Goal: Task Accomplishment & Management: Use online tool/utility

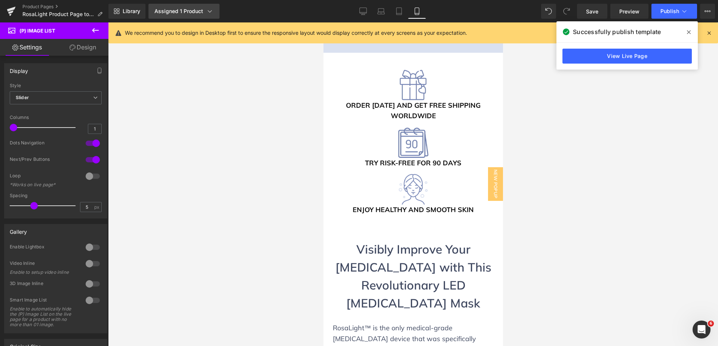
click at [197, 8] on div "Assigned 1 Product" at bounding box center [183, 10] width 59 height 7
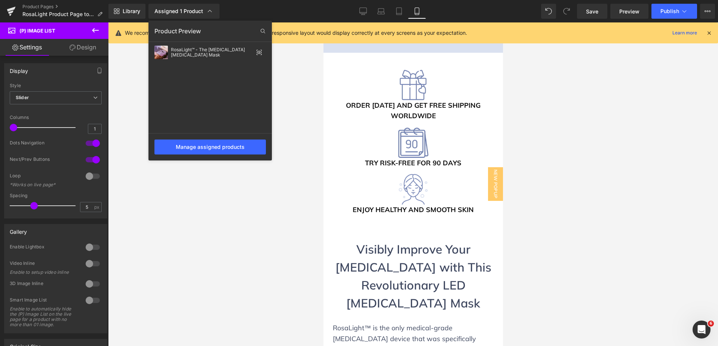
click at [302, 109] on div at bounding box center [413, 184] width 610 height 324
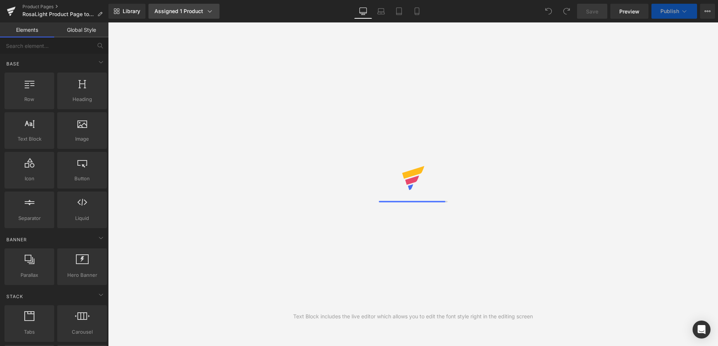
click at [189, 11] on div "Assigned 1 Product" at bounding box center [183, 10] width 59 height 7
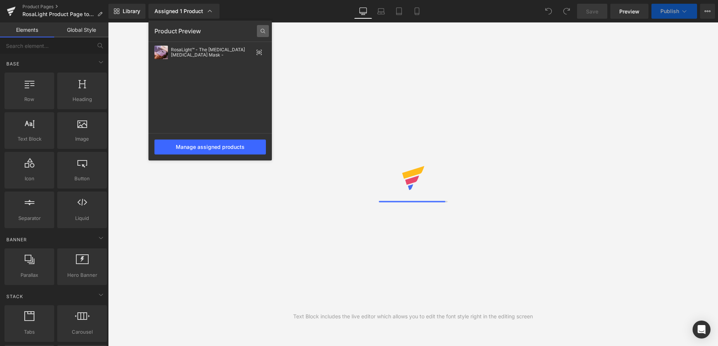
click at [260, 26] on icon at bounding box center [263, 31] width 12 height 12
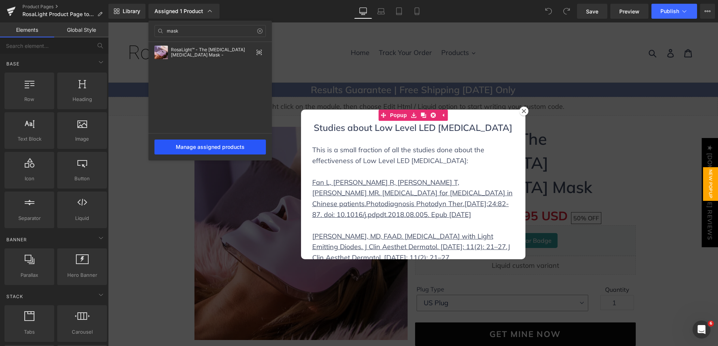
type input "mask"
click at [233, 147] on div "Manage assigned products" at bounding box center [209, 147] width 111 height 15
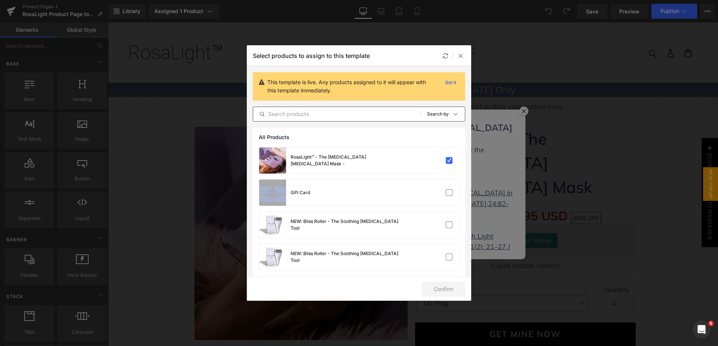
click at [306, 112] on input "text" at bounding box center [337, 114] width 168 height 9
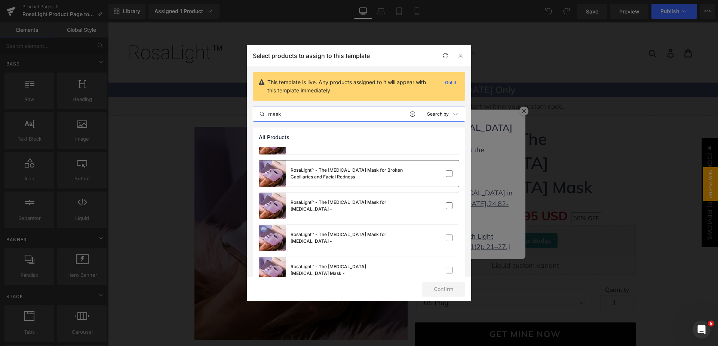
scroll to position [37, 0]
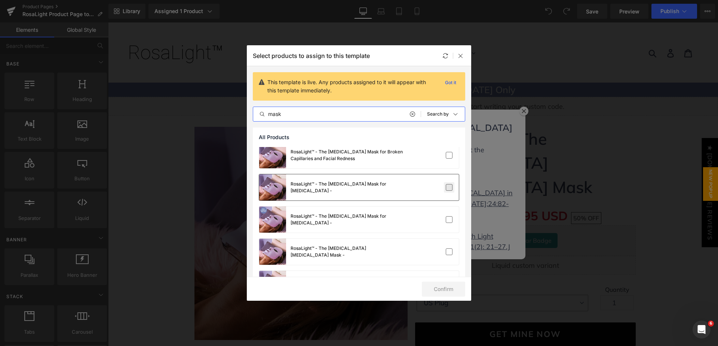
type input "mask"
click at [448, 187] on label at bounding box center [449, 187] width 7 height 7
click at [449, 187] on input "checkbox" at bounding box center [449, 187] width 0 height 0
click at [446, 220] on label at bounding box center [449, 219] width 7 height 7
click at [449, 220] on input "checkbox" at bounding box center [449, 220] width 0 height 0
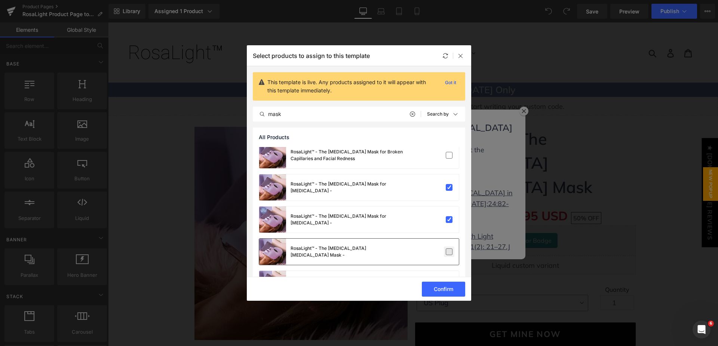
click at [449, 255] on label at bounding box center [449, 251] width 7 height 7
click at [449, 252] on input "checkbox" at bounding box center [449, 252] width 0 height 0
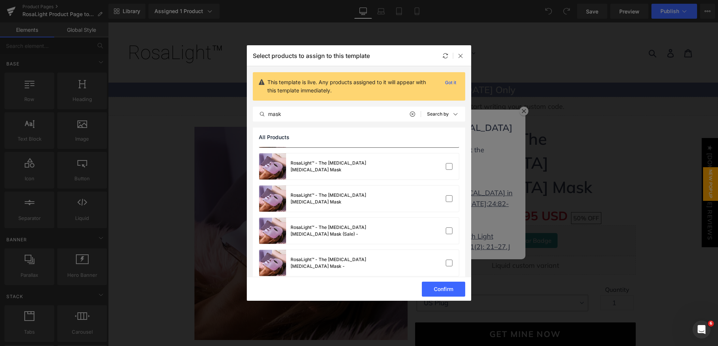
scroll to position [197, 0]
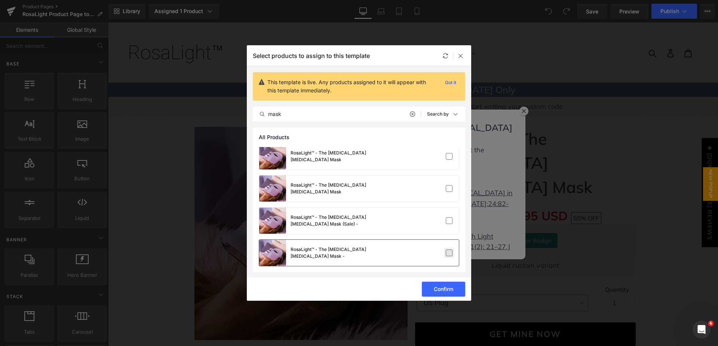
click at [448, 256] on label at bounding box center [449, 252] width 7 height 7
click at [449, 253] on input "checkbox" at bounding box center [449, 253] width 0 height 0
click at [449, 222] on label at bounding box center [449, 220] width 7 height 7
click at [449, 221] on input "checkbox" at bounding box center [449, 221] width 0 height 0
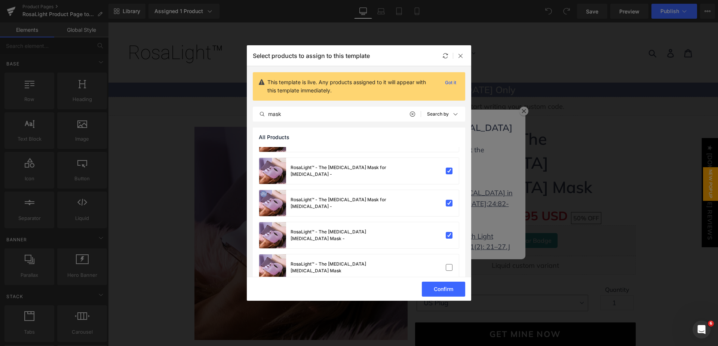
scroll to position [150, 0]
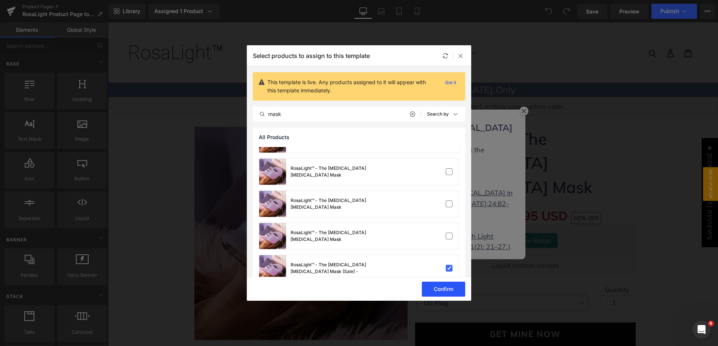
click at [445, 287] on button "Confirm" at bounding box center [443, 289] width 43 height 15
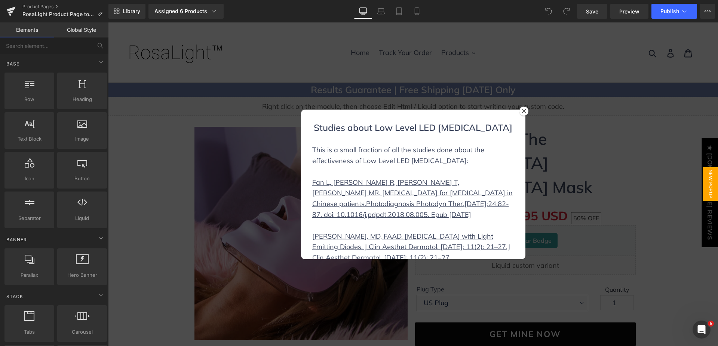
click at [166, 108] on div at bounding box center [413, 184] width 610 height 324
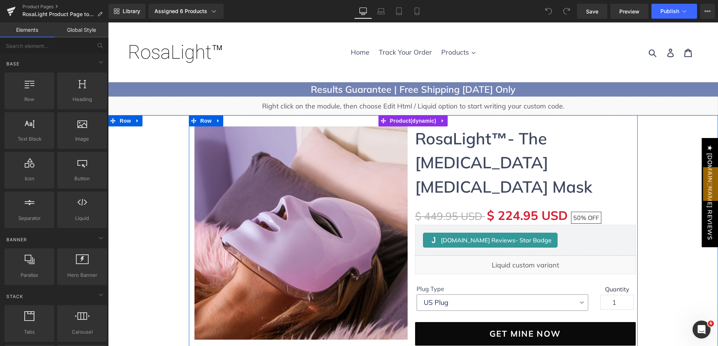
scroll to position [0, 0]
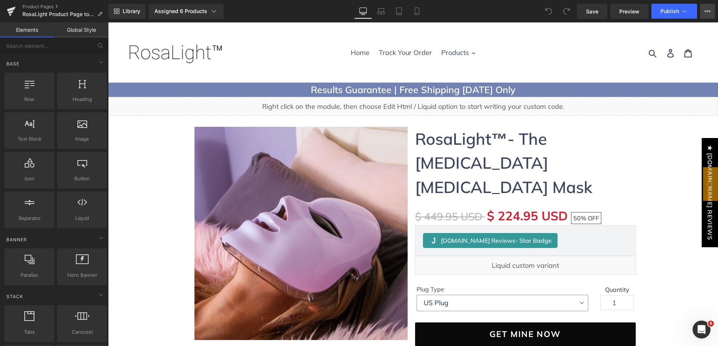
click at [706, 9] on icon at bounding box center [708, 11] width 6 height 6
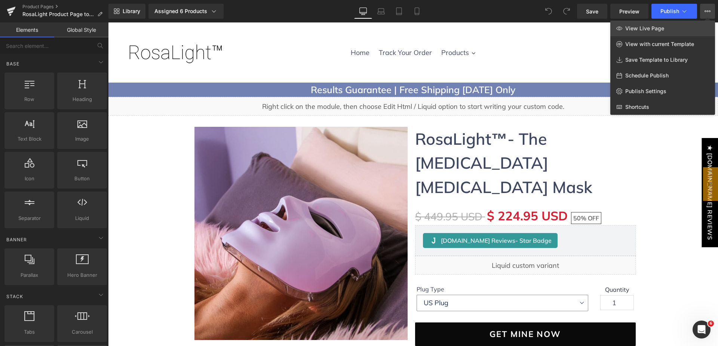
click at [672, 28] on link "View Live Page" at bounding box center [662, 29] width 105 height 16
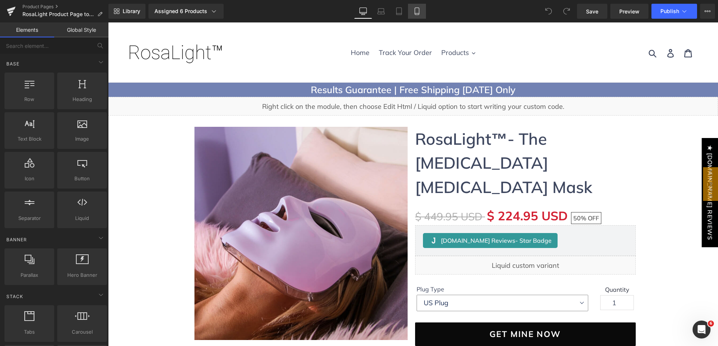
click at [412, 8] on link "Mobile" at bounding box center [417, 11] width 18 height 15
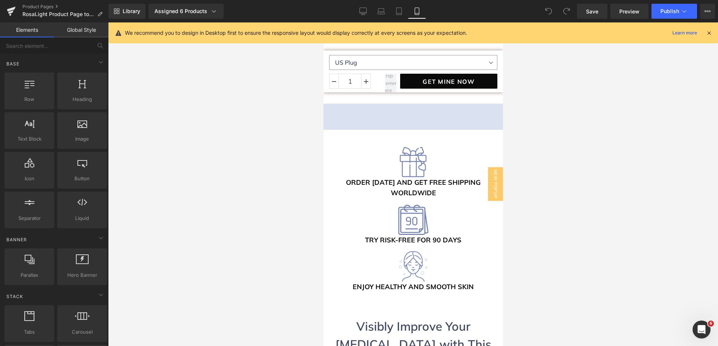
scroll to position [561, 0]
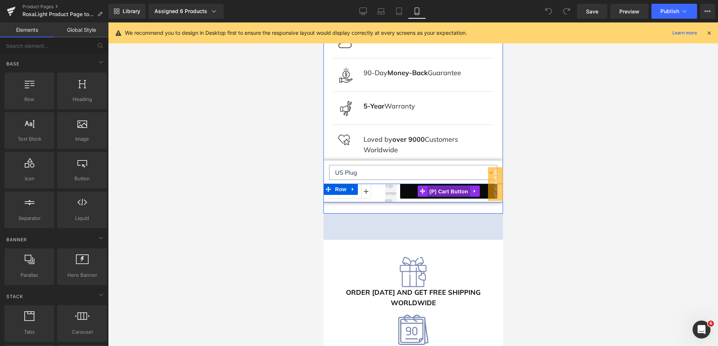
click at [439, 186] on span "(P) Cart Button" at bounding box center [448, 191] width 43 height 11
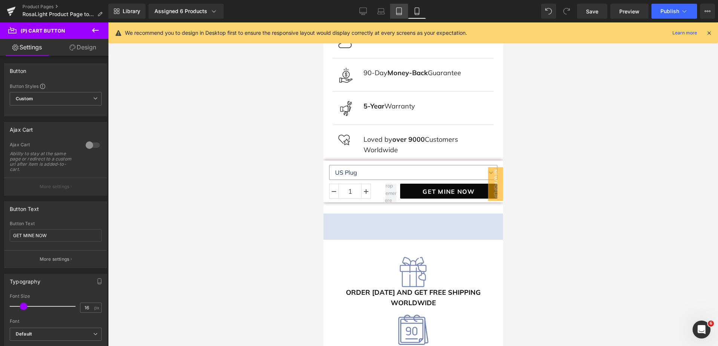
click at [400, 14] on icon at bounding box center [398, 10] width 7 height 7
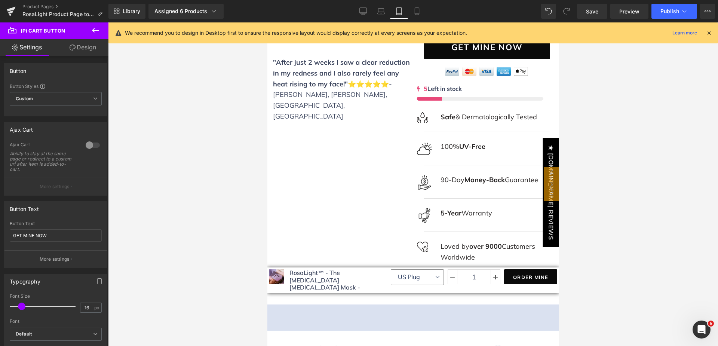
scroll to position [299, 0]
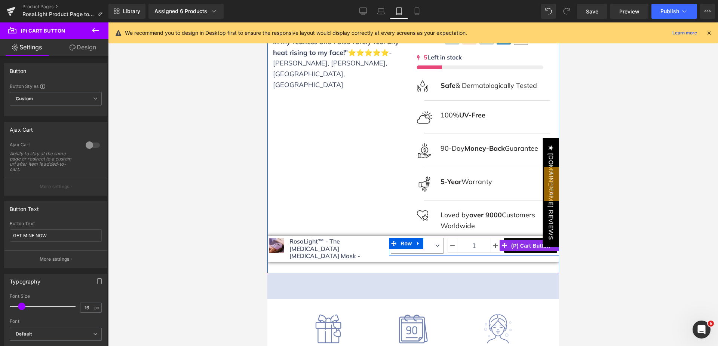
click at [524, 240] on span "(P) Cart Button" at bounding box center [530, 245] width 43 height 11
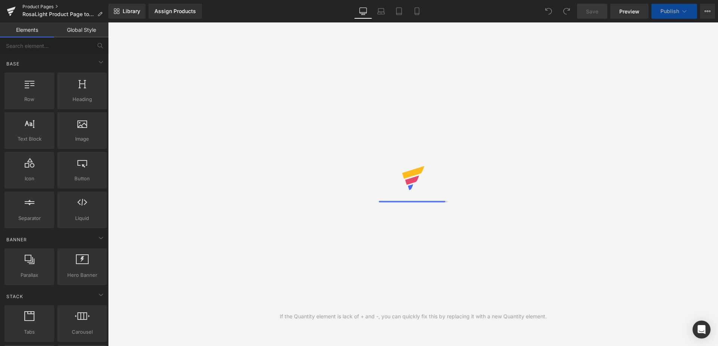
click at [39, 4] on link "Product Pages" at bounding box center [65, 7] width 86 height 6
click at [174, 15] on link "Assign Products" at bounding box center [174, 11] width 53 height 15
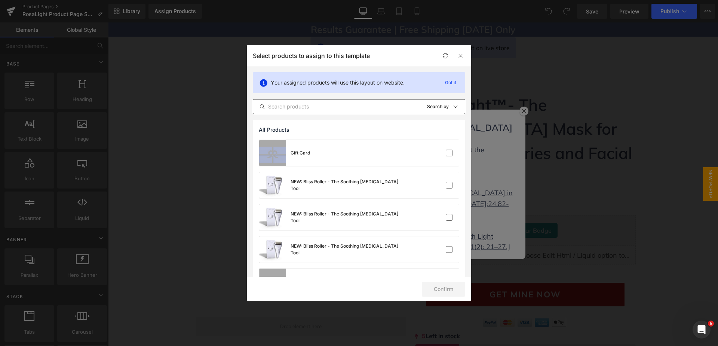
click at [310, 108] on input "text" at bounding box center [337, 106] width 168 height 9
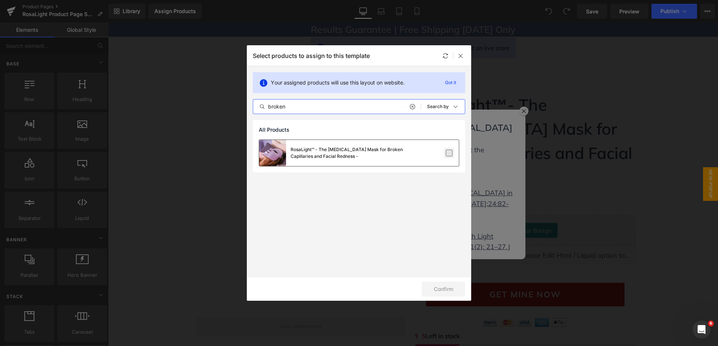
type input "broken"
click at [448, 151] on label at bounding box center [449, 153] width 7 height 7
click at [449, 153] on input "checkbox" at bounding box center [449, 153] width 0 height 0
click at [449, 289] on button "Confirm" at bounding box center [443, 289] width 43 height 15
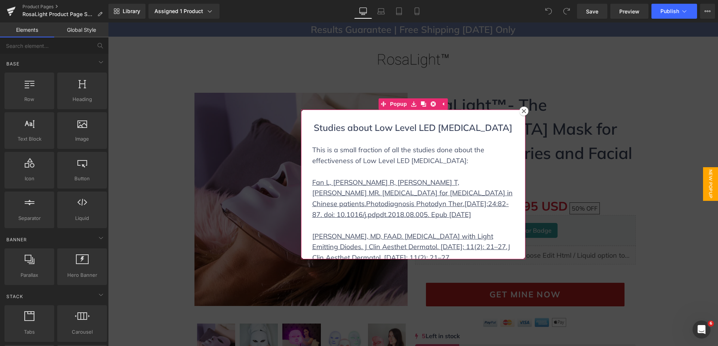
click at [522, 111] on icon at bounding box center [524, 111] width 4 height 4
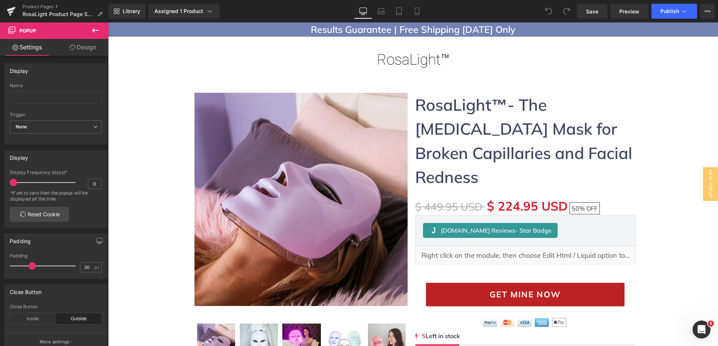
click at [587, 19] on div "Library Assigned 1 Product Product Preview RosaLight™ - The Light Therapy Mask …" at bounding box center [413, 11] width 610 height 22
click at [589, 18] on link "Save" at bounding box center [592, 11] width 30 height 15
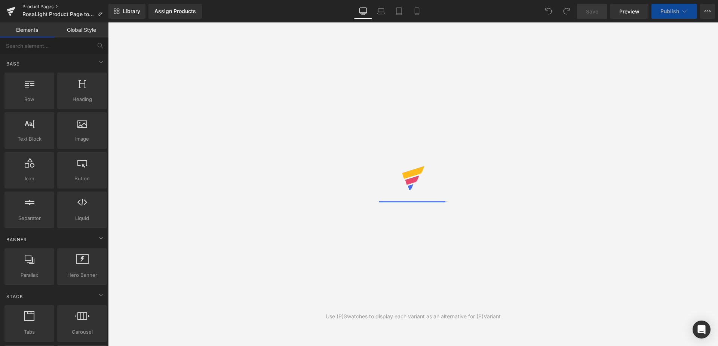
click at [46, 5] on link "Product Pages" at bounding box center [65, 7] width 86 height 6
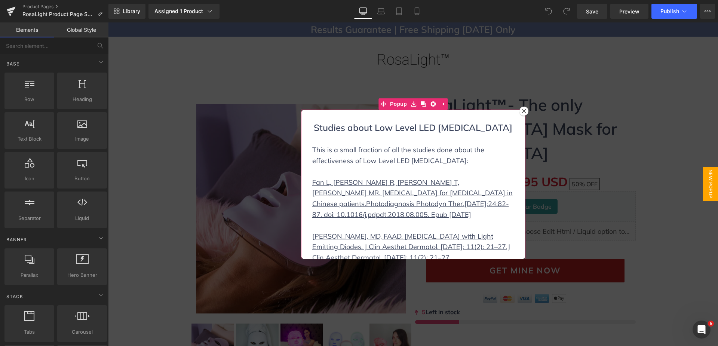
click at [522, 112] on icon at bounding box center [524, 111] width 4 height 4
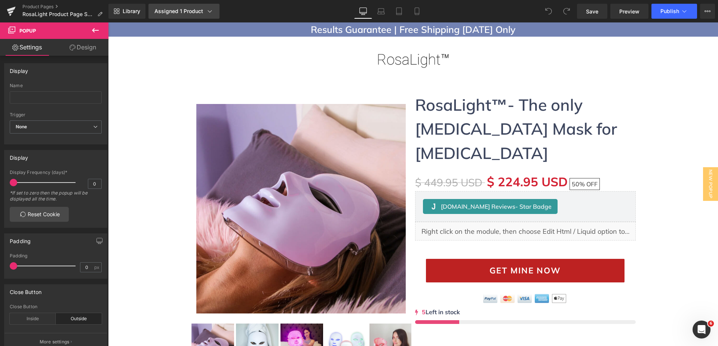
click at [214, 14] on link "Assigned 1 Product" at bounding box center [183, 11] width 71 height 15
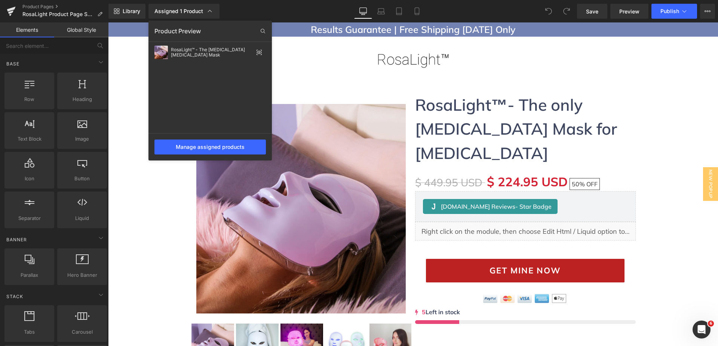
click at [145, 210] on div at bounding box center [413, 184] width 610 height 324
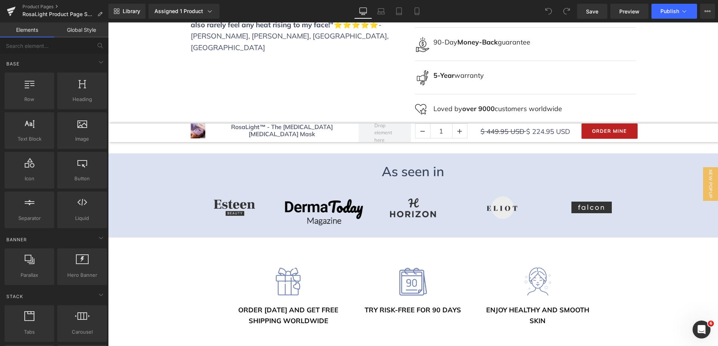
scroll to position [299, 0]
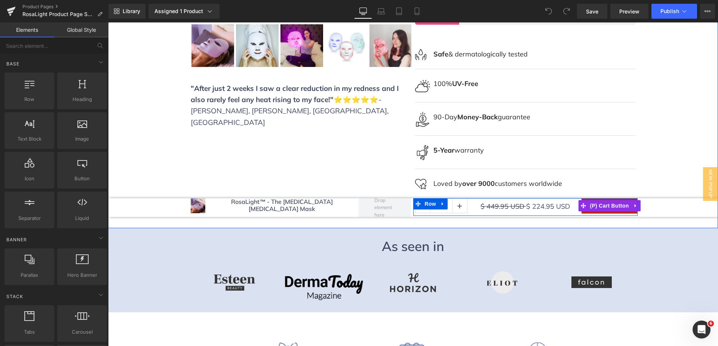
click at [606, 200] on span "(P) Cart Button" at bounding box center [609, 205] width 43 height 11
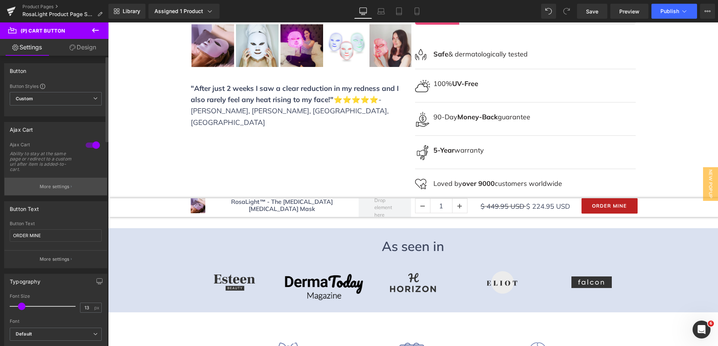
click at [58, 185] on p "More settings" at bounding box center [55, 186] width 30 height 7
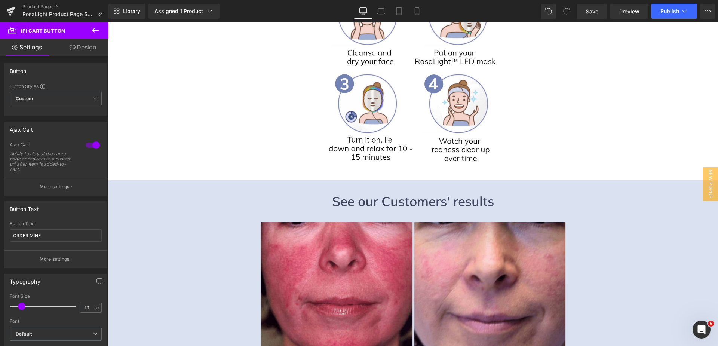
scroll to position [636, 0]
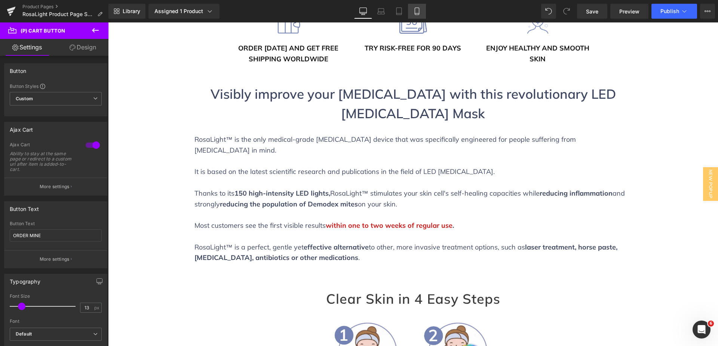
click at [419, 9] on icon at bounding box center [416, 10] width 7 height 7
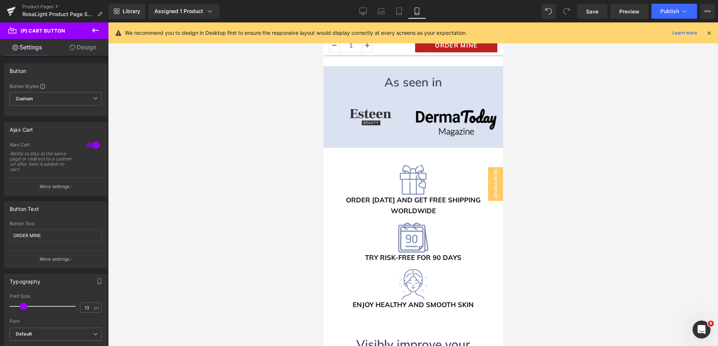
scroll to position [486, 0]
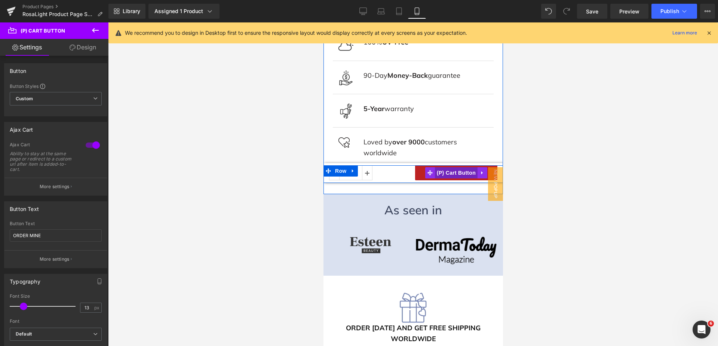
click at [456, 167] on span "(P) Cart Button" at bounding box center [456, 172] width 43 height 11
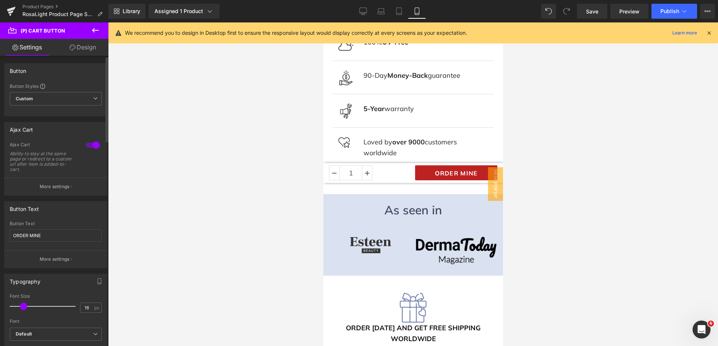
click at [40, 186] on p "More settings" at bounding box center [55, 186] width 30 height 7
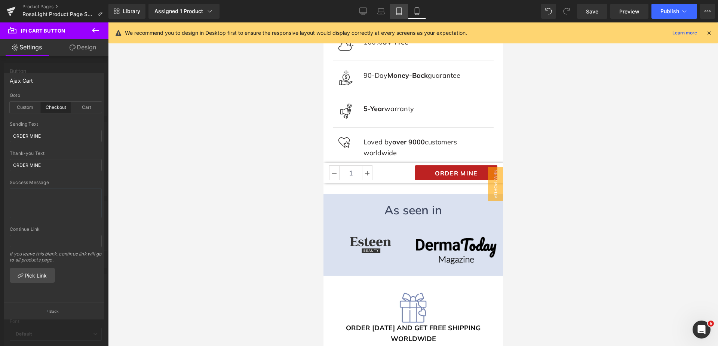
click at [404, 16] on link "Tablet" at bounding box center [399, 11] width 18 height 15
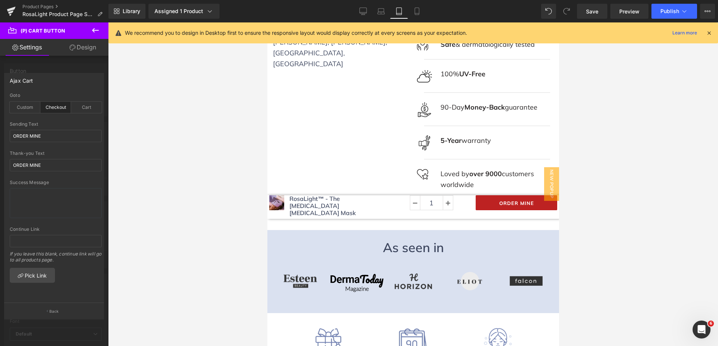
scroll to position [298, 0]
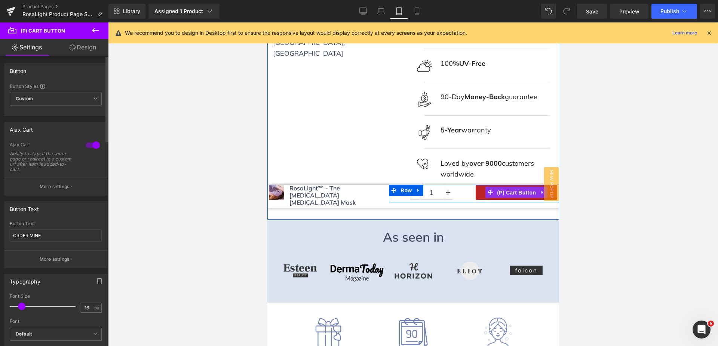
click at [507, 187] on span "(P) Cart Button" at bounding box center [516, 192] width 43 height 11
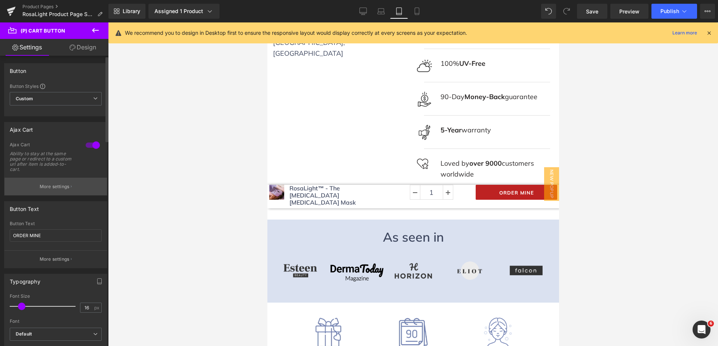
click at [69, 187] on button "More settings" at bounding box center [55, 187] width 102 height 18
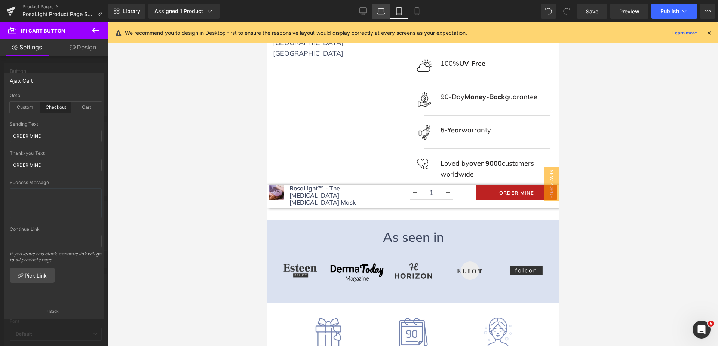
click at [378, 14] on icon at bounding box center [381, 13] width 7 height 2
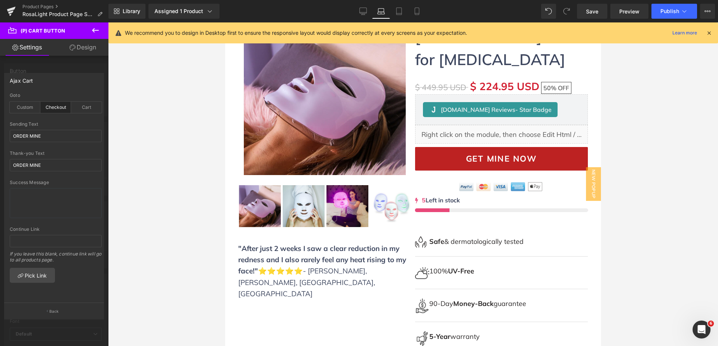
scroll to position [224, 0]
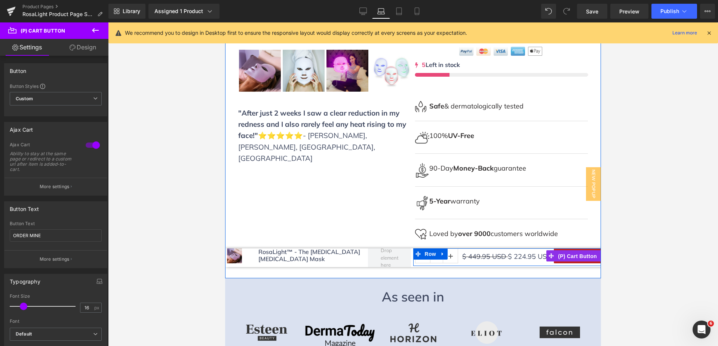
click at [574, 255] on span "(P) Cart Button" at bounding box center [577, 256] width 43 height 11
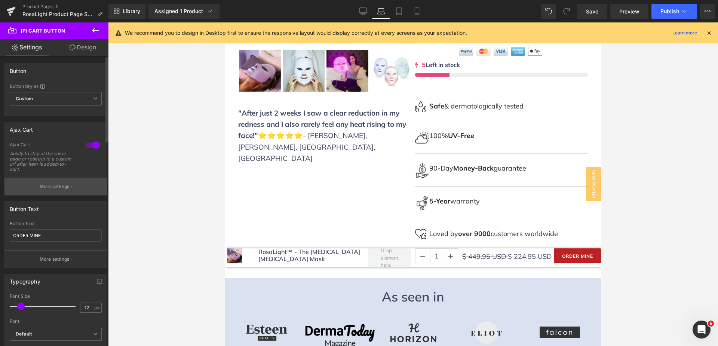
click at [56, 184] on p "More settings" at bounding box center [55, 186] width 30 height 7
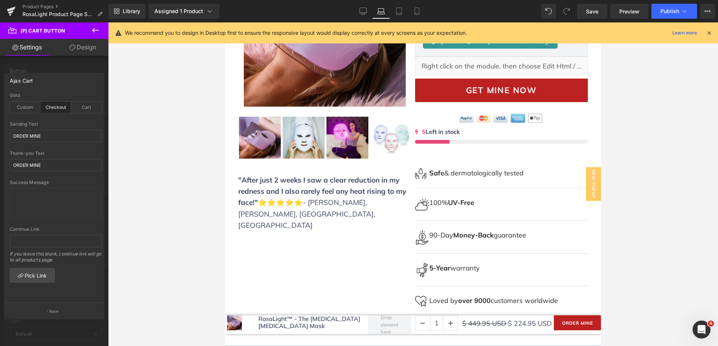
scroll to position [0, 0]
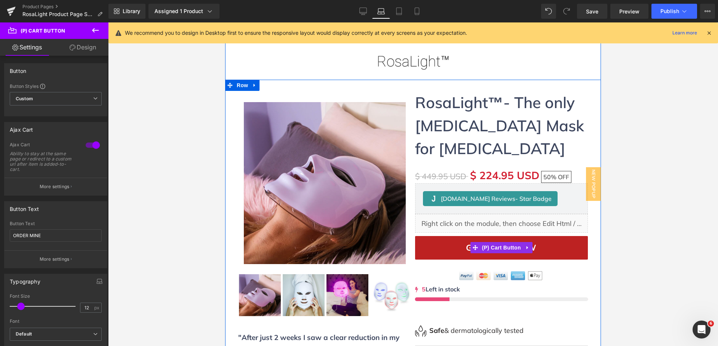
click at [497, 249] on span "(P) Cart Button" at bounding box center [501, 247] width 43 height 11
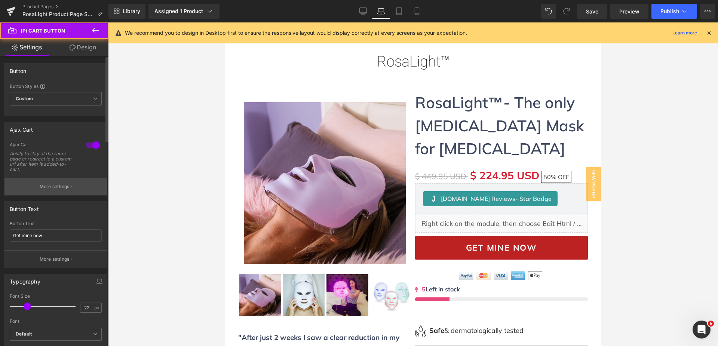
click at [56, 185] on p "More settings" at bounding box center [55, 186] width 30 height 7
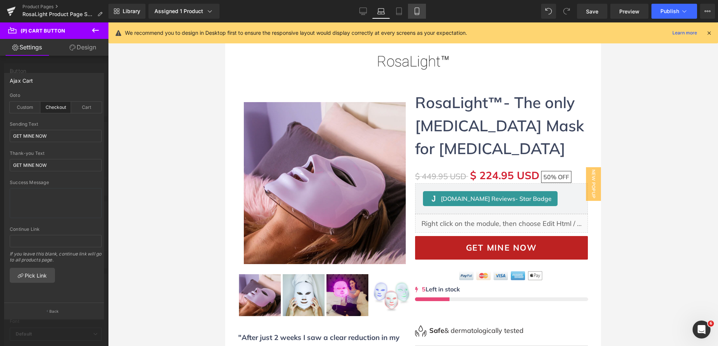
click at [417, 9] on icon at bounding box center [416, 10] width 7 height 7
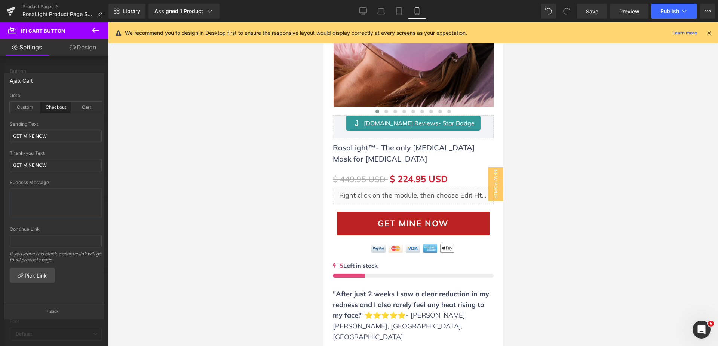
scroll to position [151, 0]
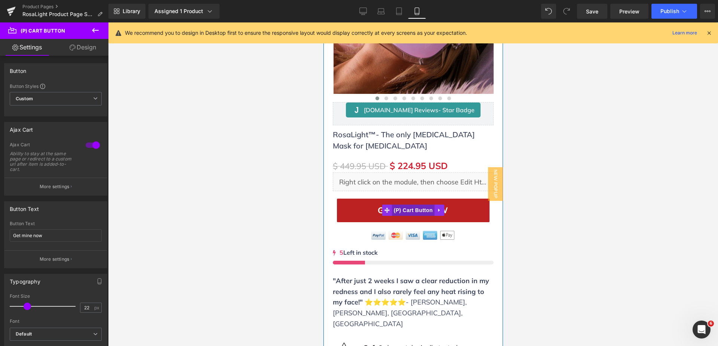
click at [407, 208] on span "(P) Cart Button" at bounding box center [413, 210] width 43 height 11
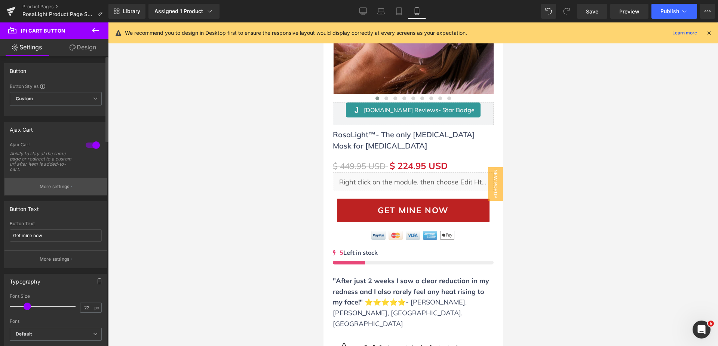
click at [66, 189] on p "More settings" at bounding box center [55, 186] width 30 height 7
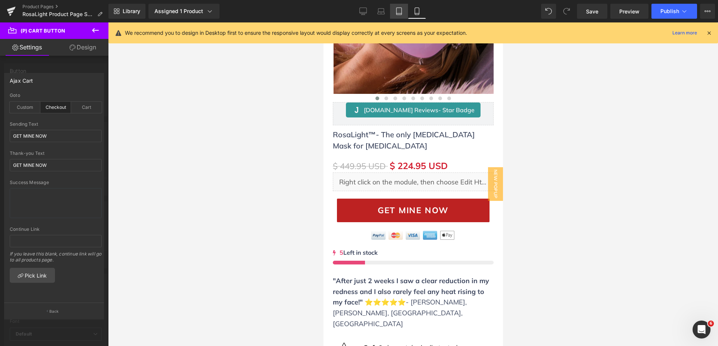
click at [399, 12] on icon at bounding box center [398, 10] width 7 height 7
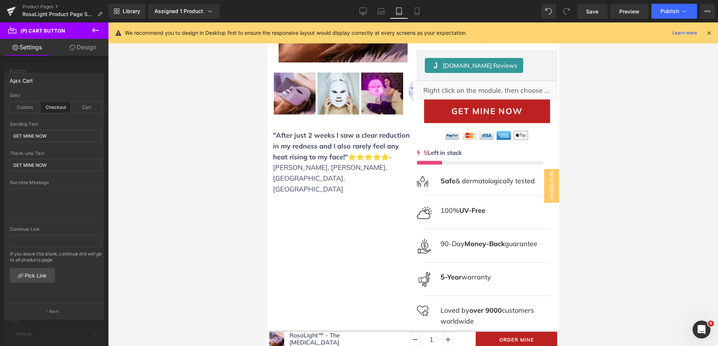
scroll to position [12, 0]
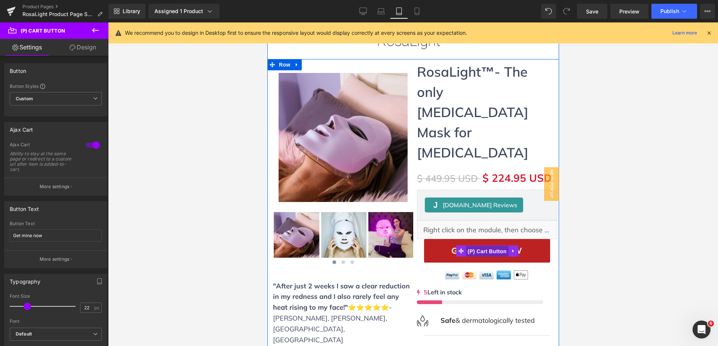
click at [490, 246] on span "(P) Cart Button" at bounding box center [486, 251] width 43 height 11
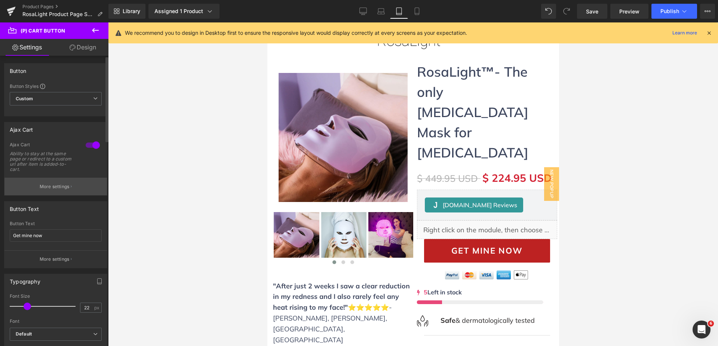
click at [60, 189] on p "More settings" at bounding box center [55, 186] width 30 height 7
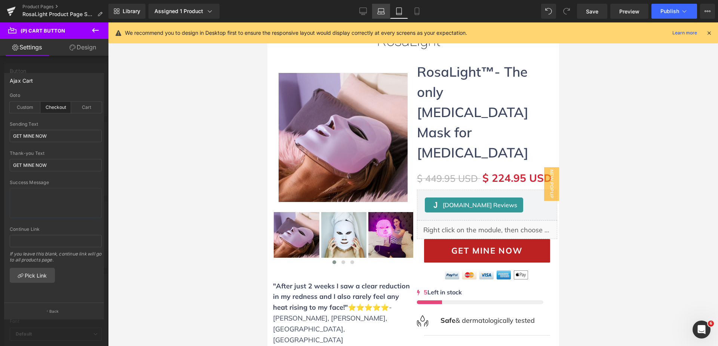
click at [384, 10] on icon at bounding box center [382, 10] width 6 height 3
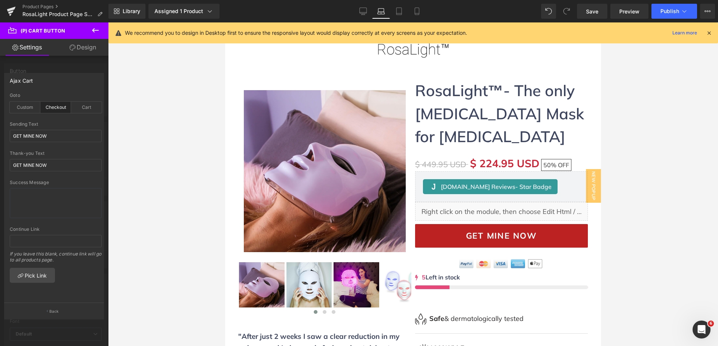
scroll to position [37, 0]
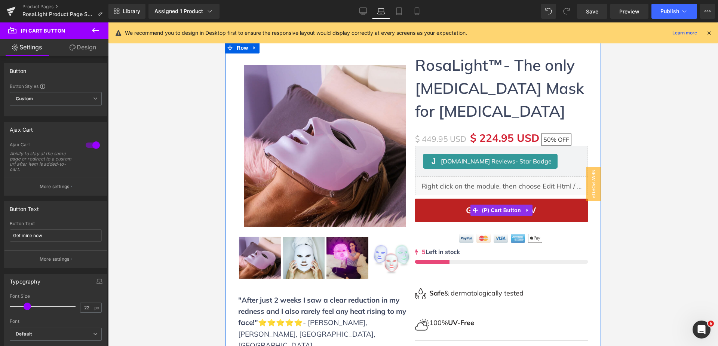
click at [499, 208] on span "(P) Cart Button" at bounding box center [501, 210] width 43 height 11
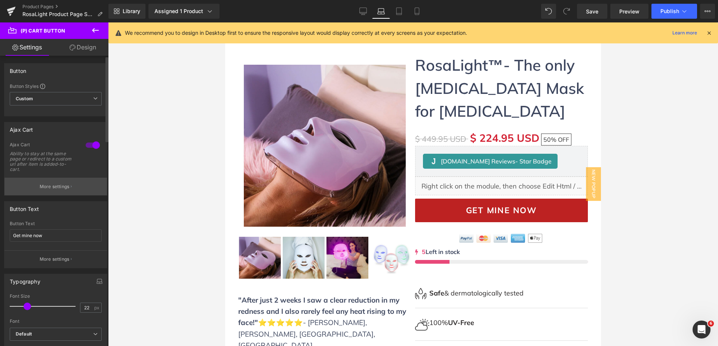
click at [48, 181] on button "More settings" at bounding box center [55, 187] width 102 height 18
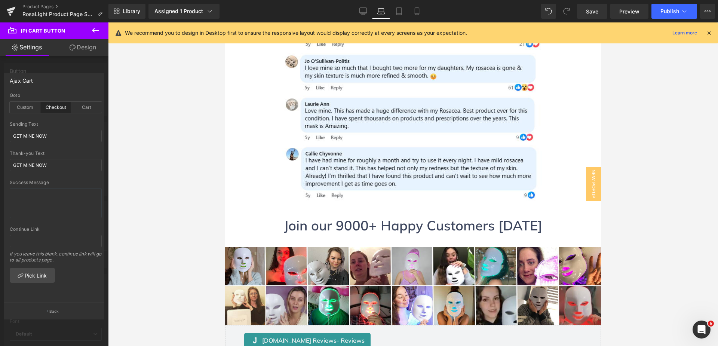
scroll to position [2581, 0]
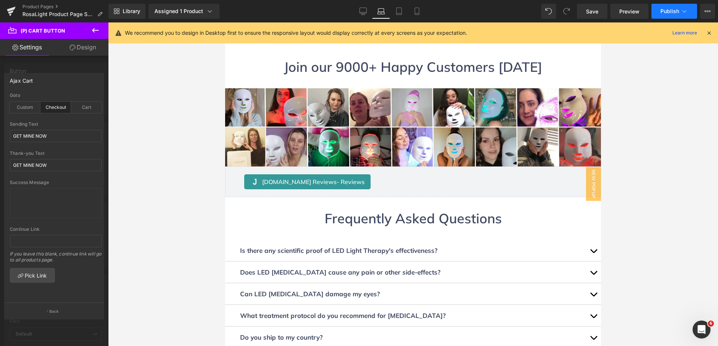
click at [686, 7] on button "Publish" at bounding box center [675, 11] width 46 height 15
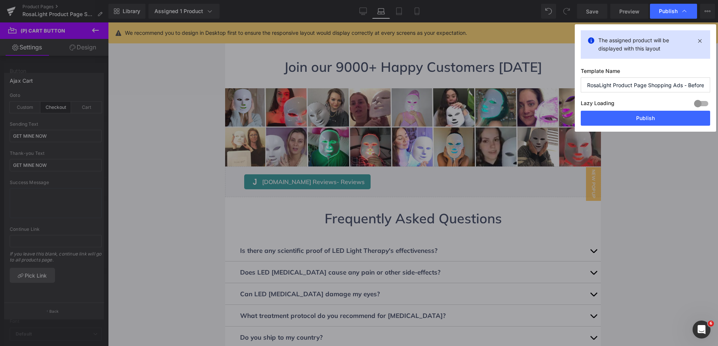
click at [686, 7] on div "Publish" at bounding box center [673, 11] width 47 height 15
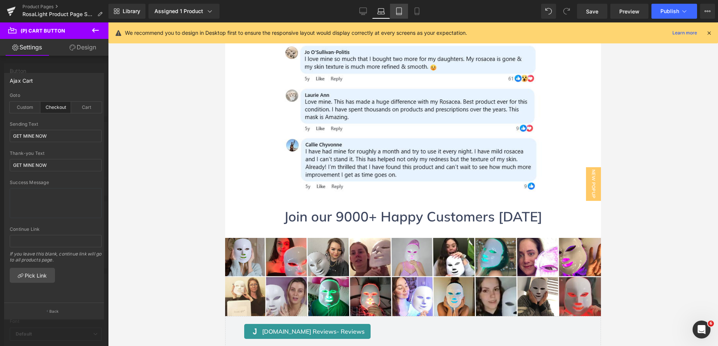
scroll to position [2169, 0]
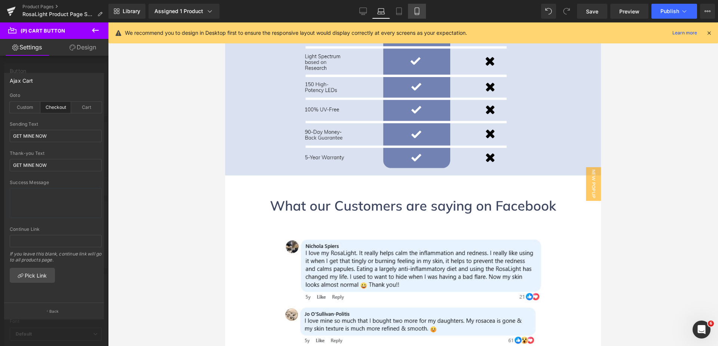
click at [415, 13] on icon at bounding box center [417, 11] width 4 height 7
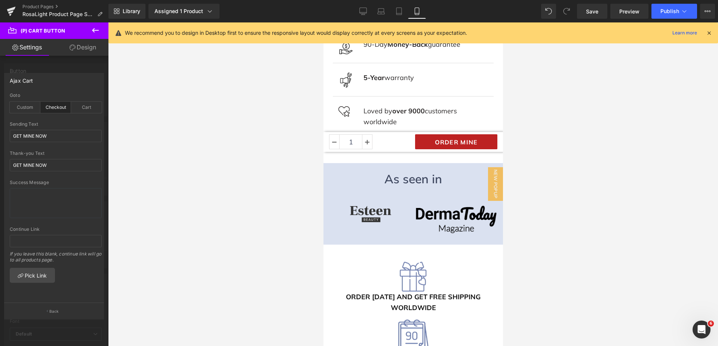
scroll to position [518, 0]
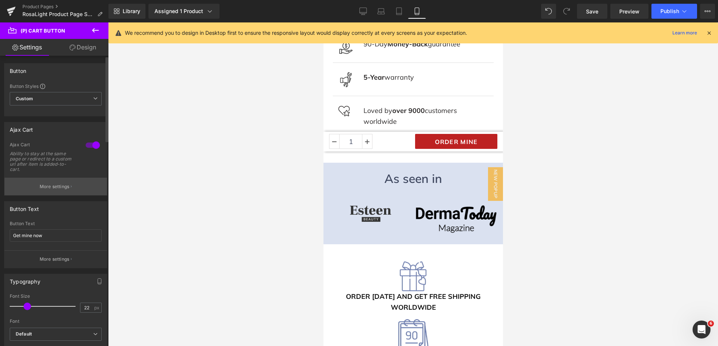
click at [55, 188] on p "More settings" at bounding box center [55, 186] width 30 height 7
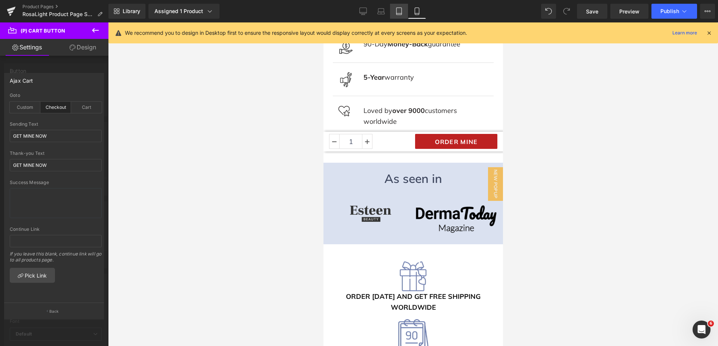
click at [399, 14] on icon at bounding box center [398, 10] width 7 height 7
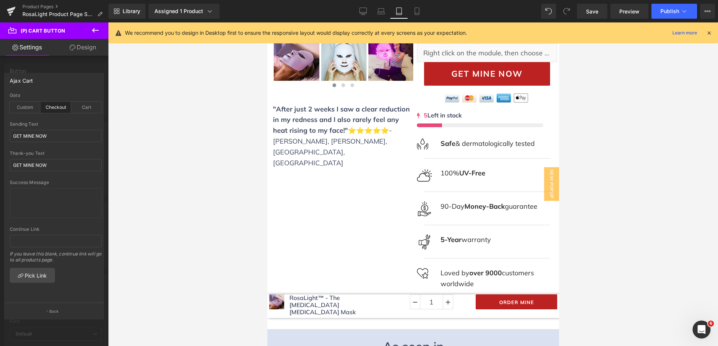
scroll to position [266, 0]
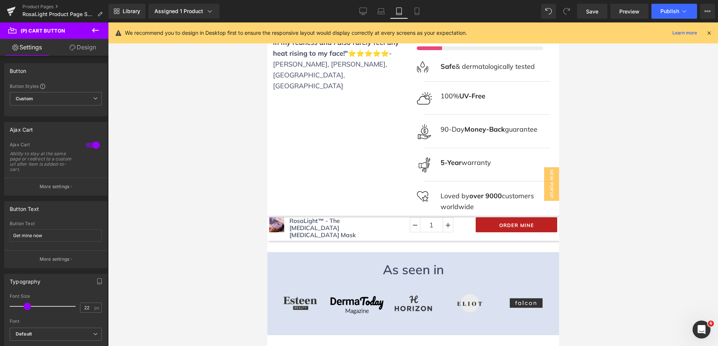
click at [74, 181] on button "More settings" at bounding box center [55, 187] width 102 height 18
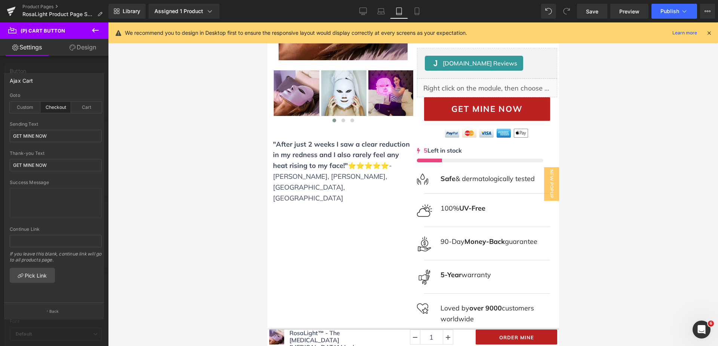
scroll to position [0, 0]
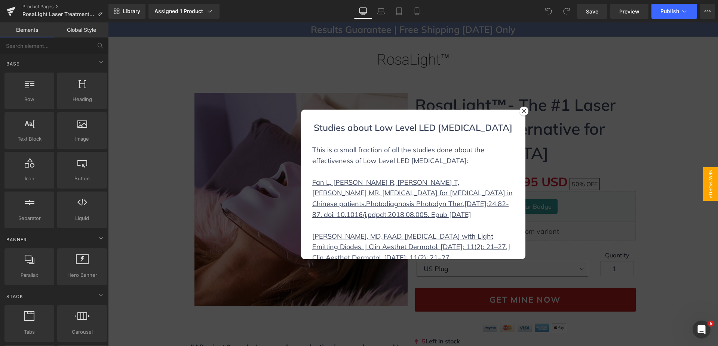
click at [338, 79] on div at bounding box center [413, 184] width 610 height 324
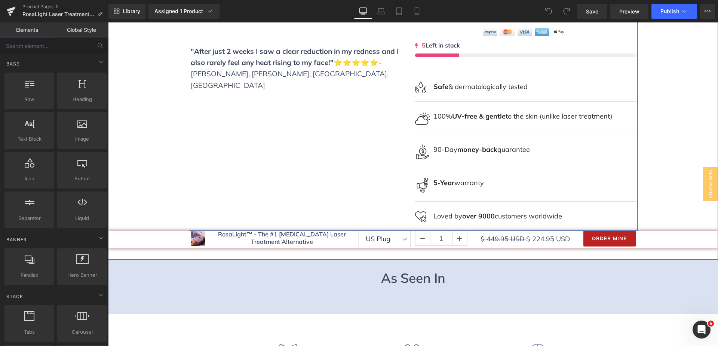
scroll to position [299, 0]
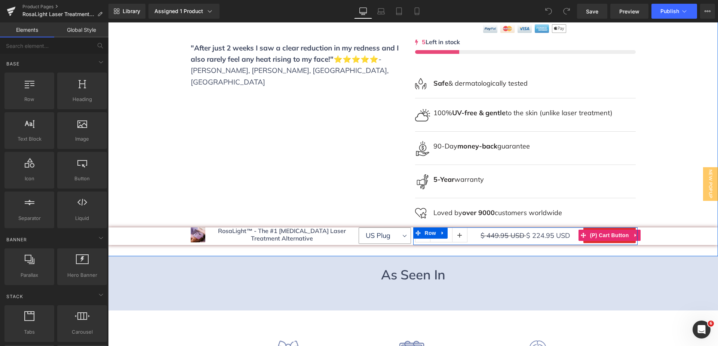
click at [606, 241] on li "(P) Cart Button" at bounding box center [604, 235] width 52 height 11
click at [605, 235] on span "(P) Cart Button" at bounding box center [609, 235] width 43 height 11
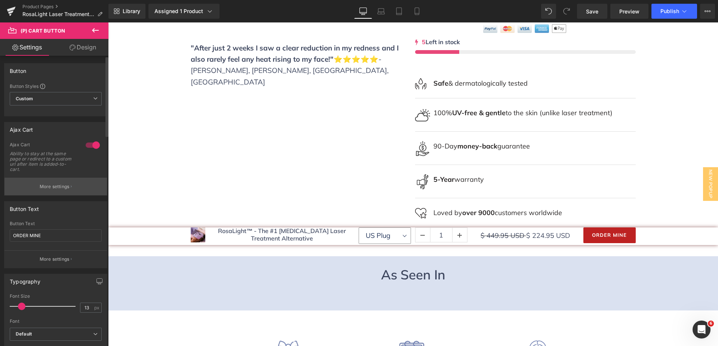
click at [71, 180] on button "More settings" at bounding box center [55, 187] width 102 height 18
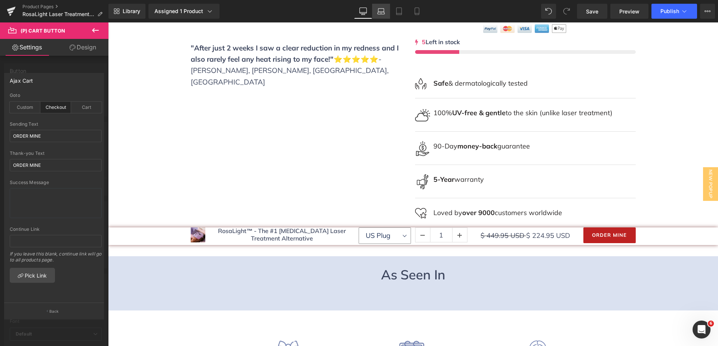
click at [378, 11] on icon at bounding box center [380, 10] width 7 height 7
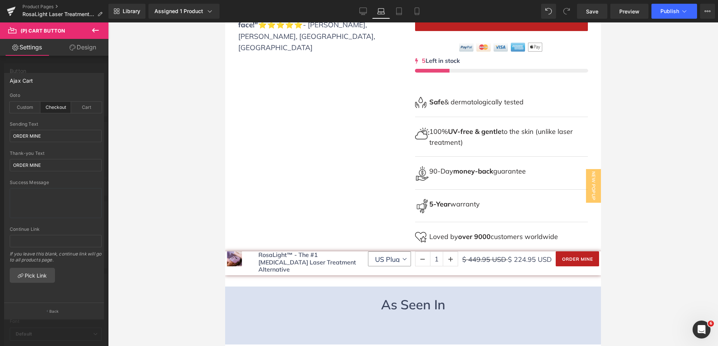
scroll to position [396, 0]
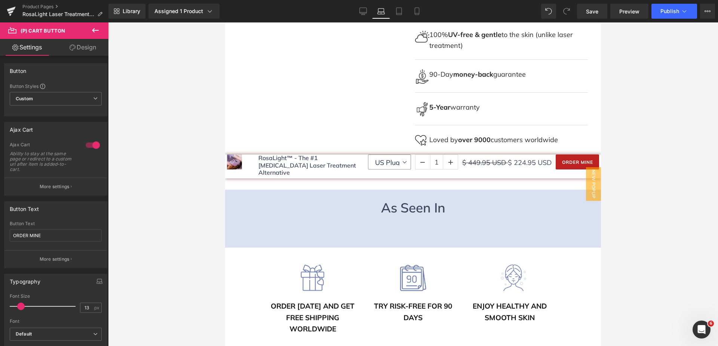
click at [56, 188] on p "More settings" at bounding box center [55, 186] width 30 height 7
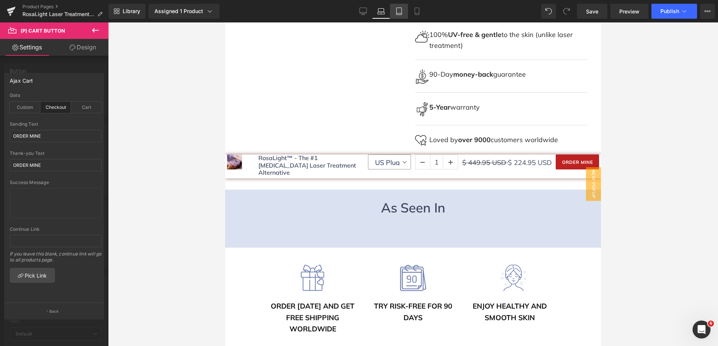
click at [401, 10] on icon at bounding box center [398, 10] width 7 height 7
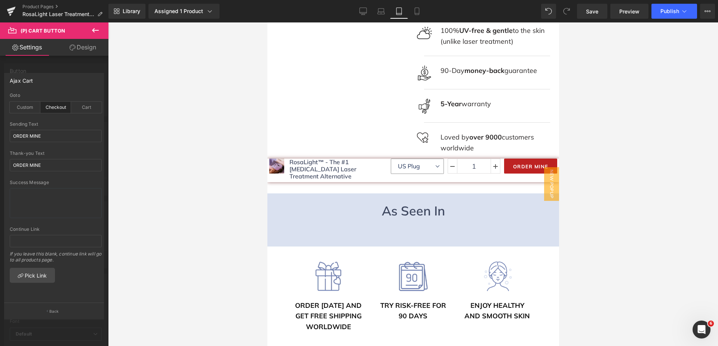
scroll to position [299, 0]
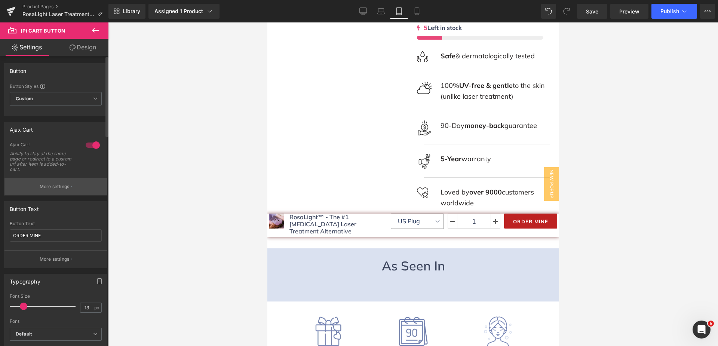
click at [50, 187] on p "More settings" at bounding box center [55, 186] width 30 height 7
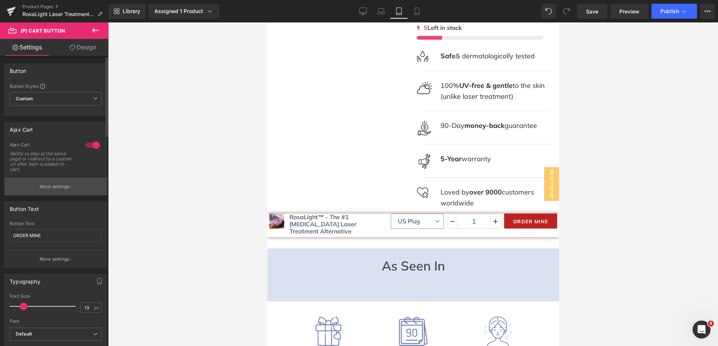
click at [59, 187] on p "More settings" at bounding box center [55, 186] width 30 height 7
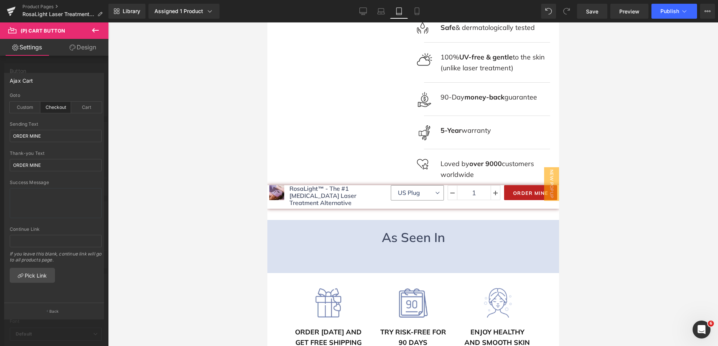
scroll to position [262, 0]
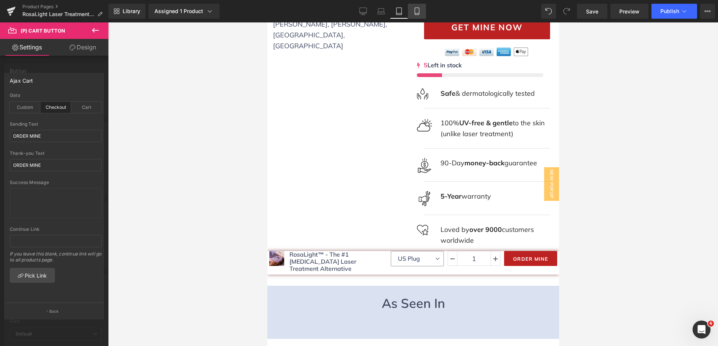
click at [417, 12] on icon at bounding box center [416, 10] width 7 height 7
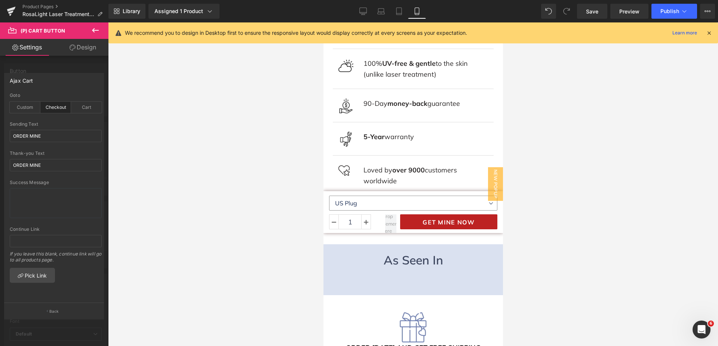
scroll to position [337, 0]
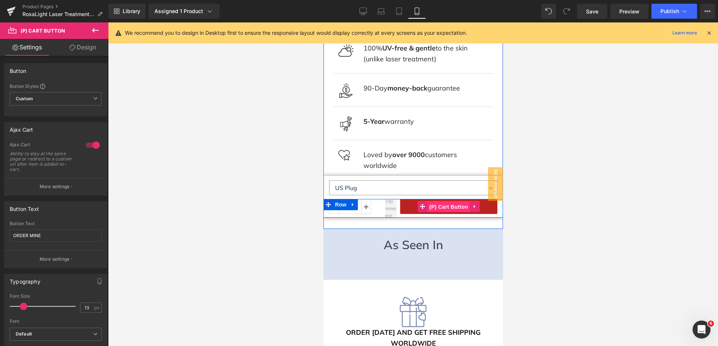
click at [452, 201] on span "(P) Cart Button" at bounding box center [448, 206] width 43 height 11
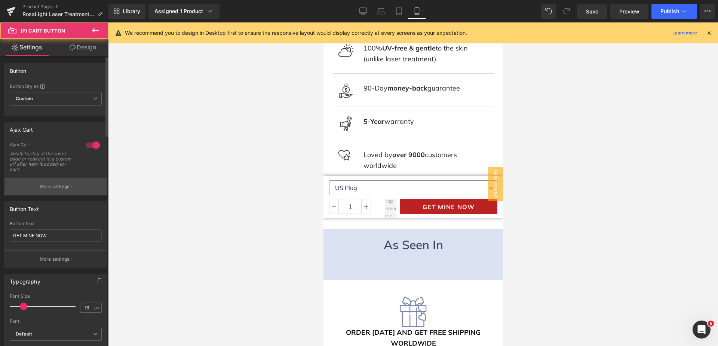
click at [50, 188] on p "More settings" at bounding box center [55, 186] width 30 height 7
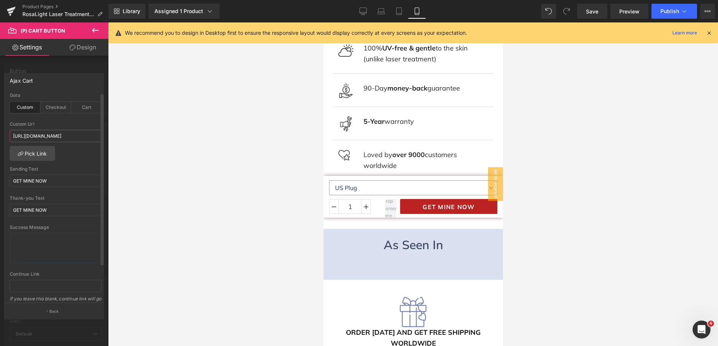
click at [56, 137] on input "https://www.rosalight.com/apps/fast-checkout/checkouts/a26abd54-7370-49e5-a47b-…" at bounding box center [56, 136] width 92 height 12
click at [55, 108] on div "Checkout" at bounding box center [55, 107] width 31 height 11
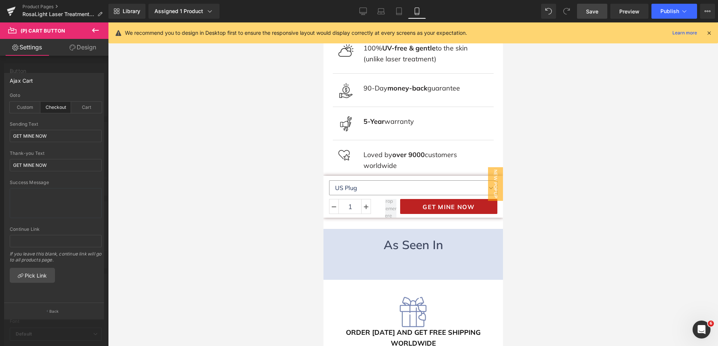
click at [593, 9] on span "Save" at bounding box center [592, 11] width 12 height 8
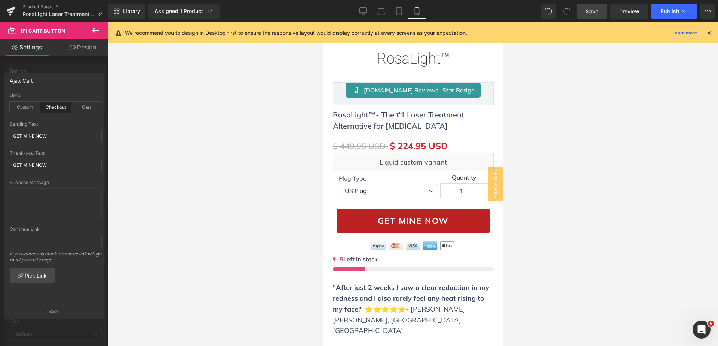
scroll to position [0, 0]
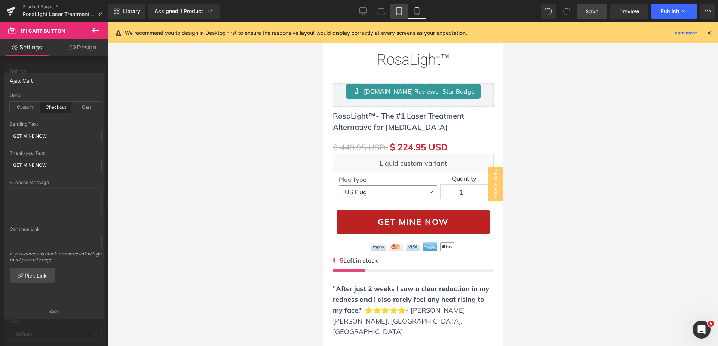
click at [397, 12] on icon at bounding box center [398, 11] width 5 height 7
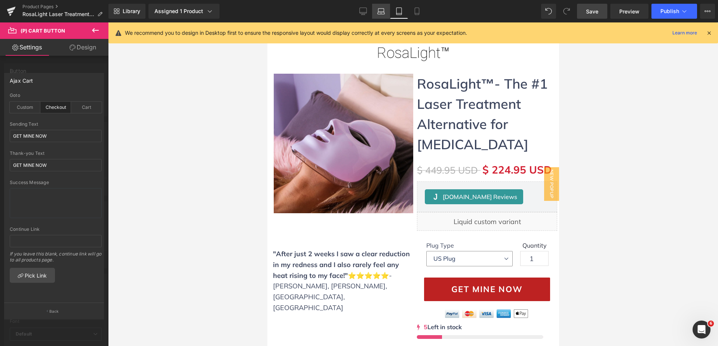
click at [380, 7] on link "Laptop" at bounding box center [381, 11] width 18 height 15
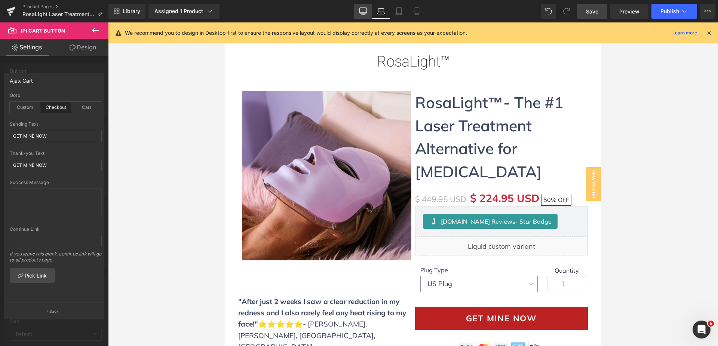
click at [362, 8] on icon at bounding box center [362, 10] width 7 height 7
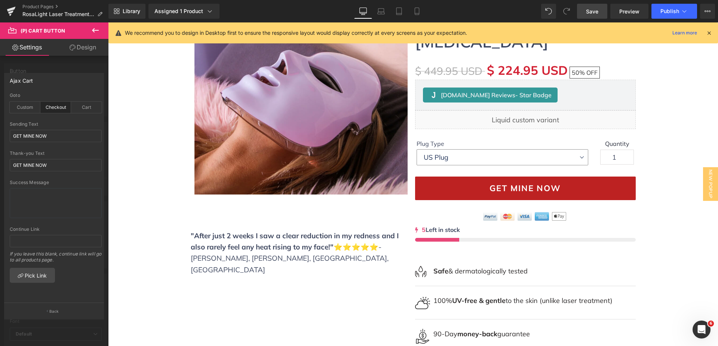
scroll to position [112, 0]
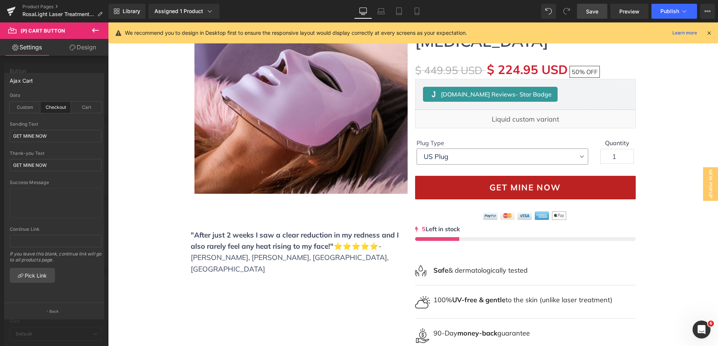
click at [99, 31] on icon at bounding box center [95, 30] width 9 height 9
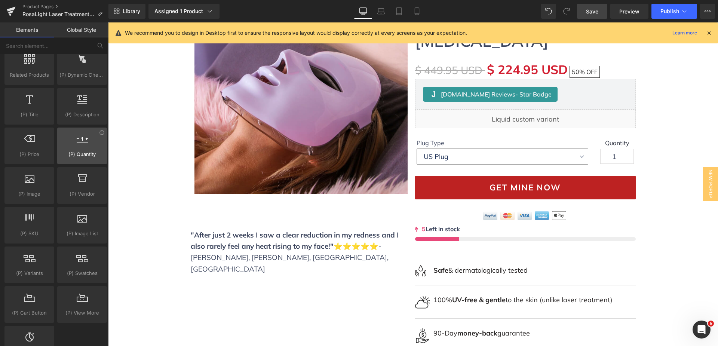
scroll to position [673, 0]
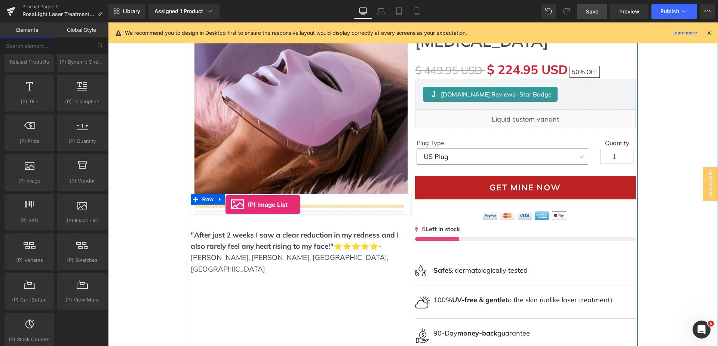
drag, startPoint x: 196, startPoint y: 238, endPoint x: 226, endPoint y: 205, distance: 45.0
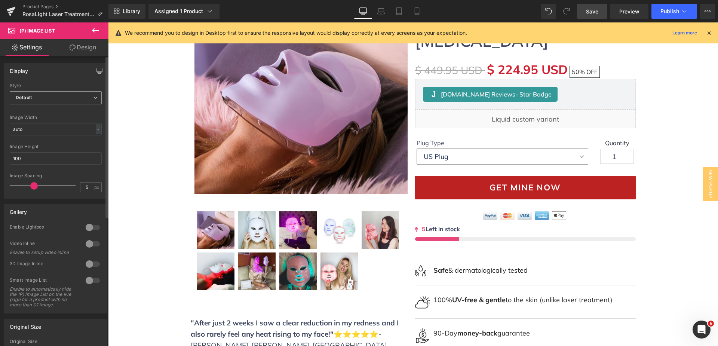
click at [49, 92] on span "Default" at bounding box center [56, 97] width 92 height 13
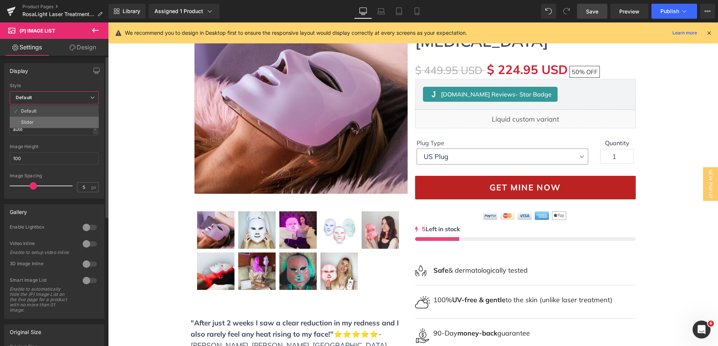
click at [43, 119] on li "Slider" at bounding box center [54, 122] width 89 height 11
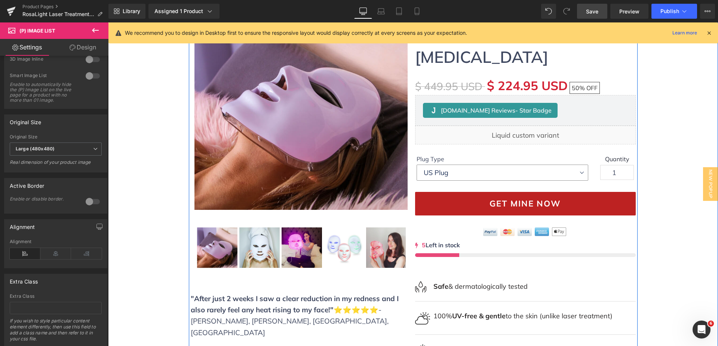
scroll to position [0, 0]
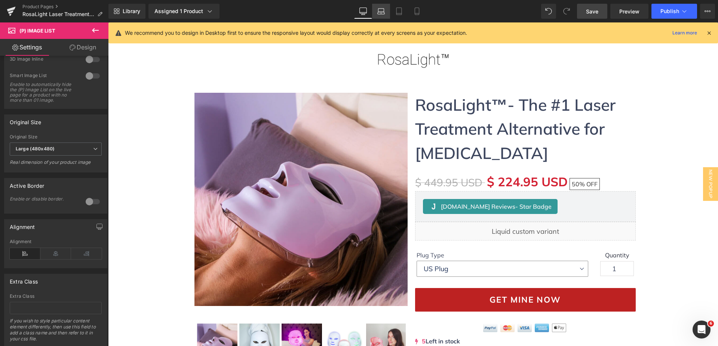
click at [384, 13] on icon at bounding box center [380, 10] width 7 height 7
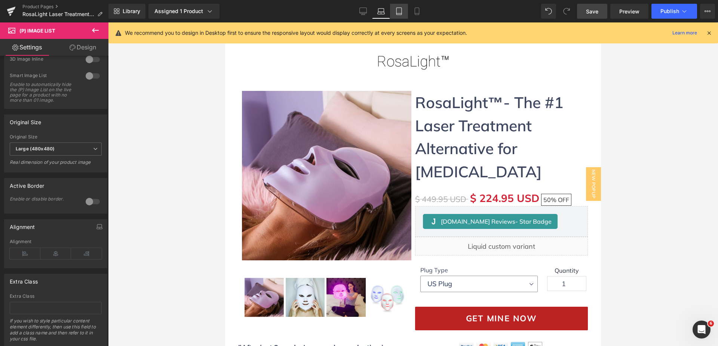
click at [399, 9] on icon at bounding box center [398, 10] width 7 height 7
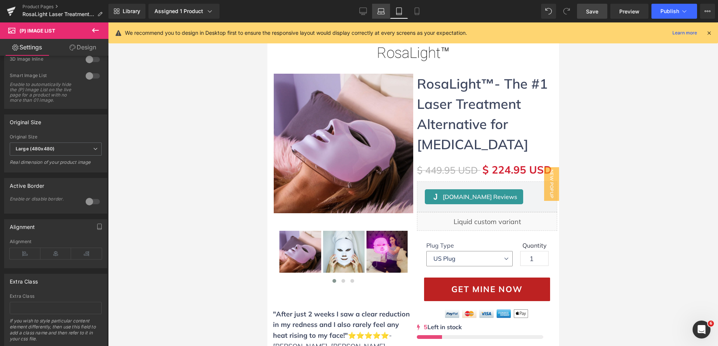
click at [384, 10] on icon at bounding box center [382, 10] width 6 height 3
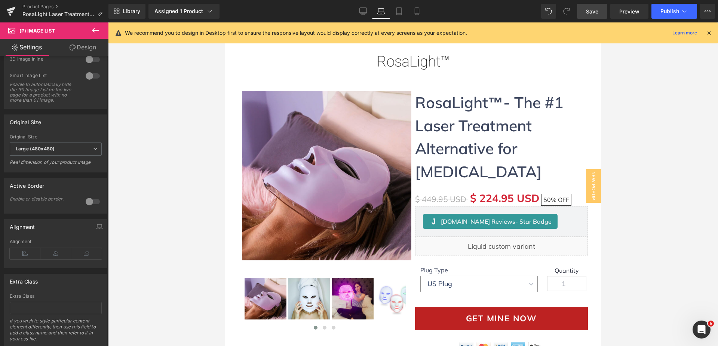
scroll to position [47, 0]
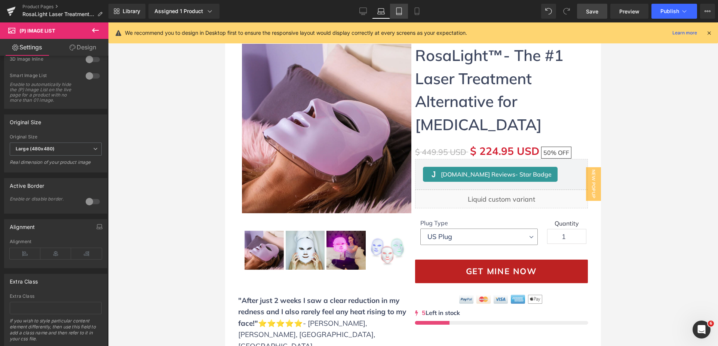
click at [402, 10] on icon at bounding box center [398, 10] width 7 height 7
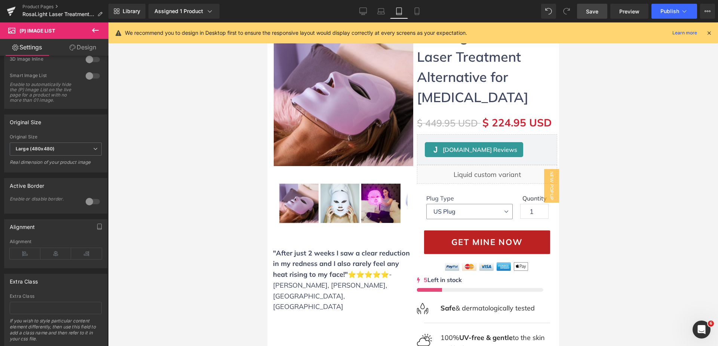
scroll to position [0, 0]
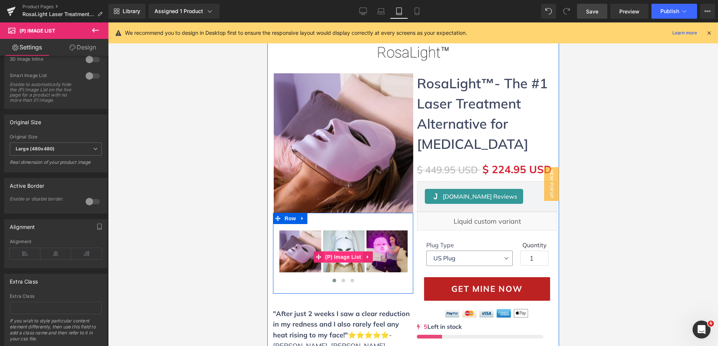
click at [343, 255] on span "(P) Image List" at bounding box center [343, 256] width 40 height 11
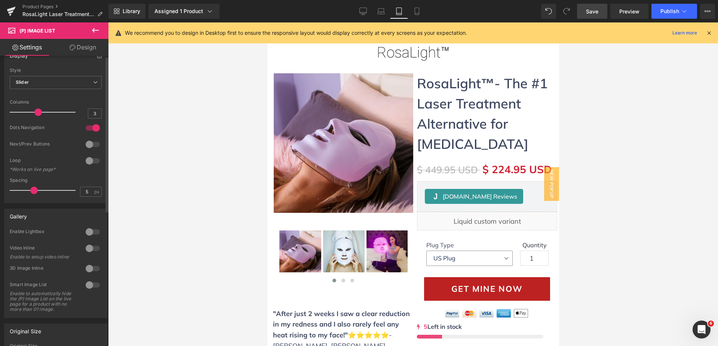
scroll to position [0, 0]
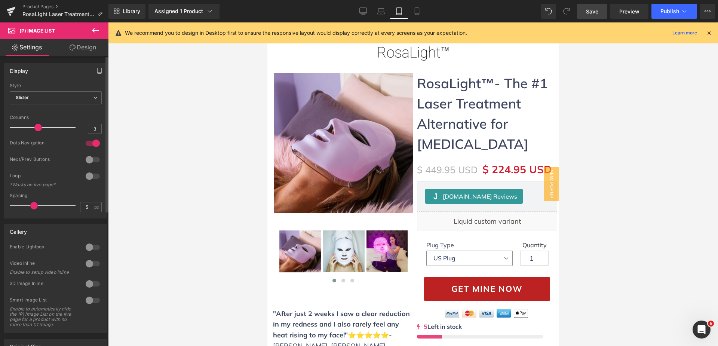
click at [91, 139] on div at bounding box center [93, 143] width 18 height 12
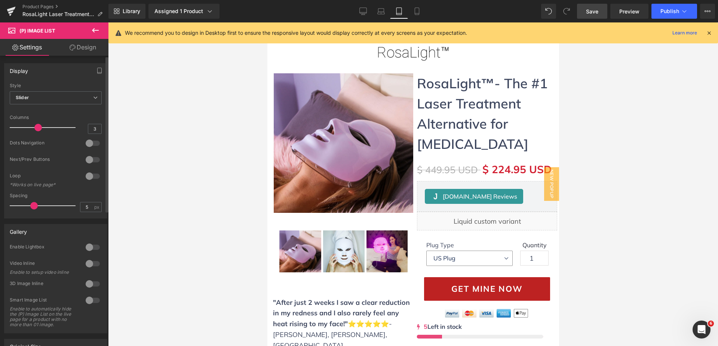
click at [90, 162] on div at bounding box center [93, 160] width 18 height 12
click at [419, 13] on icon at bounding box center [416, 10] width 7 height 7
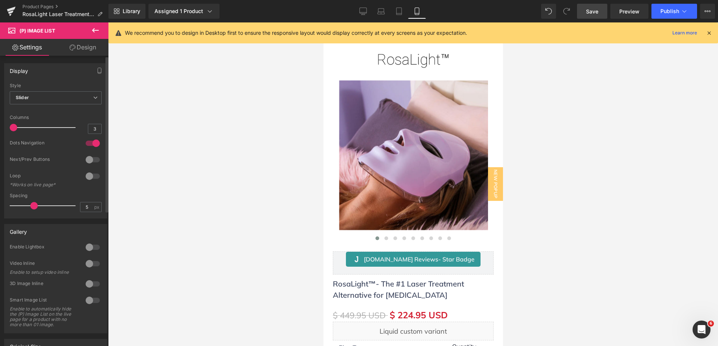
drag, startPoint x: 40, startPoint y: 127, endPoint x: 20, endPoint y: 128, distance: 19.9
click at [20, 128] on div at bounding box center [44, 127] width 62 height 15
click at [401, 7] on link "Tablet" at bounding box center [399, 11] width 18 height 15
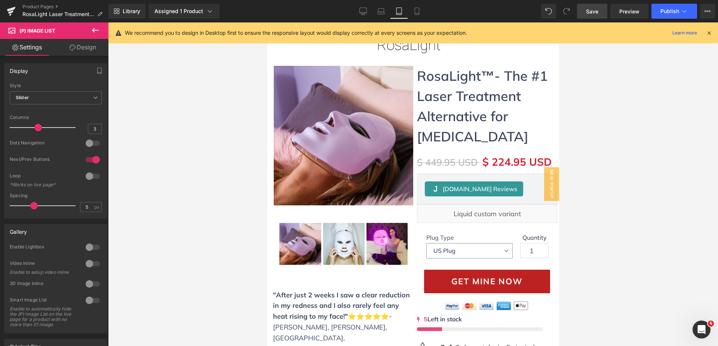
scroll to position [1, 0]
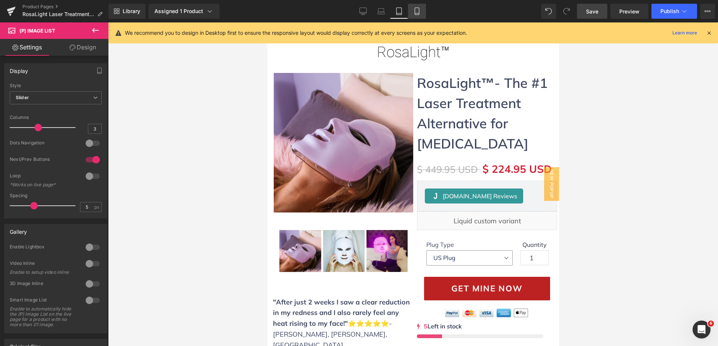
click at [419, 13] on icon at bounding box center [417, 13] width 4 height 0
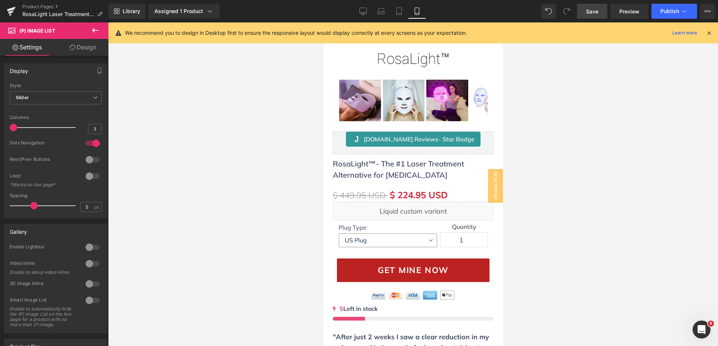
scroll to position [0, 0]
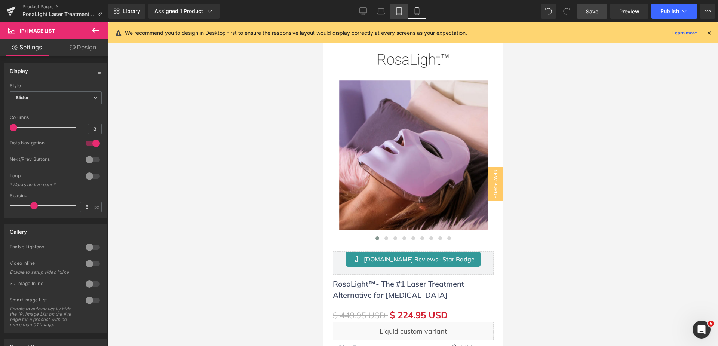
click at [398, 12] on icon at bounding box center [398, 10] width 7 height 7
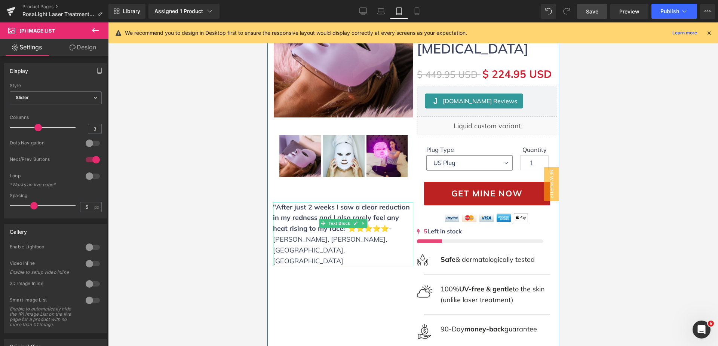
scroll to position [1, 0]
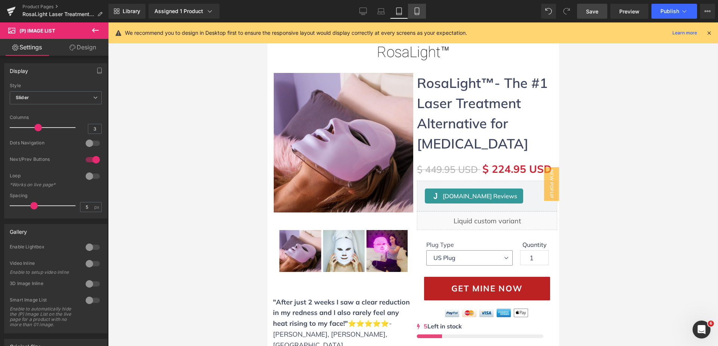
click at [417, 11] on icon at bounding box center [416, 10] width 7 height 7
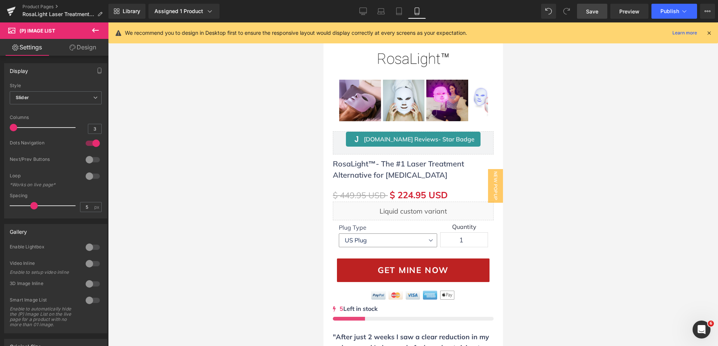
scroll to position [0, 0]
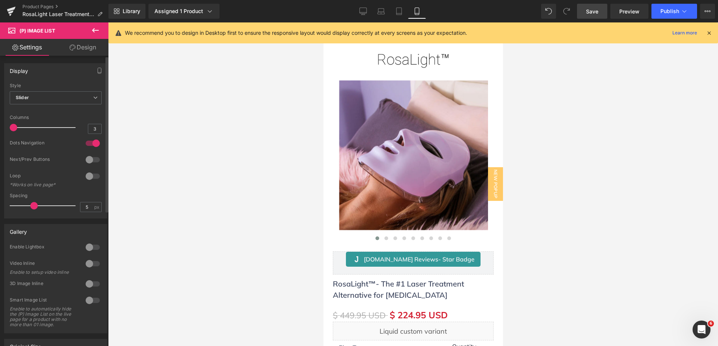
click at [87, 160] on div at bounding box center [93, 160] width 18 height 12
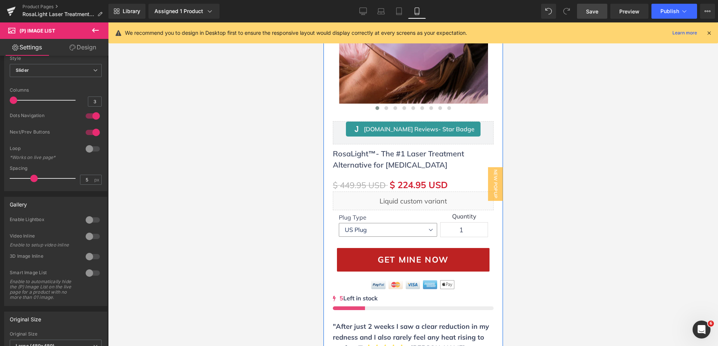
scroll to position [150, 0]
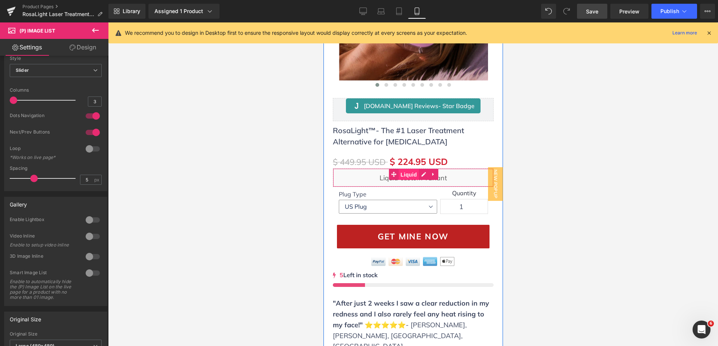
click at [406, 179] on span "Liquid" at bounding box center [408, 174] width 20 height 11
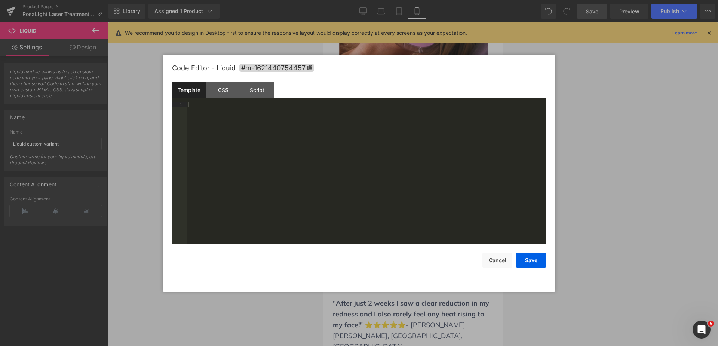
click at [372, 0] on div "Liquid You are previewing how the will restyle your page. You can not edit Elem…" at bounding box center [359, 0] width 718 height 0
click at [216, 94] on div "CSS" at bounding box center [223, 90] width 34 height 17
click at [252, 93] on div "Script" at bounding box center [257, 90] width 34 height 17
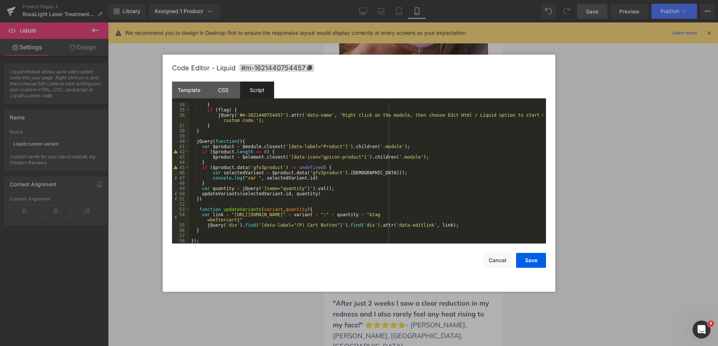
scroll to position [0, 0]
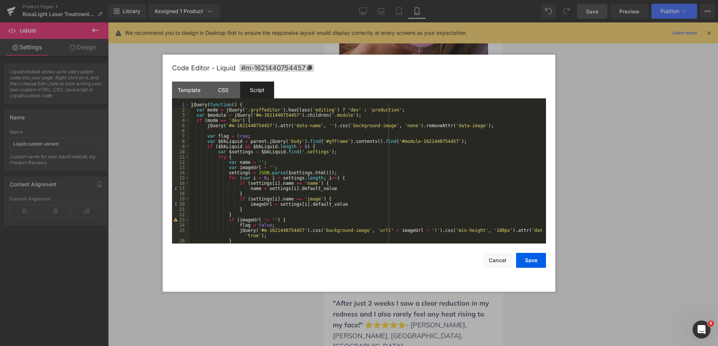
click at [579, 163] on div at bounding box center [359, 173] width 718 height 346
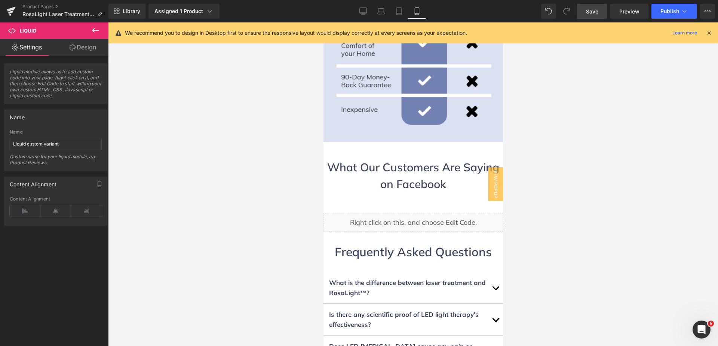
scroll to position [3067, 0]
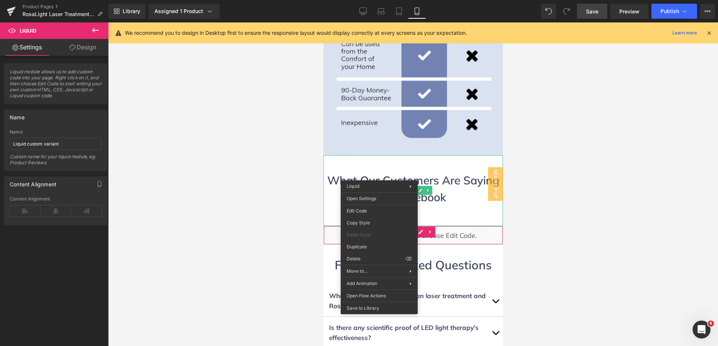
click at [345, 172] on h1 "What Our Customers Are Saying on Facebook" at bounding box center [413, 189] width 172 height 34
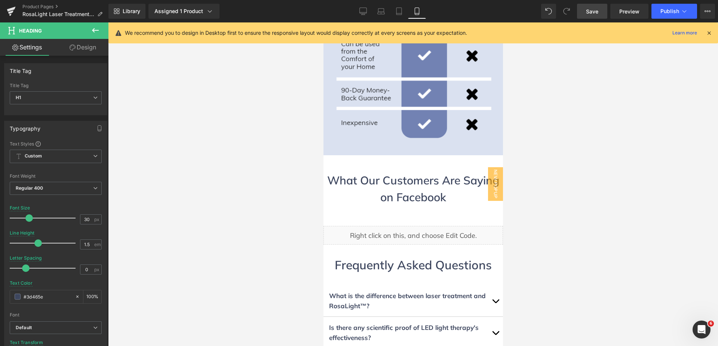
click at [98, 31] on icon at bounding box center [95, 30] width 9 height 9
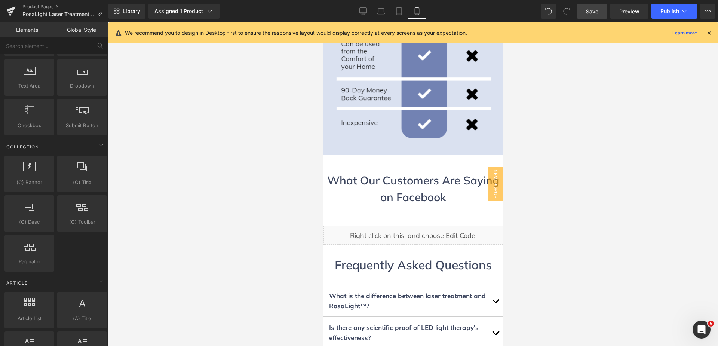
scroll to position [1358, 0]
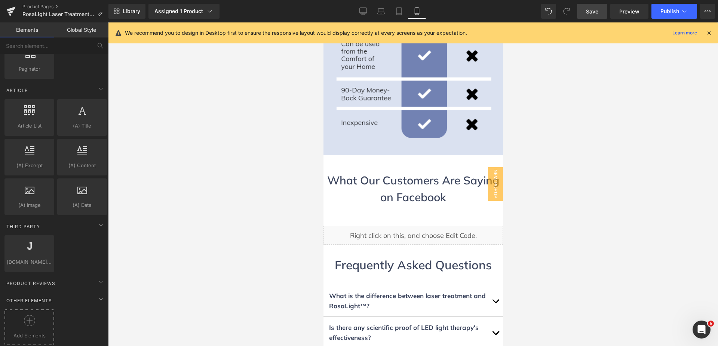
click at [37, 315] on div at bounding box center [29, 323] width 46 height 17
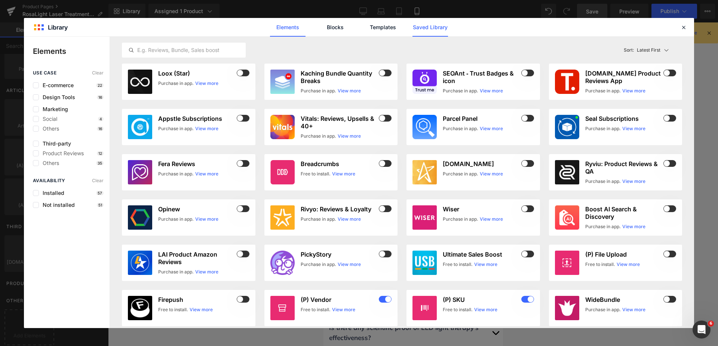
click at [419, 30] on link "Saved Library" at bounding box center [431, 27] width 36 height 19
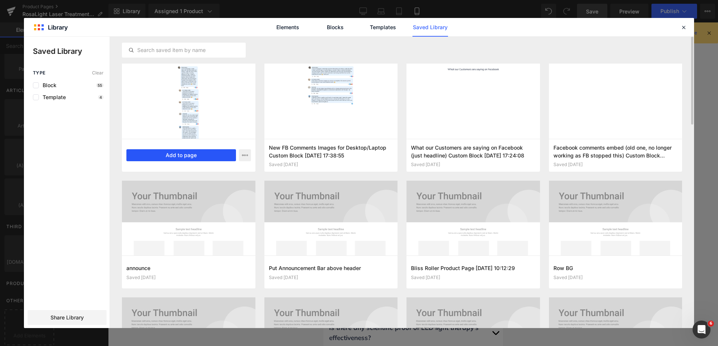
click at [197, 157] on button "Add to page" at bounding box center [181, 155] width 110 height 12
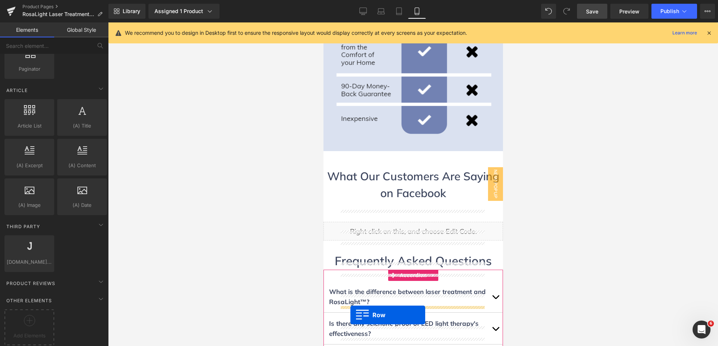
scroll to position [2996, 0]
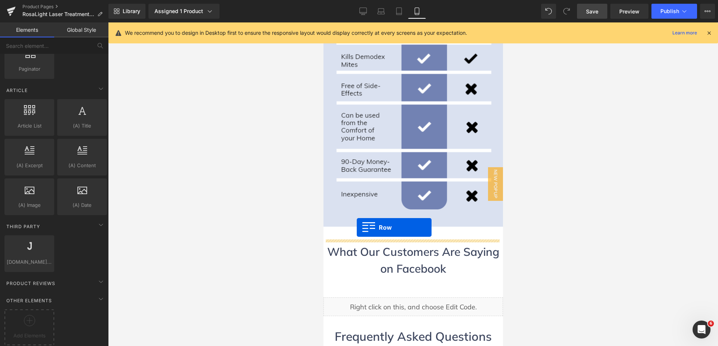
drag, startPoint x: 328, startPoint y: 181, endPoint x: 356, endPoint y: 227, distance: 54.3
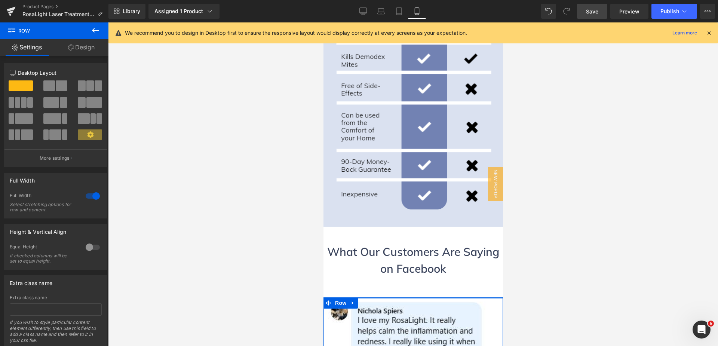
drag, startPoint x: 403, startPoint y: 239, endPoint x: 403, endPoint y: 230, distance: 9.4
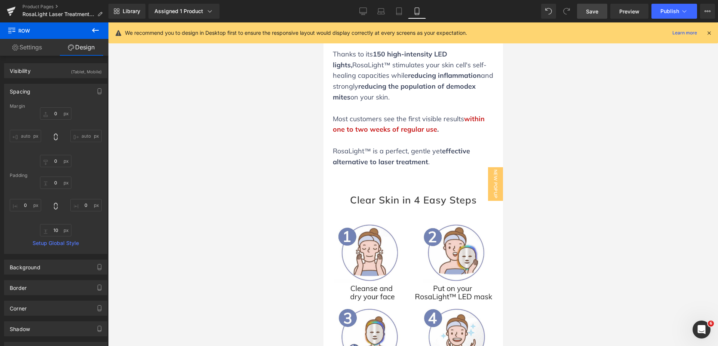
scroll to position [826, 0]
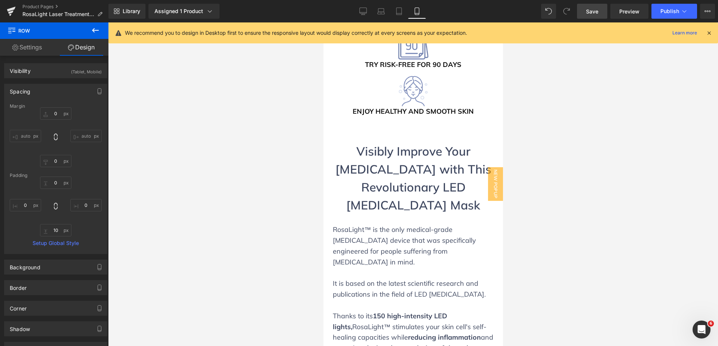
click at [590, 7] on span "Save" at bounding box center [592, 11] width 12 height 8
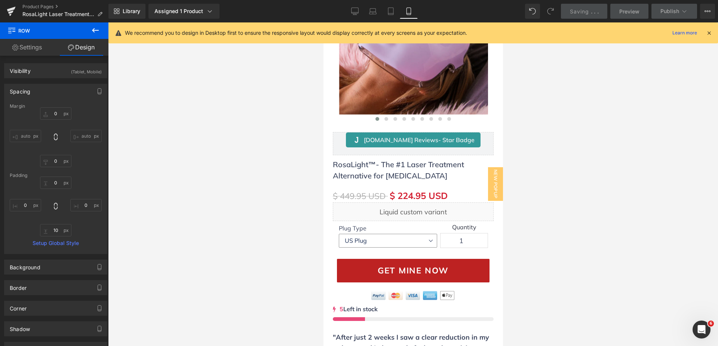
scroll to position [0, 0]
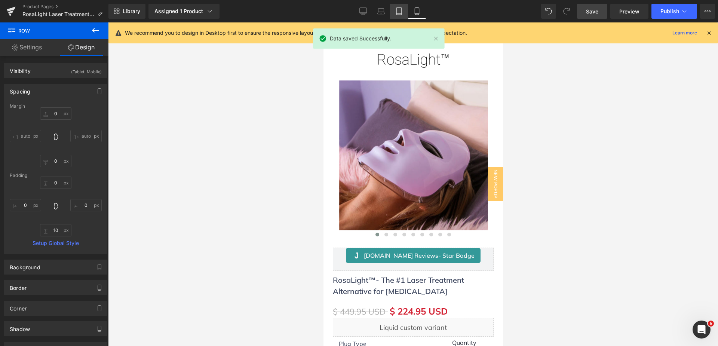
click at [399, 12] on icon at bounding box center [398, 10] width 7 height 7
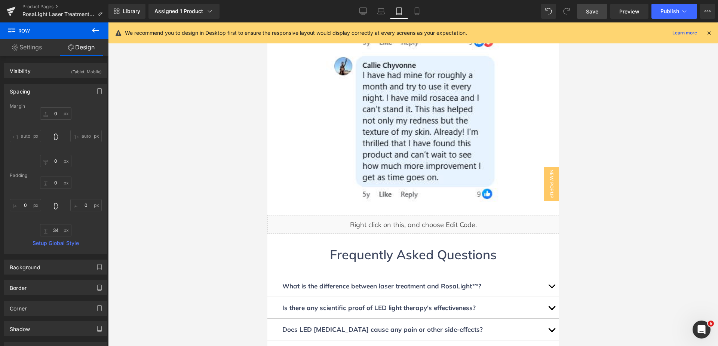
scroll to position [2918, 0]
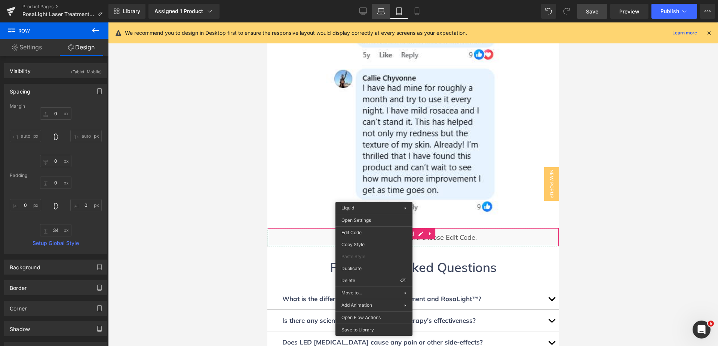
click at [380, 13] on icon at bounding box center [380, 10] width 7 height 7
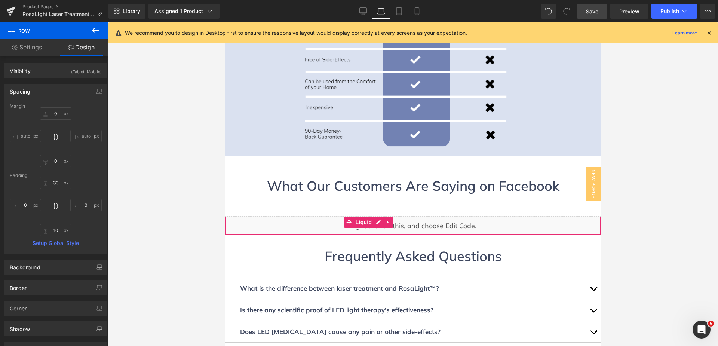
scroll to position [2244, 0]
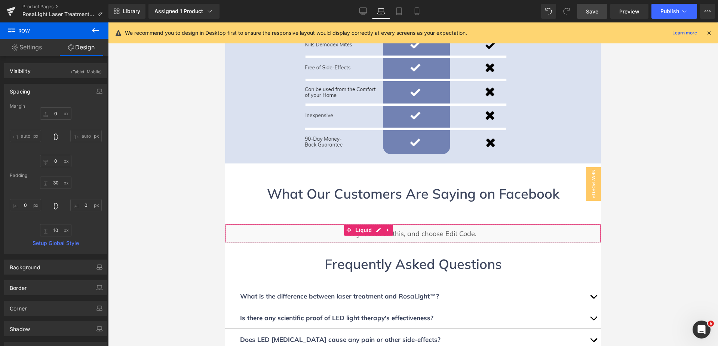
click at [97, 33] on icon at bounding box center [95, 30] width 9 height 9
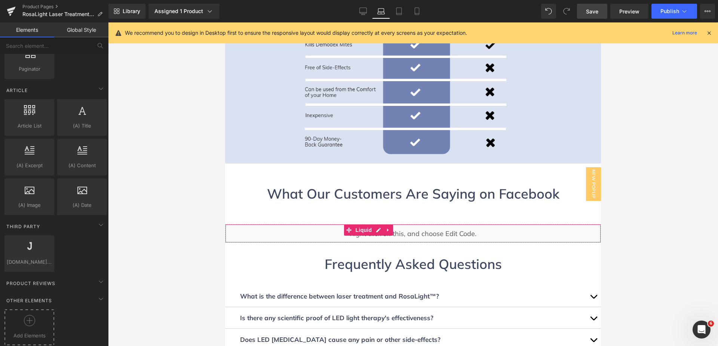
click at [38, 315] on div at bounding box center [29, 323] width 46 height 17
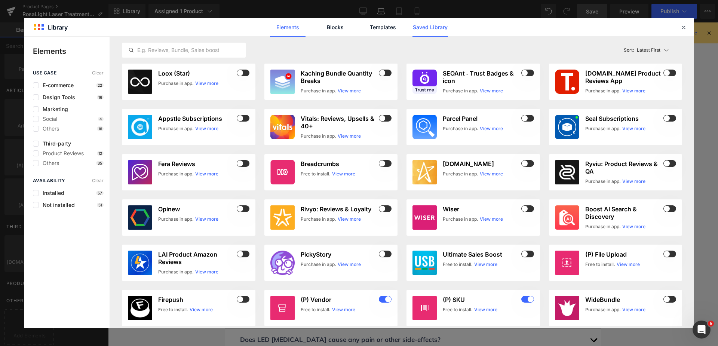
click at [428, 28] on link "Saved Library" at bounding box center [431, 27] width 36 height 19
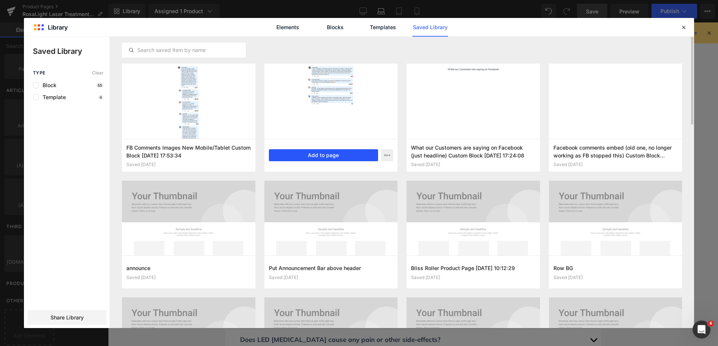
click at [325, 154] on button "Add to page" at bounding box center [324, 155] width 110 height 12
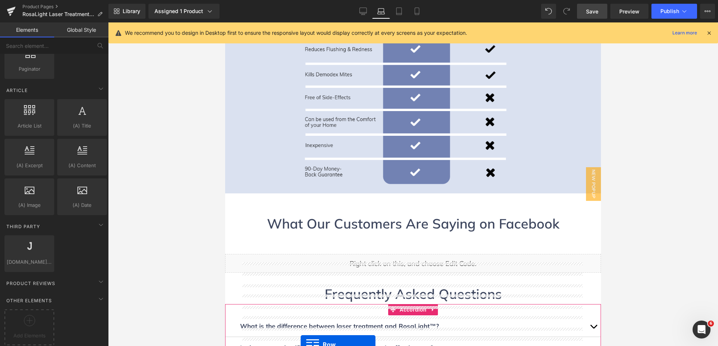
scroll to position [2174, 0]
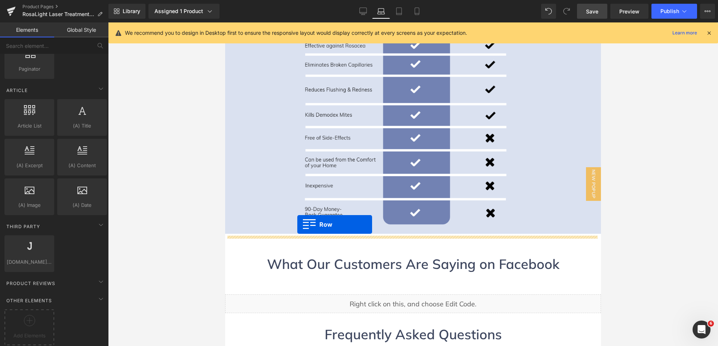
drag, startPoint x: 227, startPoint y: 279, endPoint x: 297, endPoint y: 224, distance: 89.3
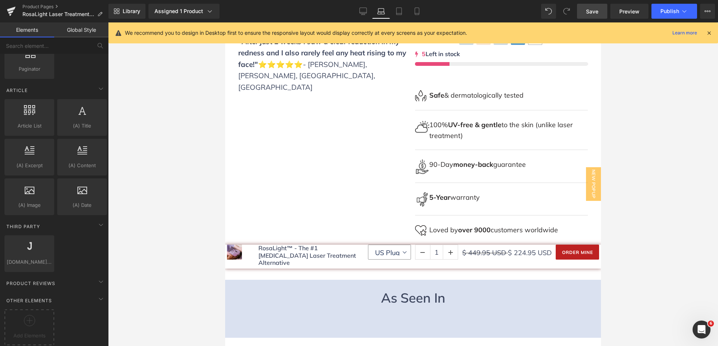
scroll to position [304, 0]
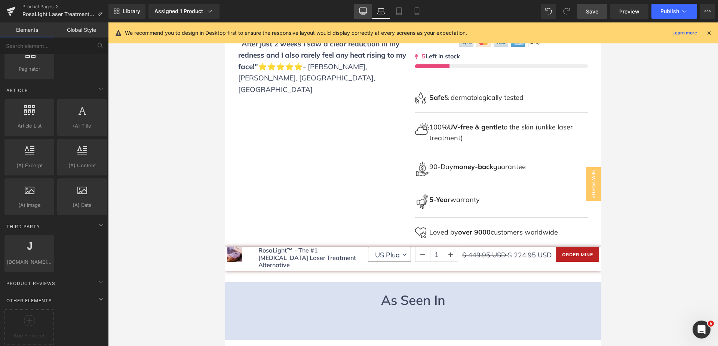
click at [368, 15] on link "Desktop" at bounding box center [363, 11] width 18 height 15
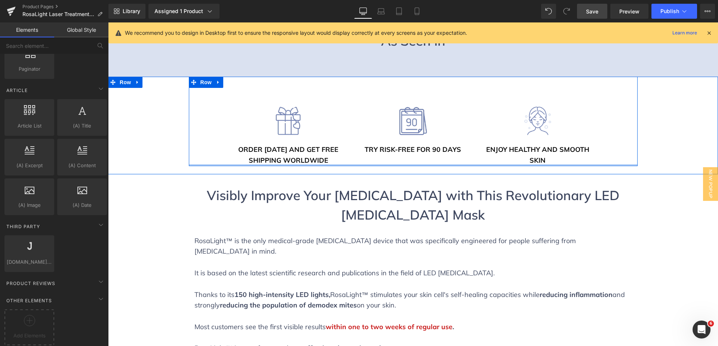
scroll to position [346, 0]
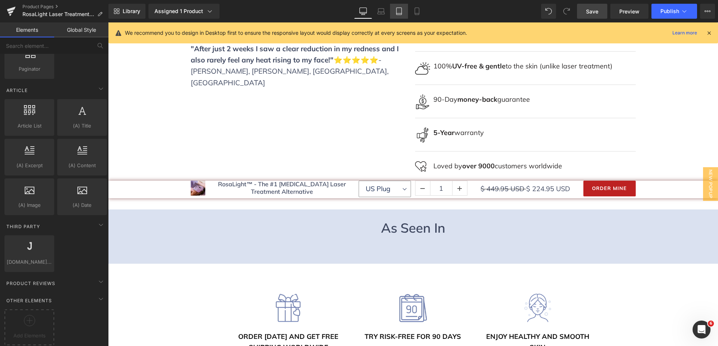
click at [396, 9] on icon at bounding box center [398, 10] width 7 height 7
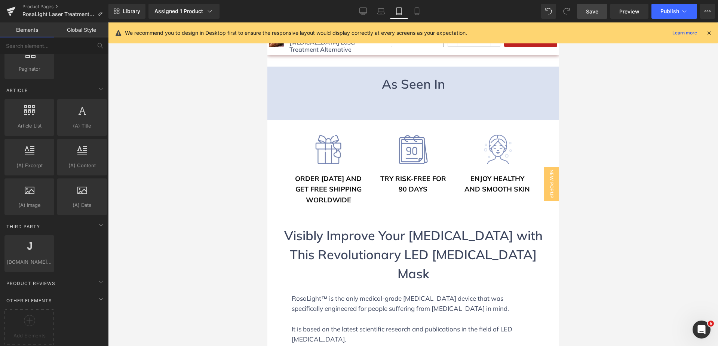
scroll to position [407, 0]
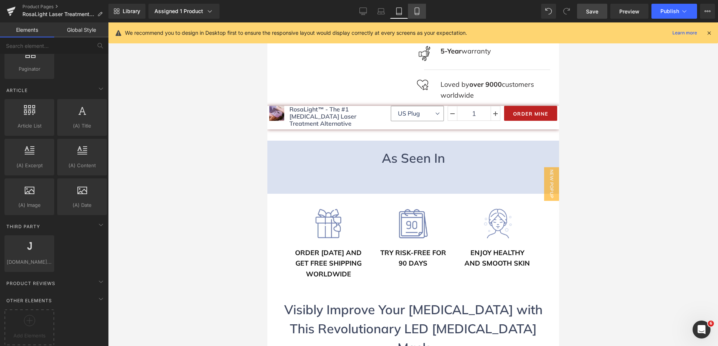
click at [413, 10] on link "Mobile" at bounding box center [417, 11] width 18 height 15
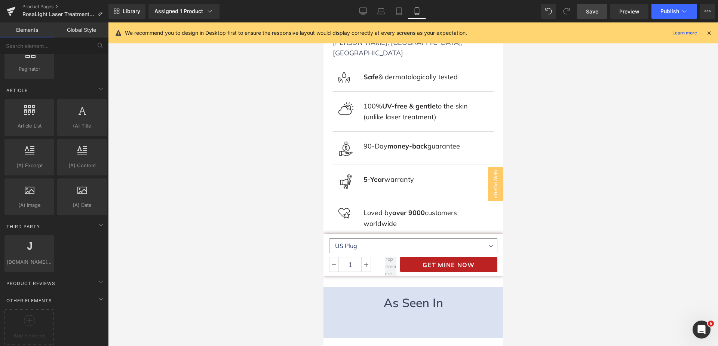
scroll to position [544, 0]
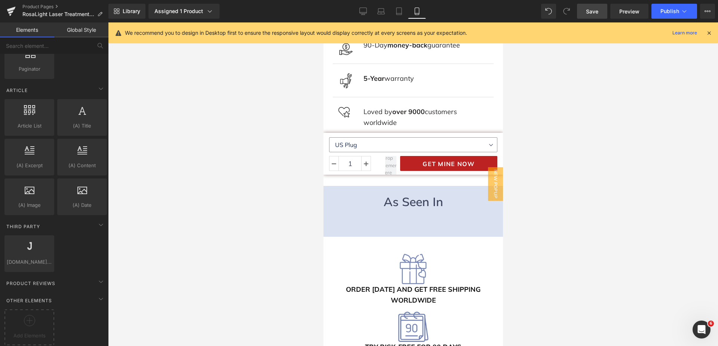
click at [603, 10] on link "Save" at bounding box center [592, 11] width 30 height 15
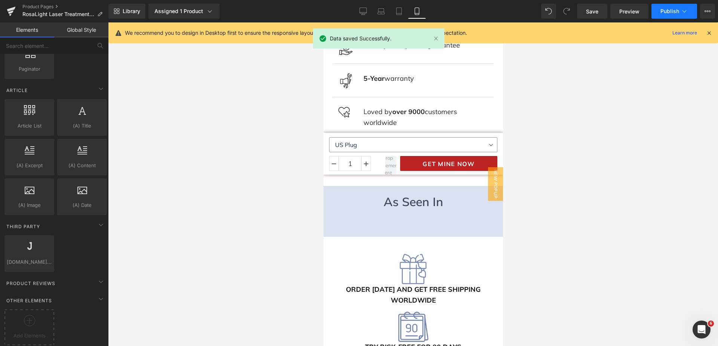
click at [669, 13] on span "Publish" at bounding box center [670, 11] width 19 height 6
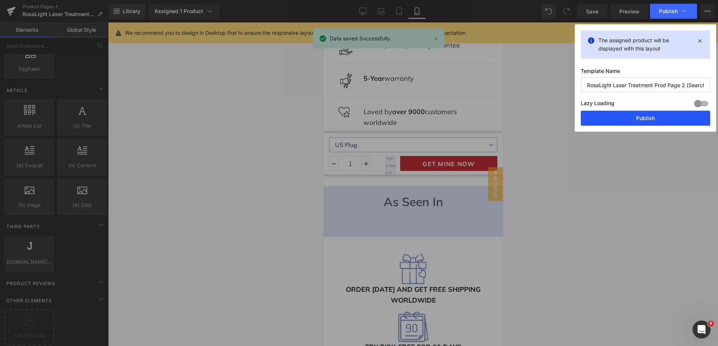
drag, startPoint x: 645, startPoint y: 122, endPoint x: 163, endPoint y: 100, distance: 482.3
click at [645, 122] on button "Publish" at bounding box center [645, 118] width 129 height 15
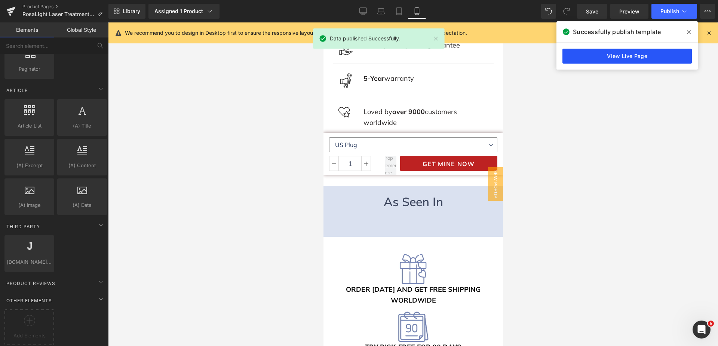
click at [676, 58] on link "View Live Page" at bounding box center [627, 56] width 129 height 15
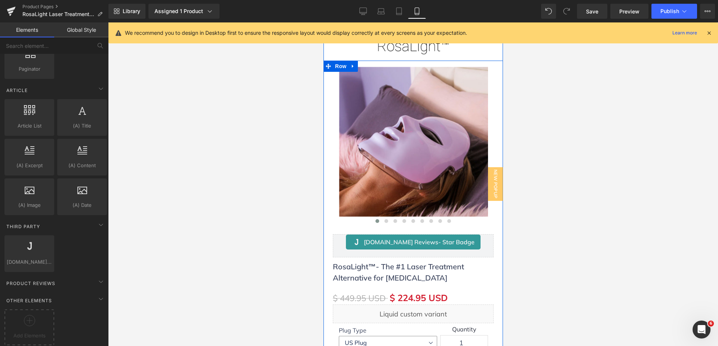
scroll to position [0, 0]
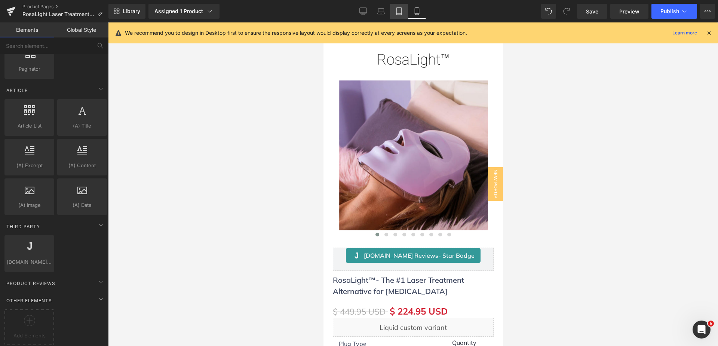
click at [402, 10] on icon at bounding box center [398, 10] width 7 height 7
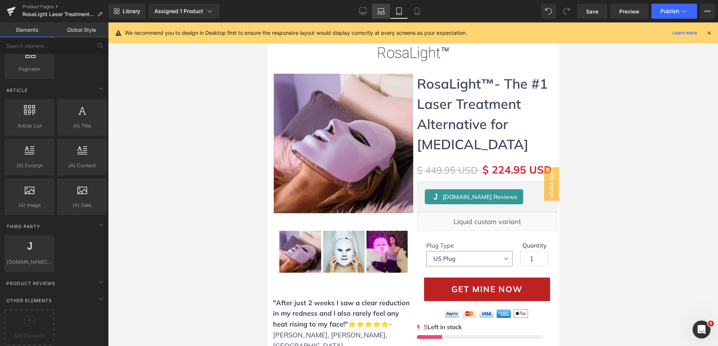
click at [383, 12] on icon at bounding box center [380, 10] width 7 height 7
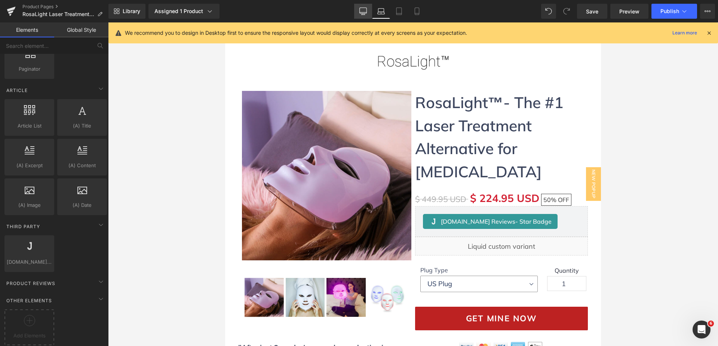
click at [362, 13] on icon at bounding box center [362, 10] width 7 height 7
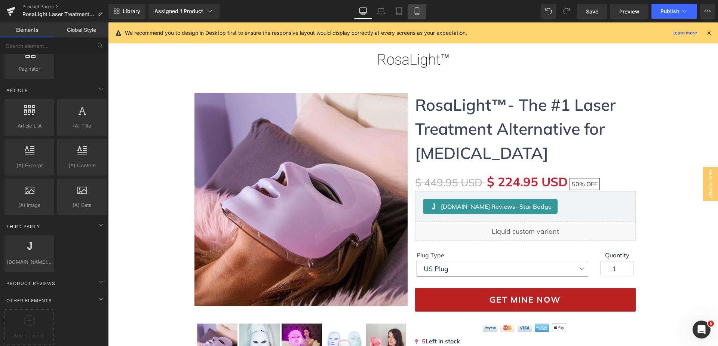
click at [421, 8] on link "Mobile" at bounding box center [417, 11] width 18 height 15
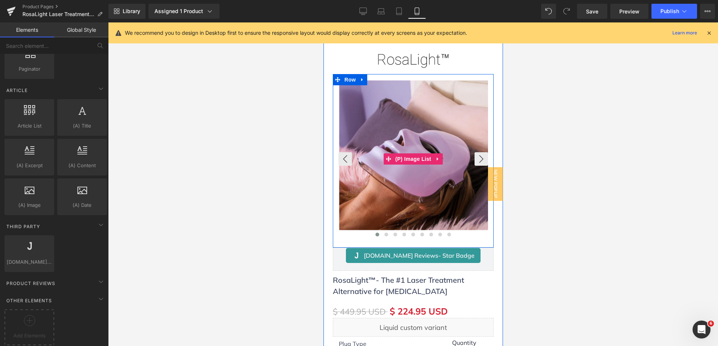
click at [415, 171] on img at bounding box center [414, 155] width 150 height 150
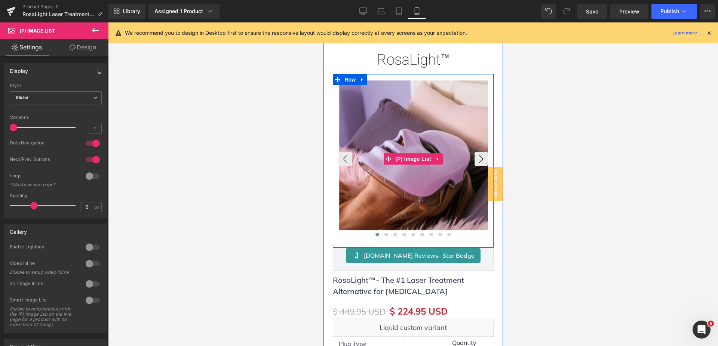
click at [396, 98] on img at bounding box center [414, 155] width 150 height 150
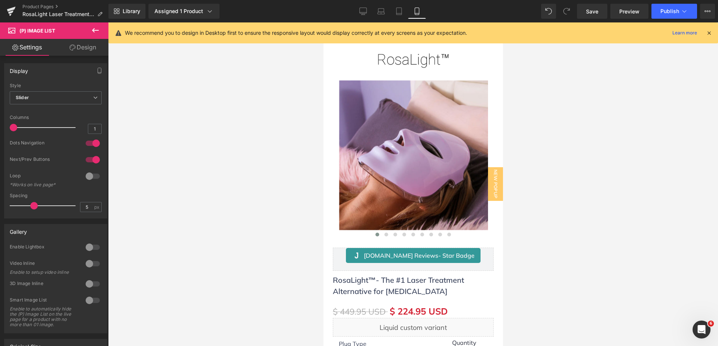
click at [711, 33] on icon at bounding box center [709, 33] width 7 height 7
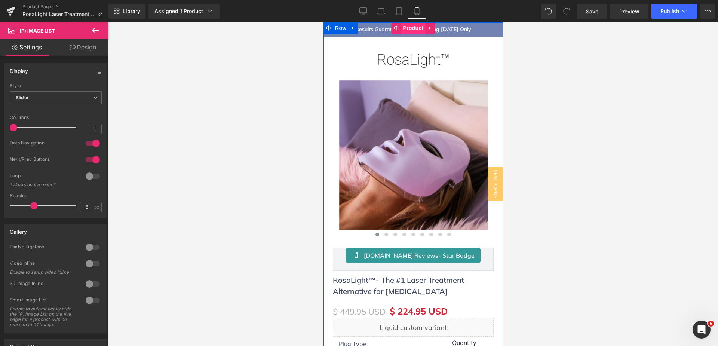
click at [413, 30] on span "Product" at bounding box center [413, 27] width 24 height 11
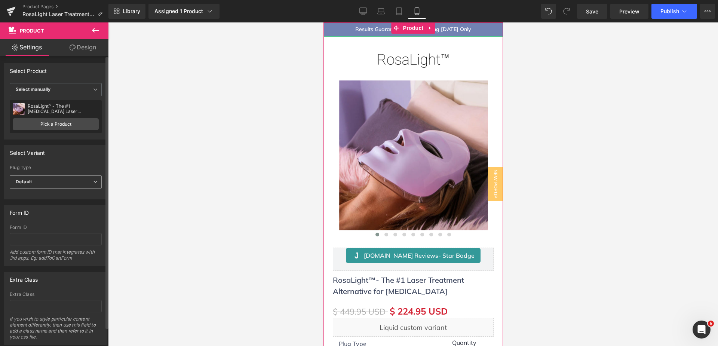
click at [90, 178] on span "Default" at bounding box center [56, 181] width 92 height 13
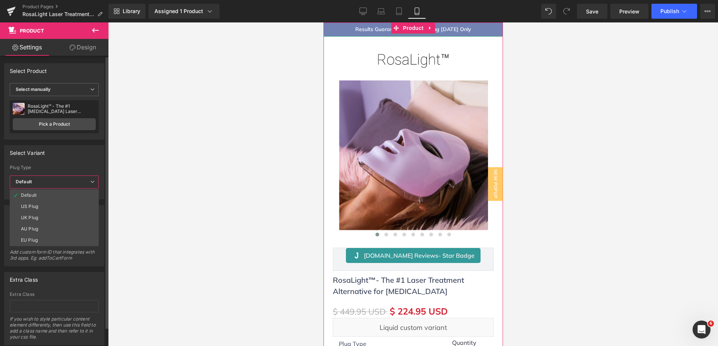
click at [89, 177] on span "Default" at bounding box center [54, 181] width 89 height 13
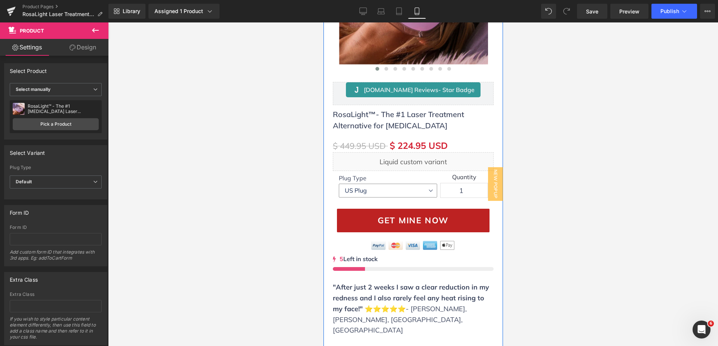
scroll to position [187, 0]
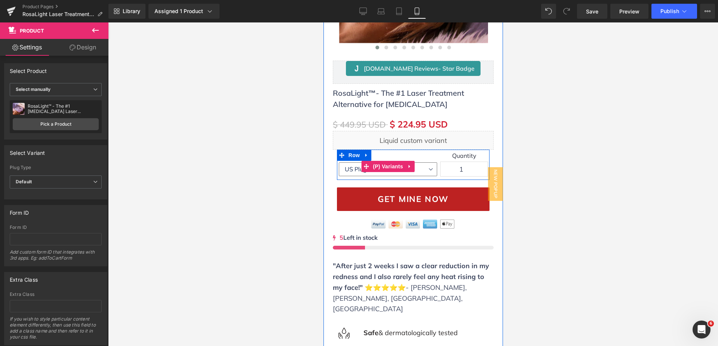
click at [426, 169] on select "US Plug UK Plug AU Plug EU Plug" at bounding box center [388, 169] width 99 height 14
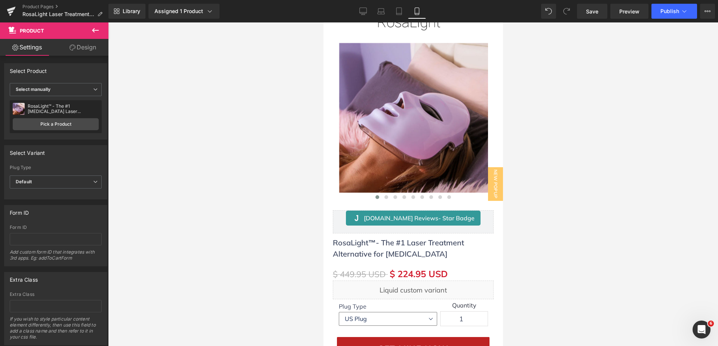
scroll to position [0, 0]
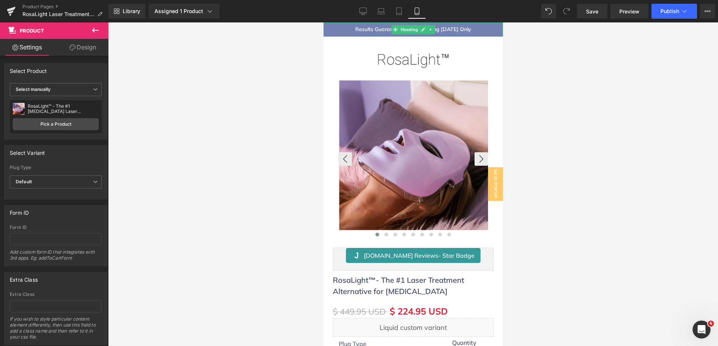
click at [393, 167] on img at bounding box center [414, 155] width 150 height 150
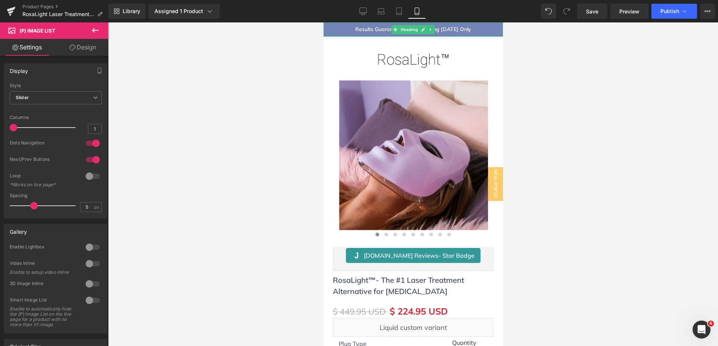
click at [74, 46] on icon at bounding box center [73, 48] width 6 height 6
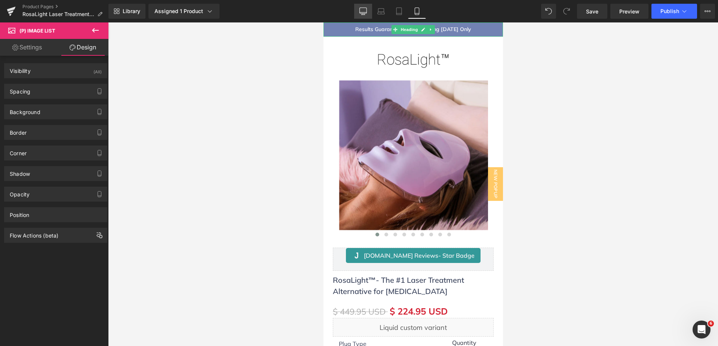
click at [362, 10] on icon at bounding box center [362, 10] width 7 height 7
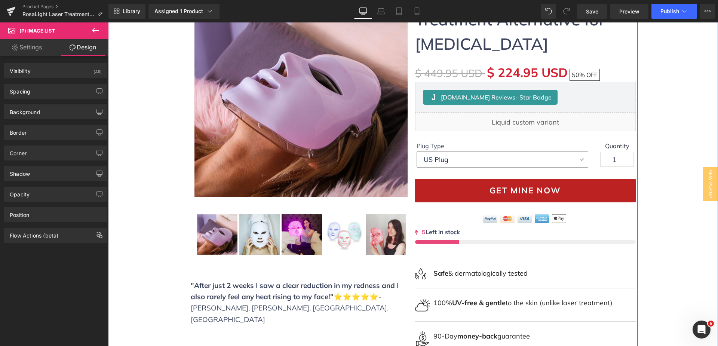
scroll to position [94, 0]
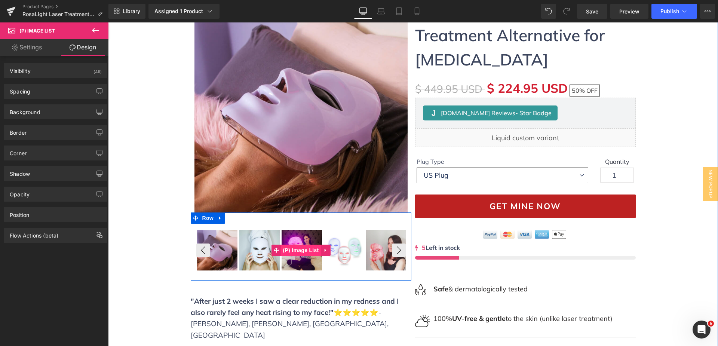
click at [300, 248] on span "(P) Image List" at bounding box center [301, 250] width 40 height 11
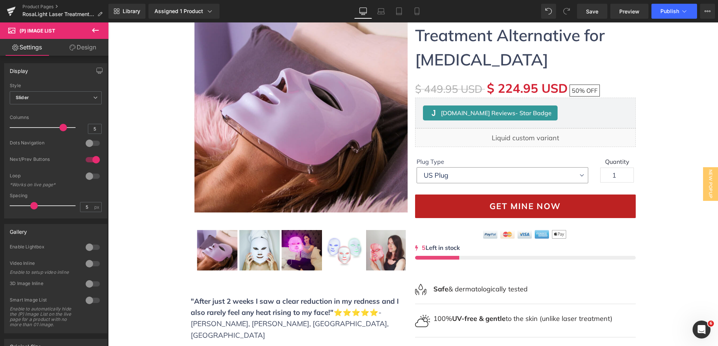
click at [88, 51] on link "Design" at bounding box center [83, 47] width 54 height 17
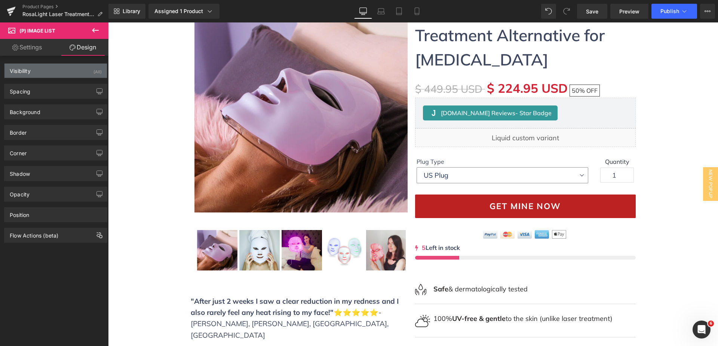
click at [99, 71] on div "Visibility (All)" at bounding box center [55, 71] width 102 height 14
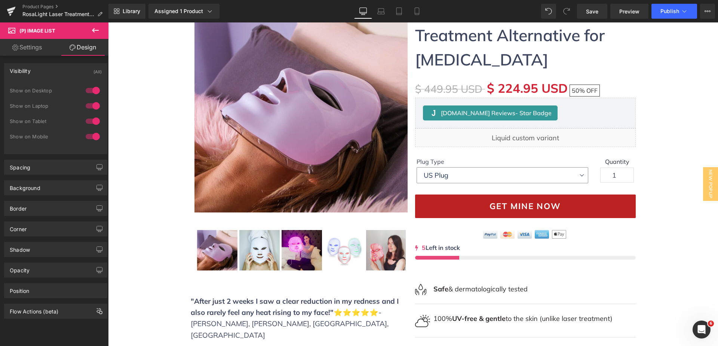
click at [94, 137] on div at bounding box center [93, 137] width 18 height 12
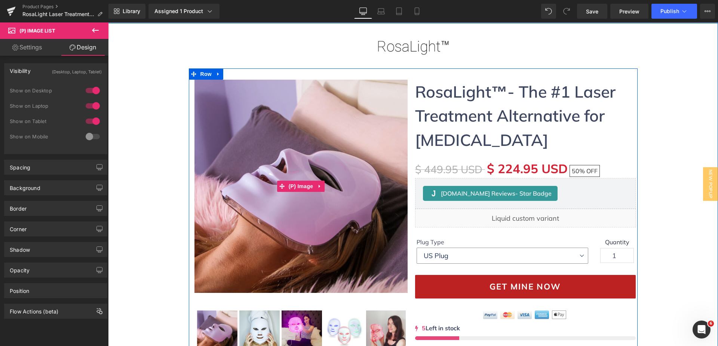
scroll to position [0, 0]
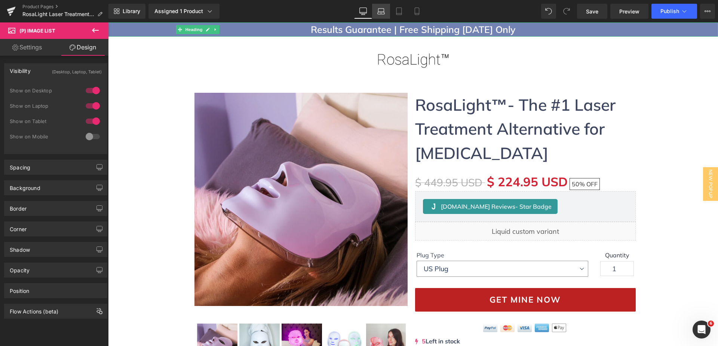
click at [383, 6] on link "Laptop" at bounding box center [381, 11] width 18 height 15
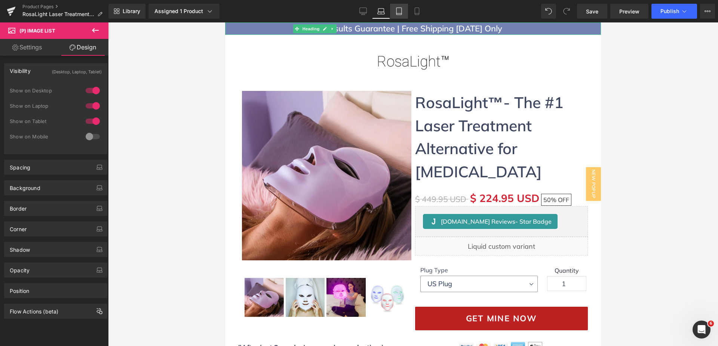
click at [402, 12] on icon at bounding box center [398, 11] width 5 height 7
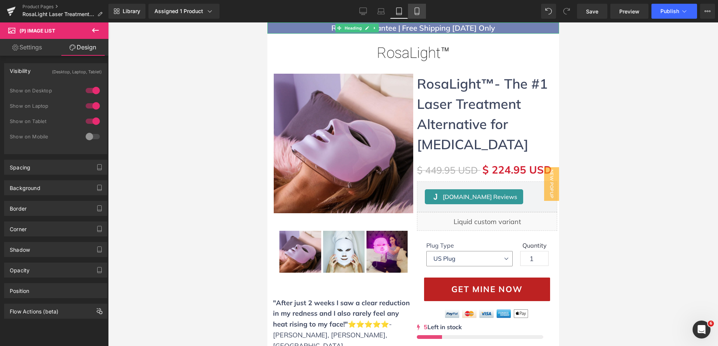
click at [414, 12] on icon at bounding box center [416, 10] width 7 height 7
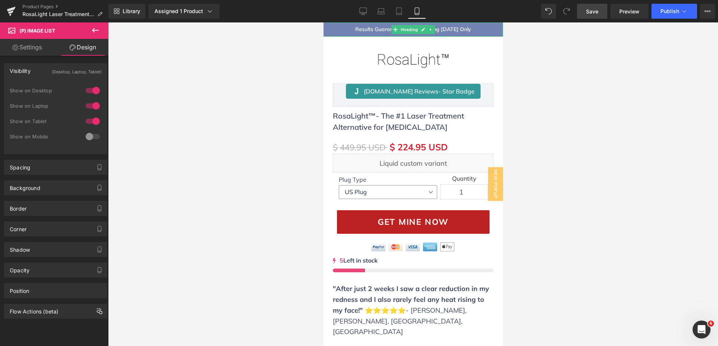
click at [594, 9] on span "Save" at bounding box center [592, 11] width 12 height 8
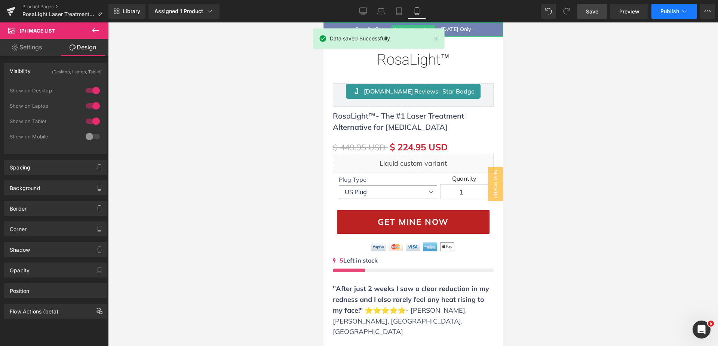
click at [681, 12] on icon at bounding box center [684, 10] width 7 height 7
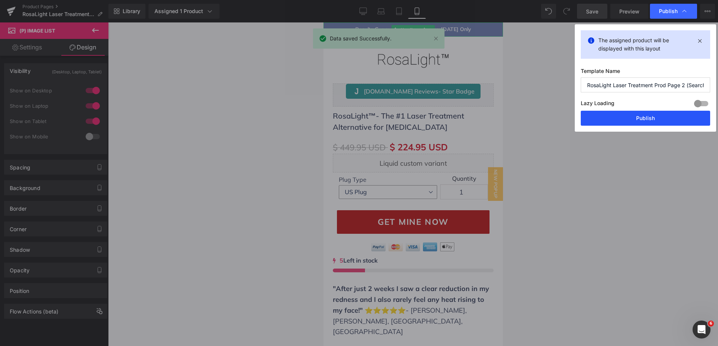
click at [670, 114] on button "Publish" at bounding box center [645, 118] width 129 height 15
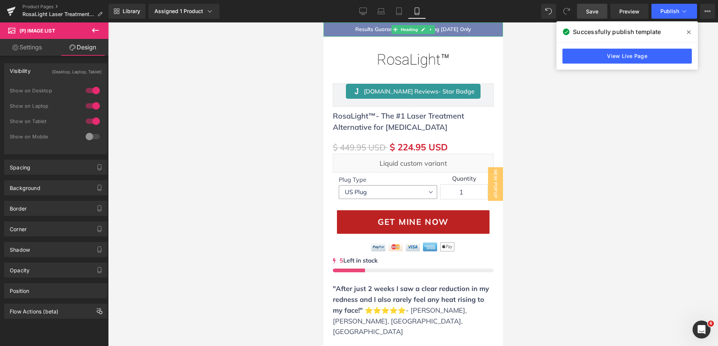
click at [555, 214] on div at bounding box center [413, 184] width 610 height 324
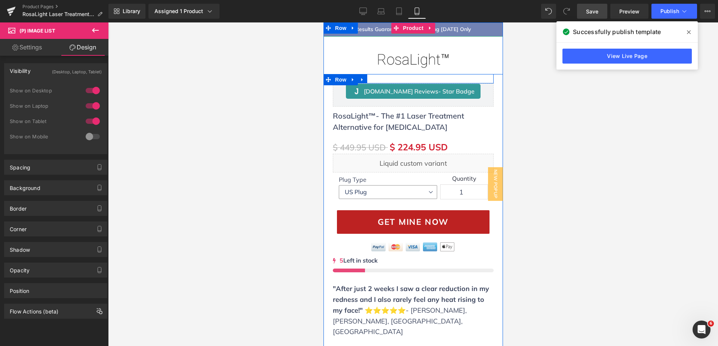
click at [407, 79] on div "‹ ›" at bounding box center [413, 77] width 161 height 6
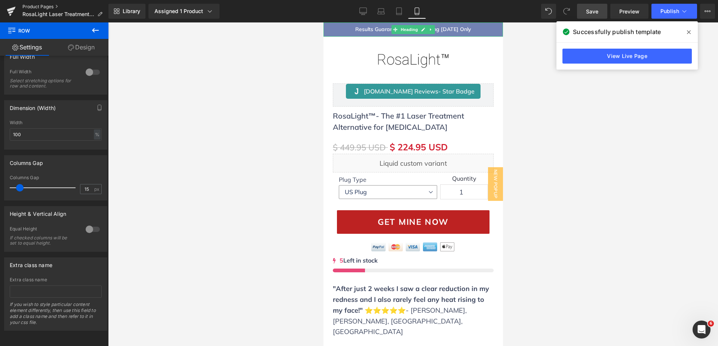
click at [48, 7] on link "Product Pages" at bounding box center [65, 7] width 86 height 6
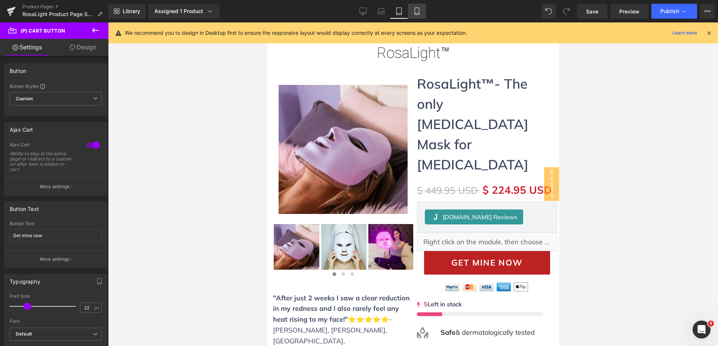
click at [421, 7] on link "Mobile" at bounding box center [417, 11] width 18 height 15
type input "100"
type input "95"
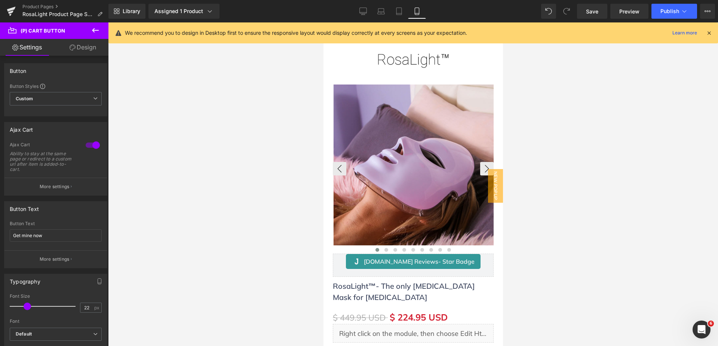
scroll to position [140, 0]
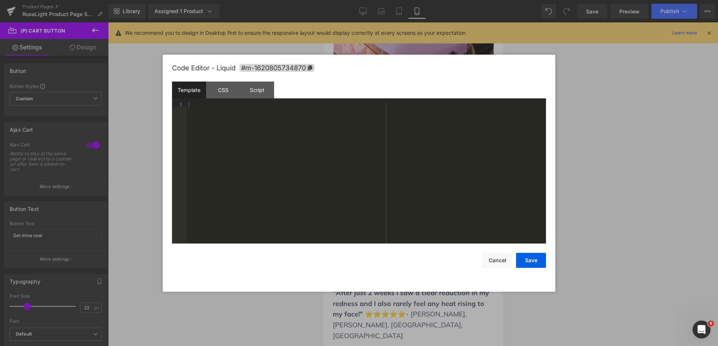
click at [367, 0] on div "(P) Cart Button You are previewing how the will restyle your page. You can not …" at bounding box center [359, 0] width 718 height 0
click at [223, 92] on div "CSS" at bounding box center [223, 90] width 34 height 17
click at [255, 90] on div "Script" at bounding box center [257, 90] width 34 height 17
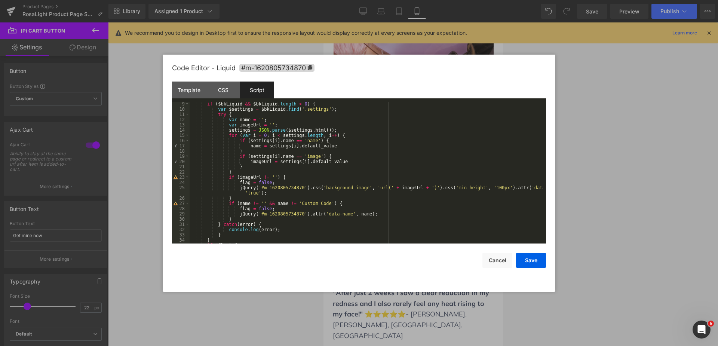
scroll to position [0, 0]
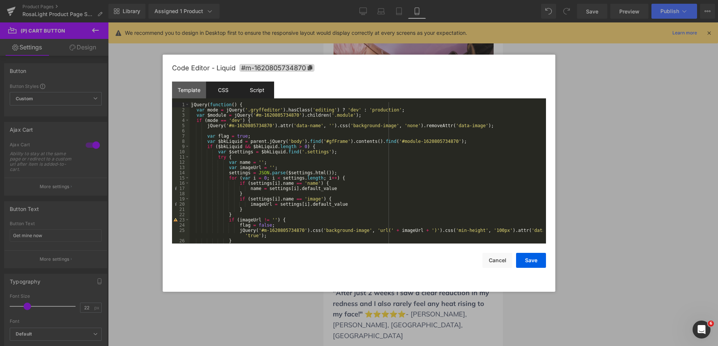
click at [225, 94] on div "CSS" at bounding box center [223, 90] width 34 height 17
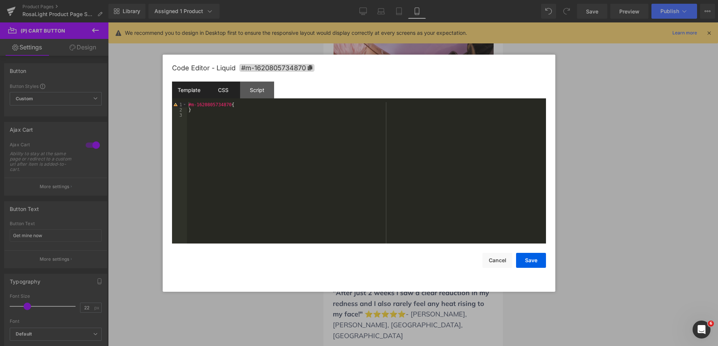
click at [189, 88] on div "Template" at bounding box center [189, 90] width 34 height 17
click at [220, 88] on div "CSS" at bounding box center [223, 90] width 34 height 17
click at [246, 89] on div "Script" at bounding box center [257, 90] width 34 height 17
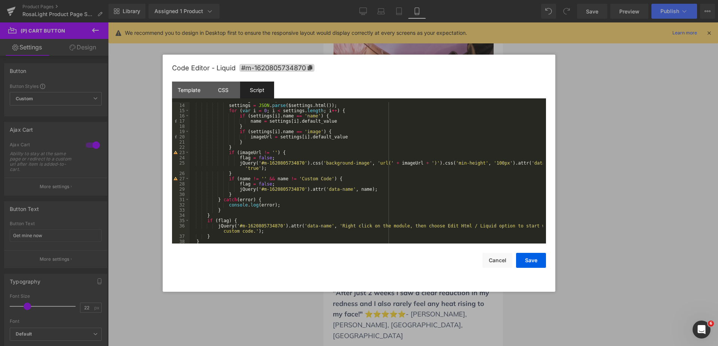
scroll to position [110, 0]
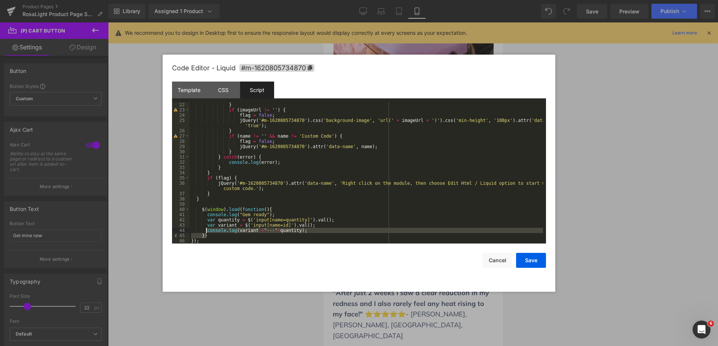
drag, startPoint x: 212, startPoint y: 238, endPoint x: 207, endPoint y: 228, distance: 11.6
click at [207, 228] on div "} if ( imageUrl != '' ) { flag = false ; jQuery ( '#m-1620805734870' ) . css ( …" at bounding box center [366, 178] width 353 height 152
click at [205, 230] on div "} if ( imageUrl != '' ) { flag = false ; jQuery ( '#m-1620805734870' ) . css ( …" at bounding box center [366, 178] width 353 height 152
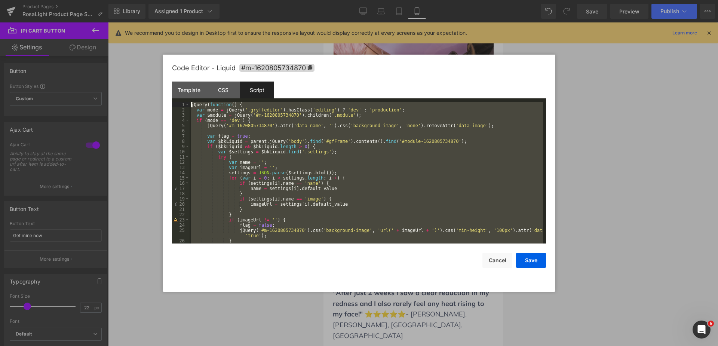
scroll to position [0, 0]
drag, startPoint x: 201, startPoint y: 241, endPoint x: 219, endPoint y: 62, distance: 179.7
click at [219, 62] on div "Code Editor - Liquid #m-1620805734870 Template CSS Script Data 1 XXXXXXXXXXXXXX…" at bounding box center [359, 173] width 374 height 237
click at [224, 90] on div "CSS" at bounding box center [223, 90] width 34 height 17
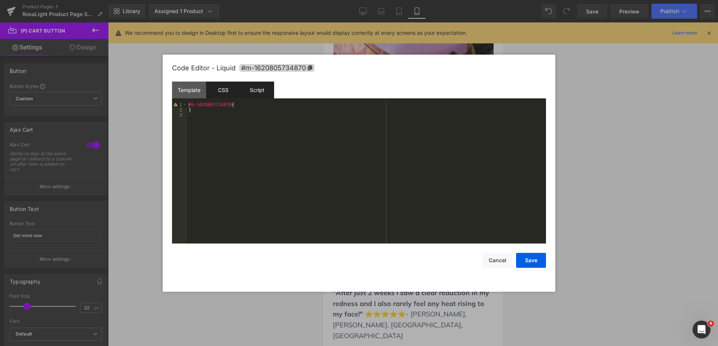
click at [249, 90] on div "Script" at bounding box center [257, 90] width 34 height 17
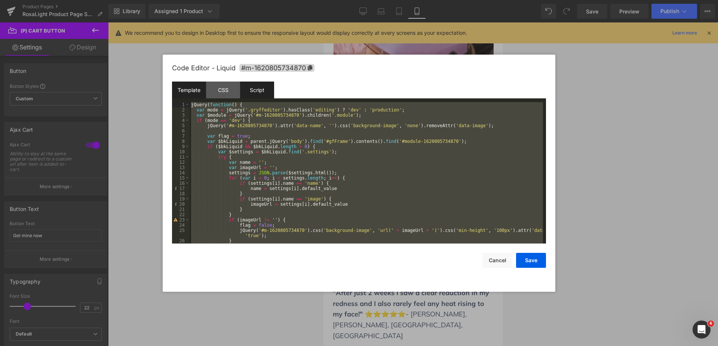
click at [192, 95] on div "Template" at bounding box center [189, 90] width 34 height 17
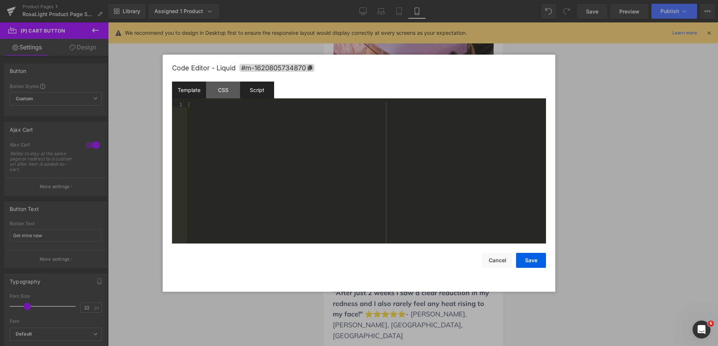
click at [255, 91] on div "Script" at bounding box center [257, 90] width 34 height 17
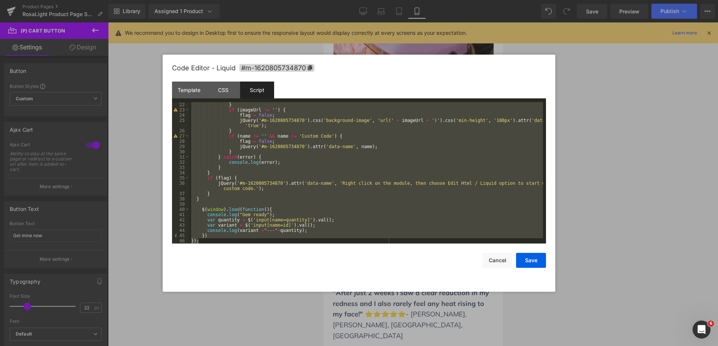
scroll to position [110, 0]
click at [584, 182] on div at bounding box center [359, 173] width 718 height 346
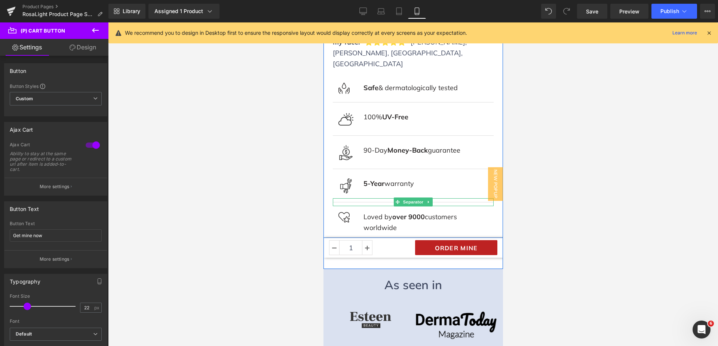
scroll to position [449, 0]
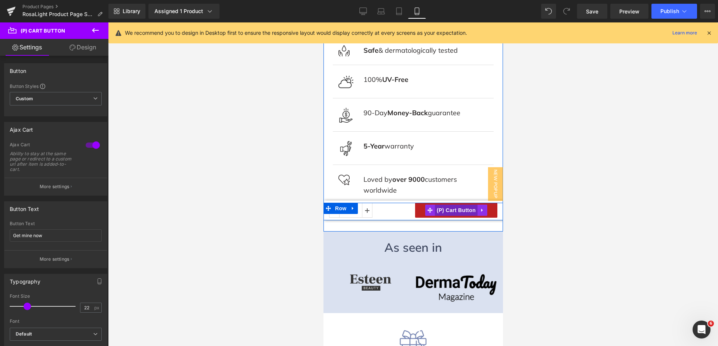
click at [452, 205] on span "(P) Cart Button" at bounding box center [456, 210] width 43 height 11
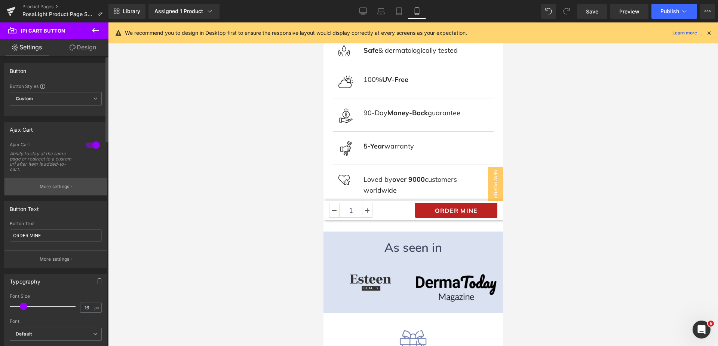
click at [73, 187] on button "More settings" at bounding box center [55, 187] width 102 height 18
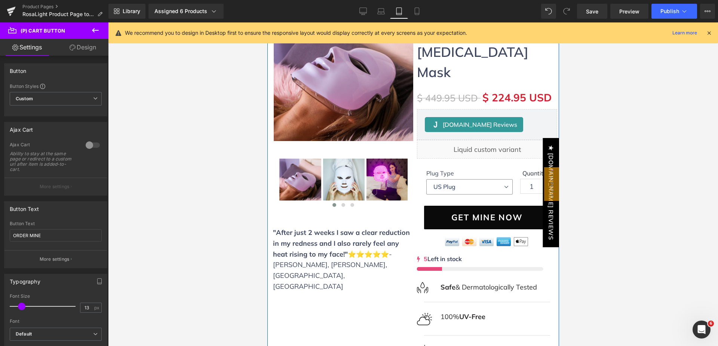
scroll to position [75, 0]
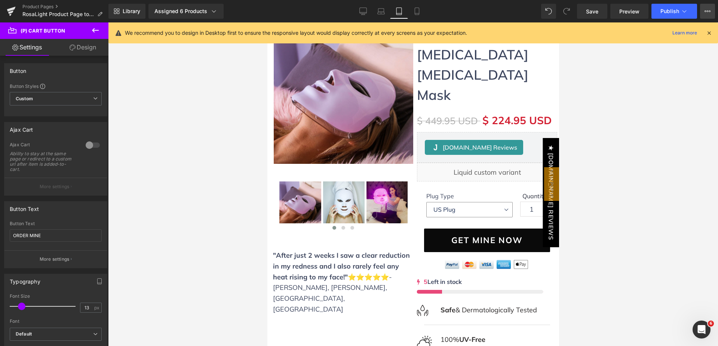
click at [710, 11] on icon at bounding box center [708, 11] width 6 height 6
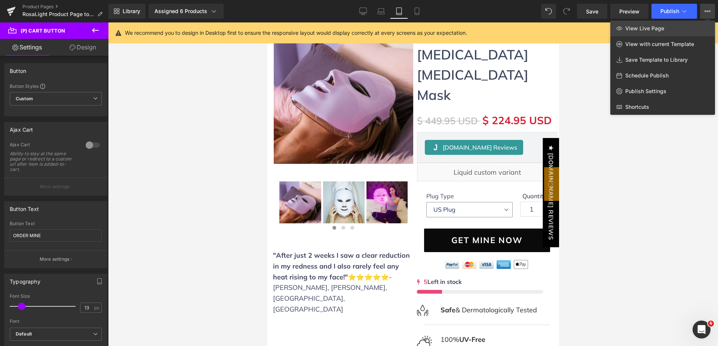
click at [690, 24] on link "View Live Page" at bounding box center [662, 29] width 105 height 16
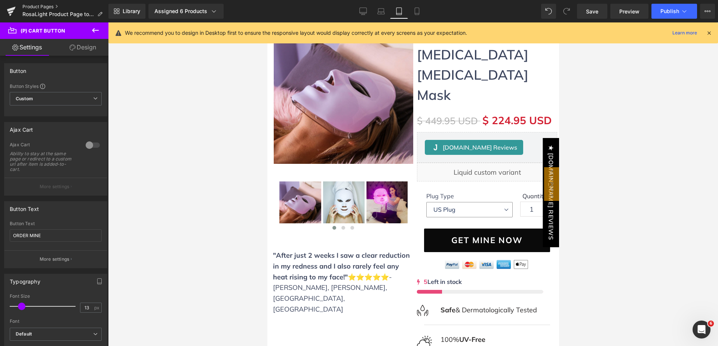
click at [40, 4] on link "Product Pages" at bounding box center [65, 7] width 86 height 6
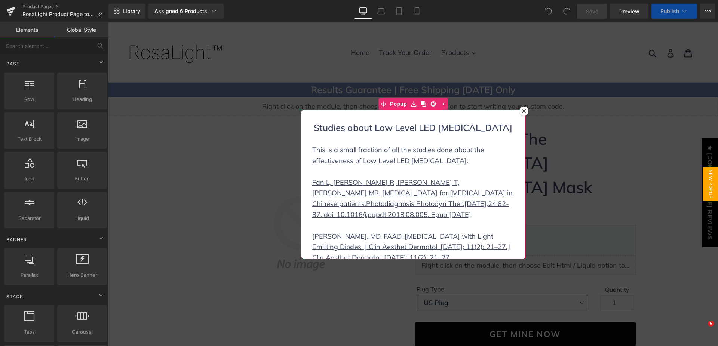
click at [522, 113] on icon at bounding box center [524, 111] width 4 height 4
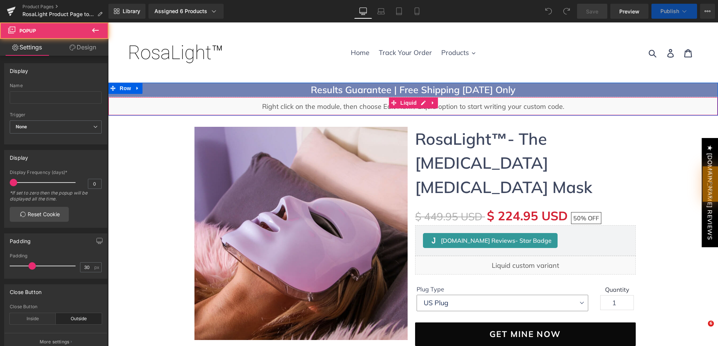
click at [522, 111] on div "Liquid" at bounding box center [413, 106] width 610 height 19
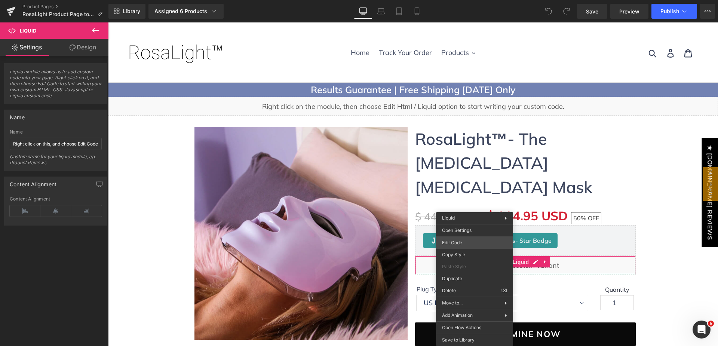
click at [470, 0] on div "You are previewing how the will restyle your page. You can not edit Elements in…" at bounding box center [359, 0] width 718 height 0
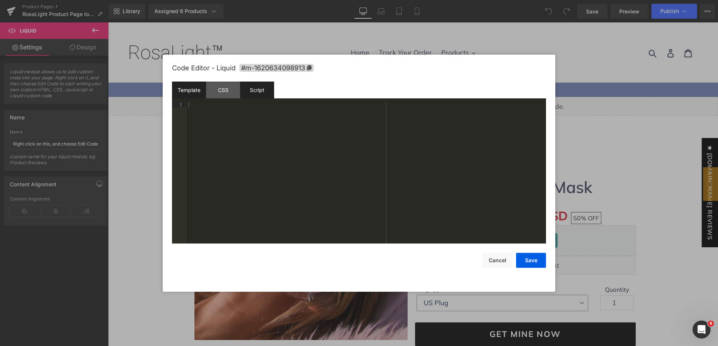
click at [262, 89] on div "Script" at bounding box center [257, 90] width 34 height 17
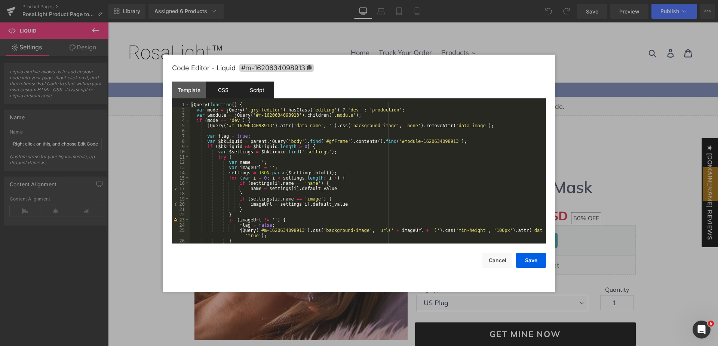
click at [225, 91] on div "CSS" at bounding box center [223, 90] width 34 height 17
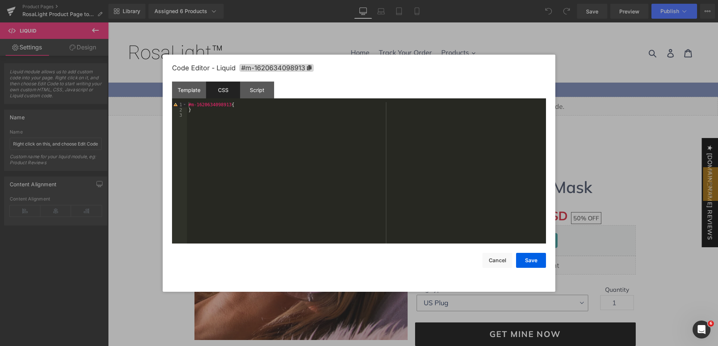
click at [540, 66] on div "Code Editor - Liquid #m-1620634098913" at bounding box center [359, 68] width 374 height 27
click at [591, 64] on div at bounding box center [359, 173] width 718 height 346
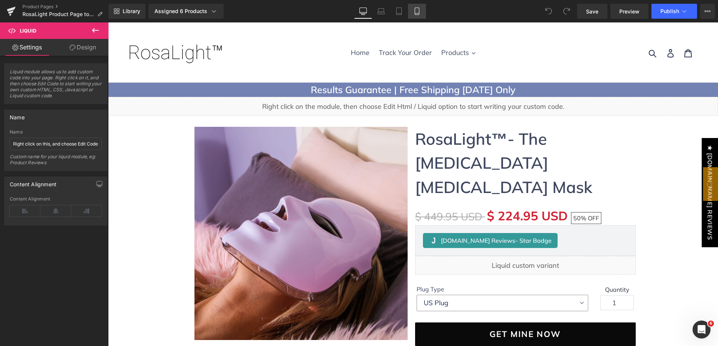
click at [418, 12] on icon at bounding box center [416, 10] width 7 height 7
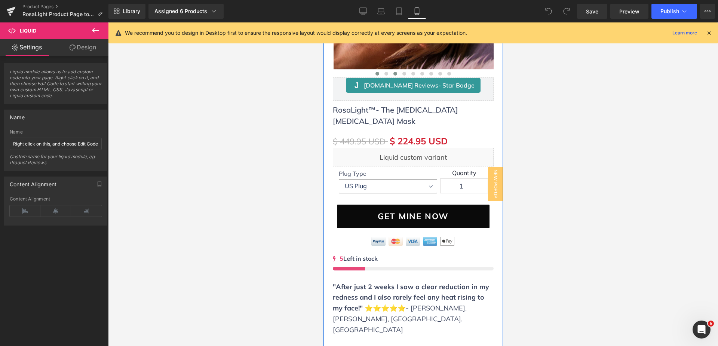
scroll to position [224, 0]
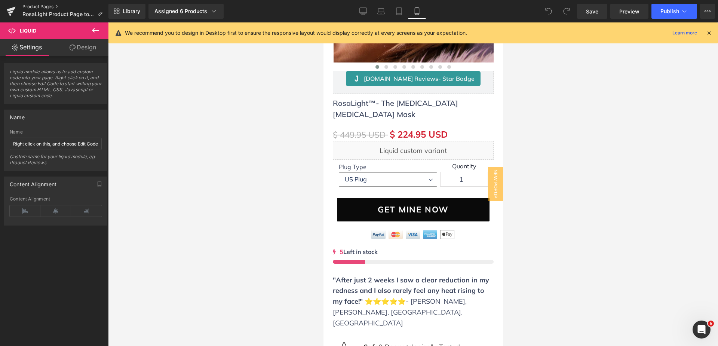
click at [29, 5] on link "Product Pages" at bounding box center [65, 7] width 86 height 6
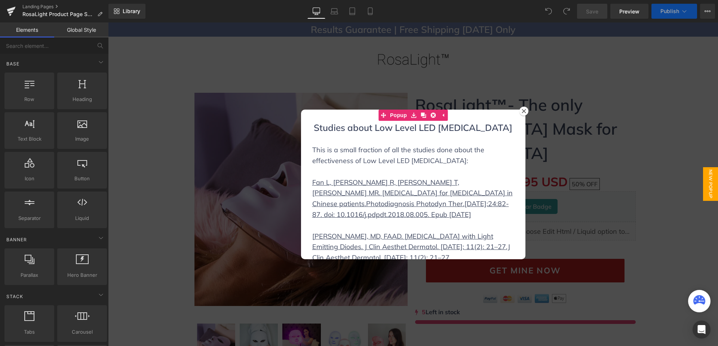
click at [522, 112] on icon at bounding box center [524, 111] width 4 height 4
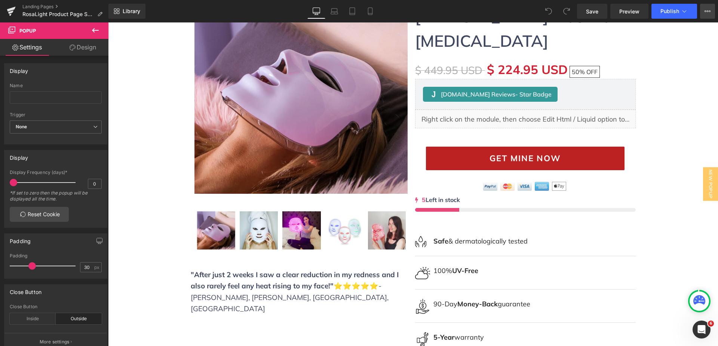
click at [705, 12] on icon at bounding box center [708, 11] width 6 height 6
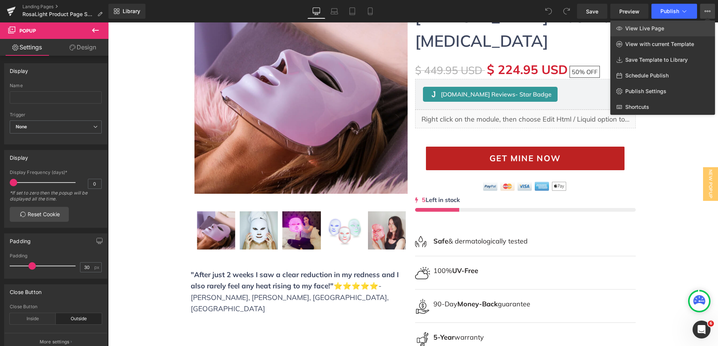
click at [679, 25] on link "View Live Page" at bounding box center [662, 29] width 105 height 16
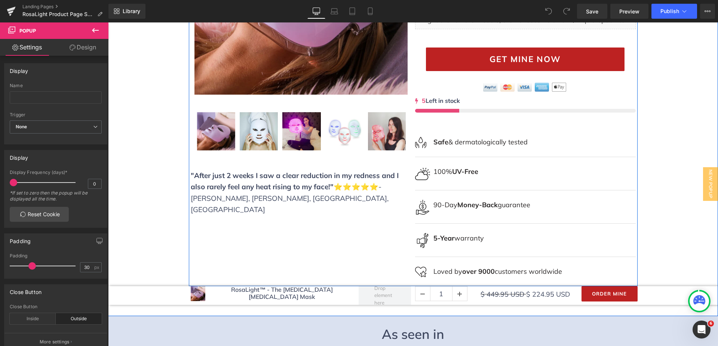
scroll to position [112, 0]
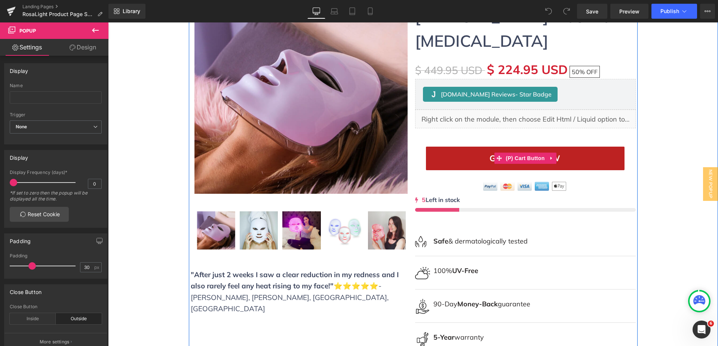
click at [521, 153] on span "(P) Cart Button" at bounding box center [525, 158] width 43 height 11
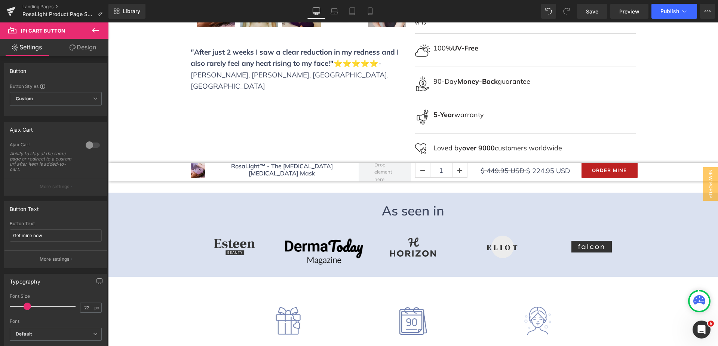
scroll to position [337, 0]
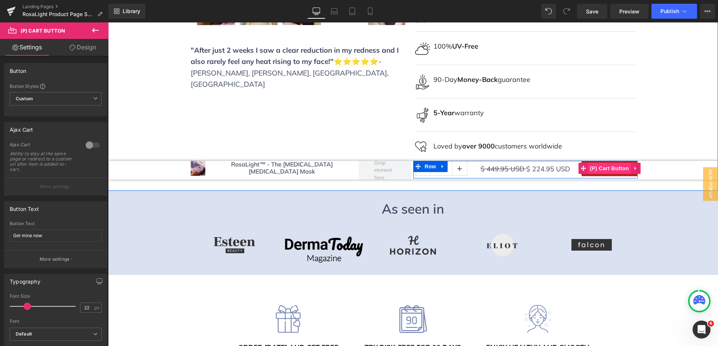
click at [605, 163] on span "(P) Cart Button" at bounding box center [609, 168] width 43 height 11
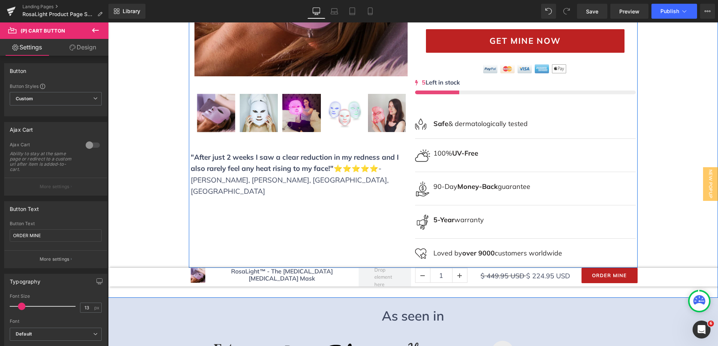
scroll to position [187, 0]
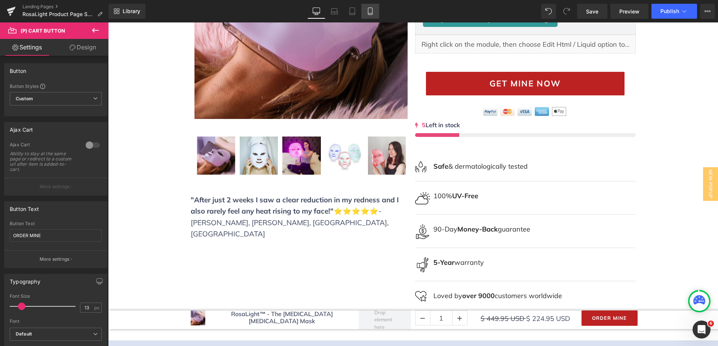
click at [372, 12] on icon at bounding box center [370, 11] width 4 height 7
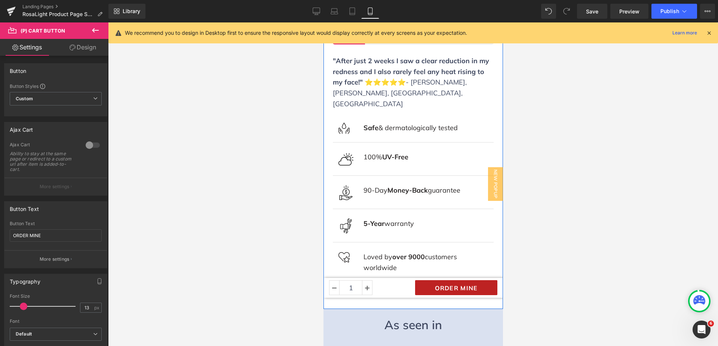
scroll to position [411, 0]
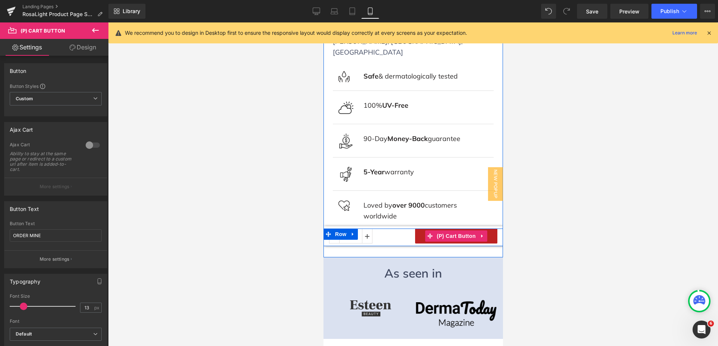
click at [451, 230] on span "(P) Cart Button" at bounding box center [456, 235] width 43 height 11
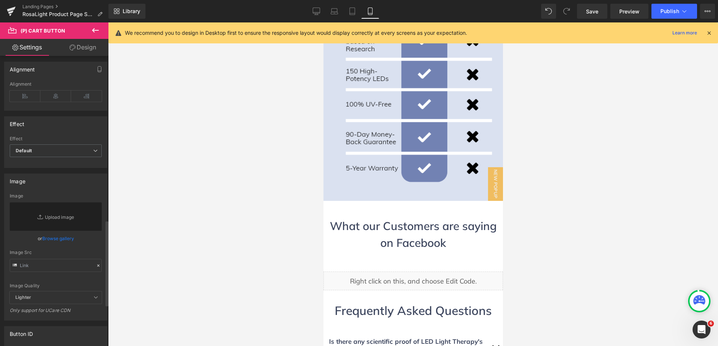
scroll to position [550, 0]
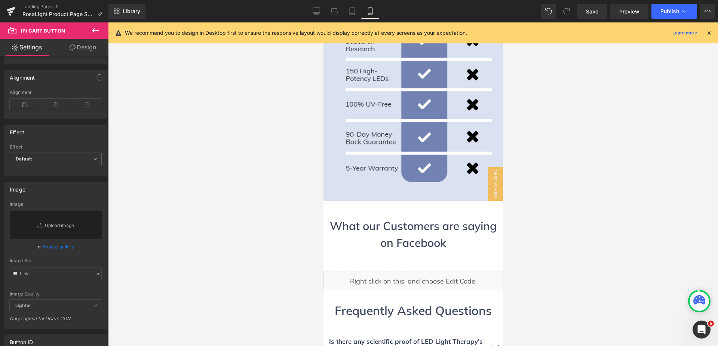
click at [98, 28] on icon at bounding box center [95, 30] width 9 height 9
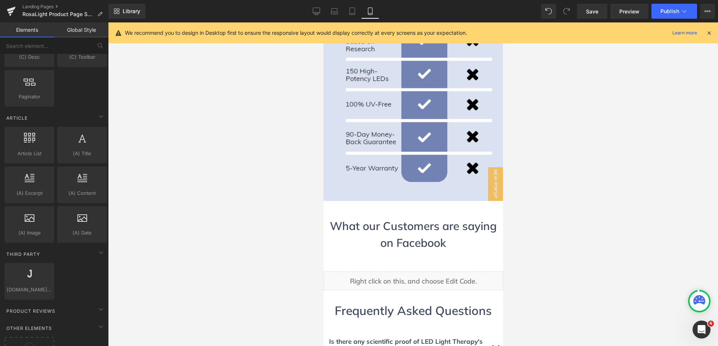
scroll to position [1358, 0]
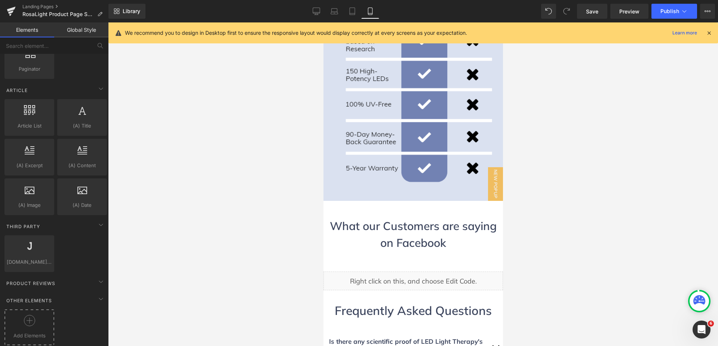
click at [36, 315] on div at bounding box center [29, 323] width 46 height 17
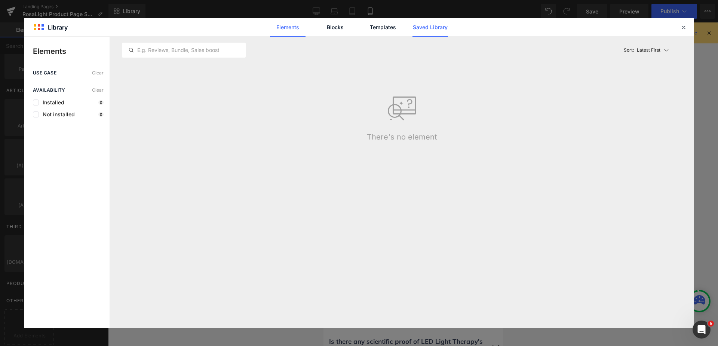
click at [427, 30] on link "Saved Library" at bounding box center [431, 27] width 36 height 19
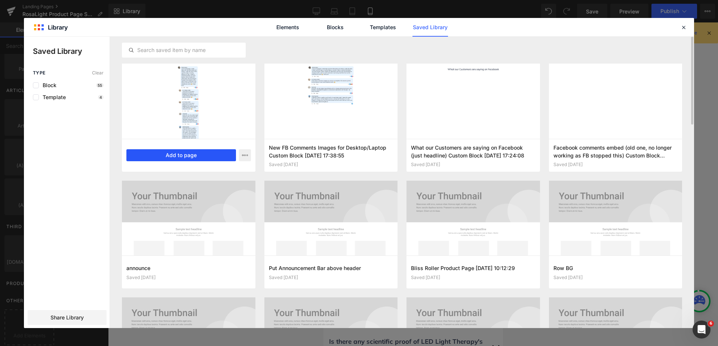
click at [203, 154] on button "Add to page" at bounding box center [181, 155] width 110 height 12
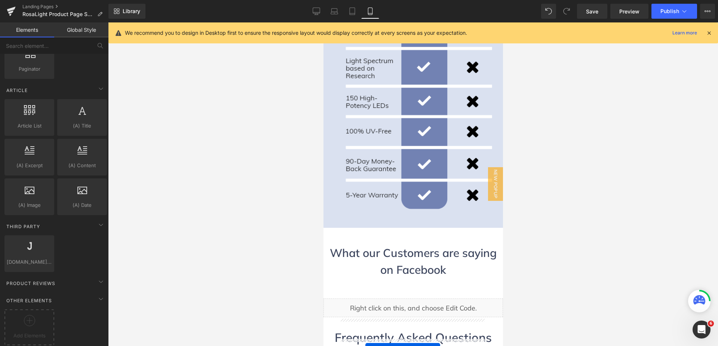
scroll to position [2942, 0]
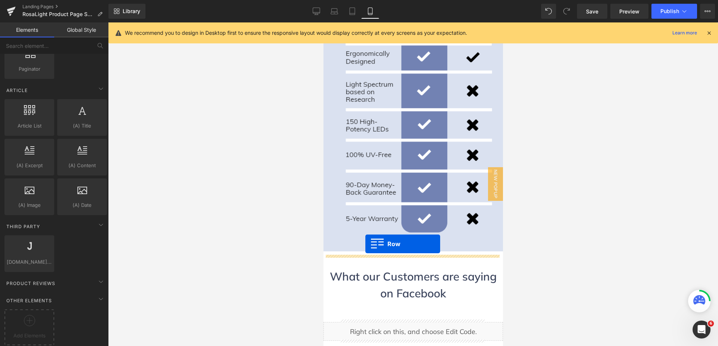
drag, startPoint x: 334, startPoint y: 179, endPoint x: 365, endPoint y: 244, distance: 71.9
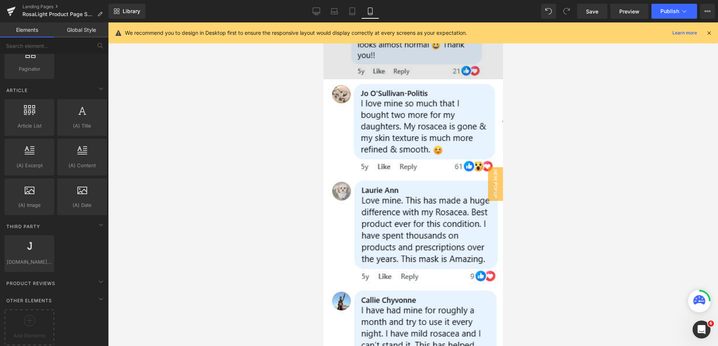
scroll to position [3316, 0]
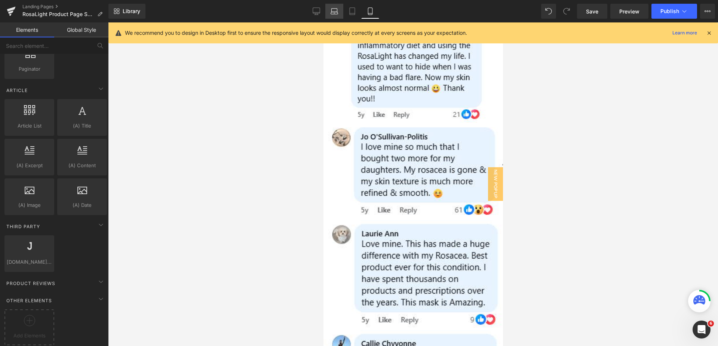
click at [334, 13] on icon at bounding box center [334, 10] width 7 height 7
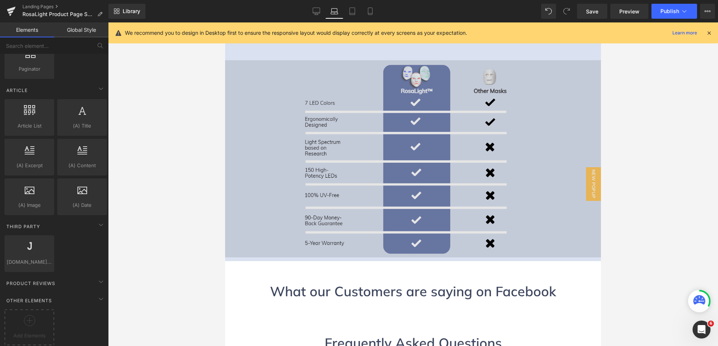
scroll to position [2082, 0]
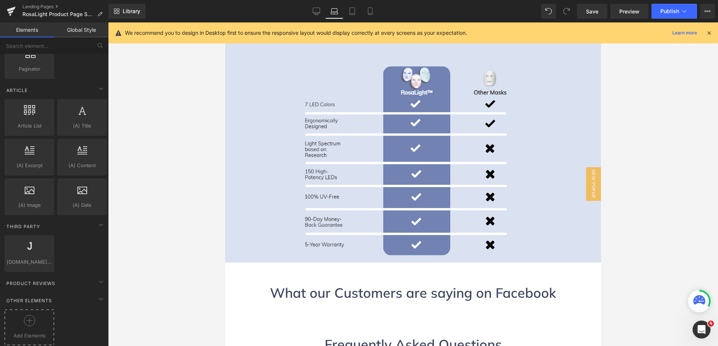
click at [33, 321] on div at bounding box center [29, 323] width 46 height 17
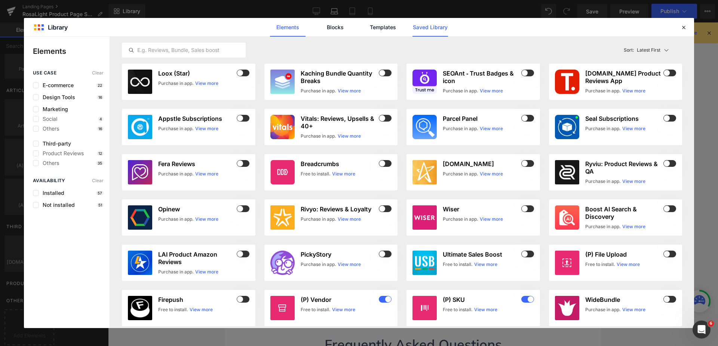
click at [442, 24] on link "Saved Library" at bounding box center [431, 27] width 36 height 19
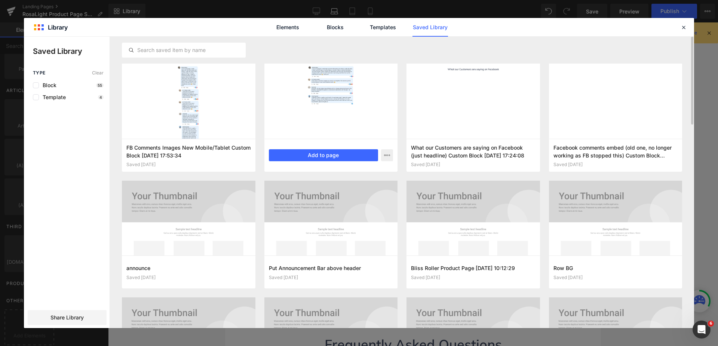
click at [311, 104] on div at bounding box center [331, 101] width 134 height 75
click at [325, 151] on button "Add to page" at bounding box center [324, 155] width 110 height 12
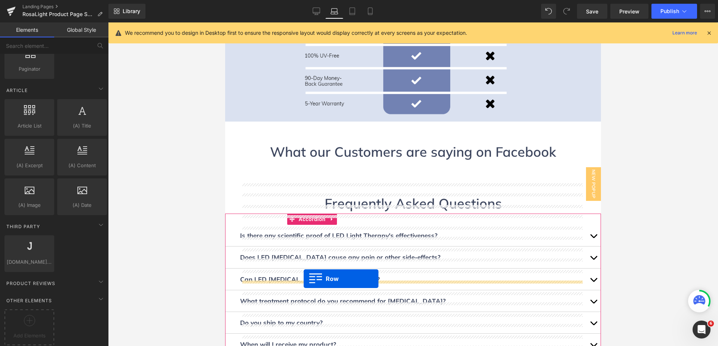
scroll to position [2214, 0]
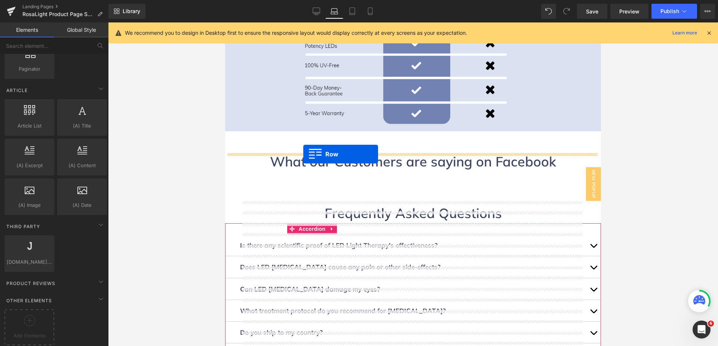
drag, startPoint x: 235, startPoint y: 203, endPoint x: 303, endPoint y: 154, distance: 84.0
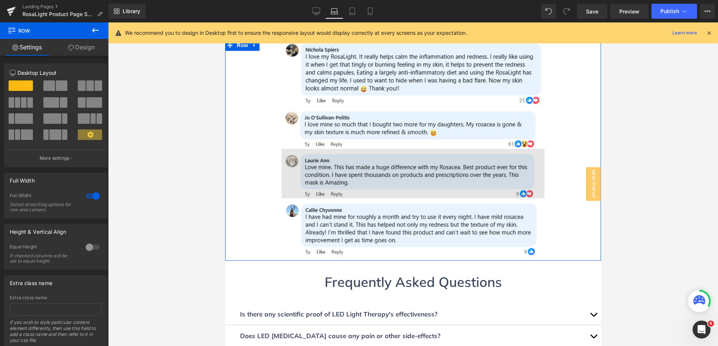
scroll to position [2251, 0]
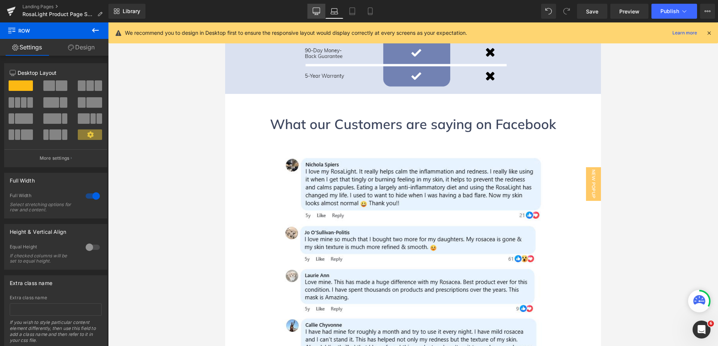
click at [318, 16] on link "Desktop" at bounding box center [316, 11] width 18 height 15
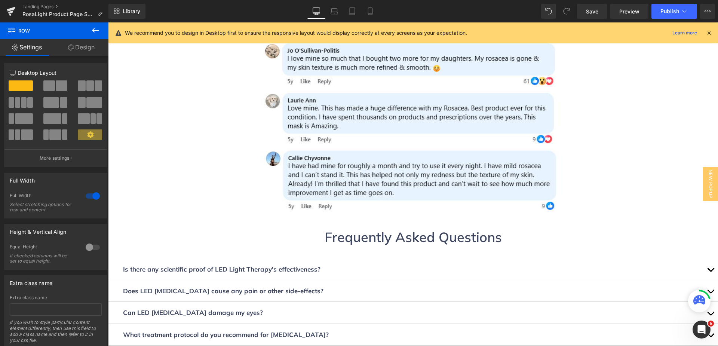
scroll to position [2564, 0]
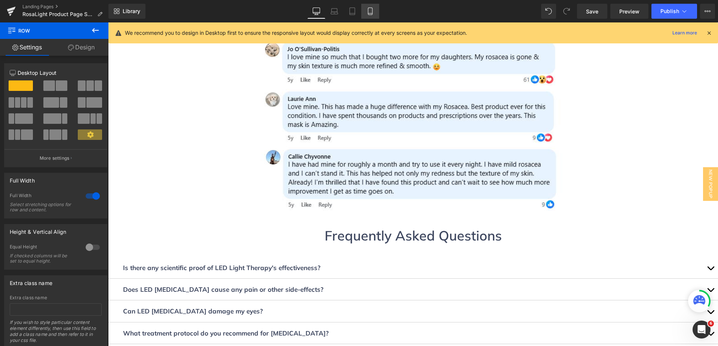
click at [368, 9] on icon at bounding box center [370, 11] width 4 height 7
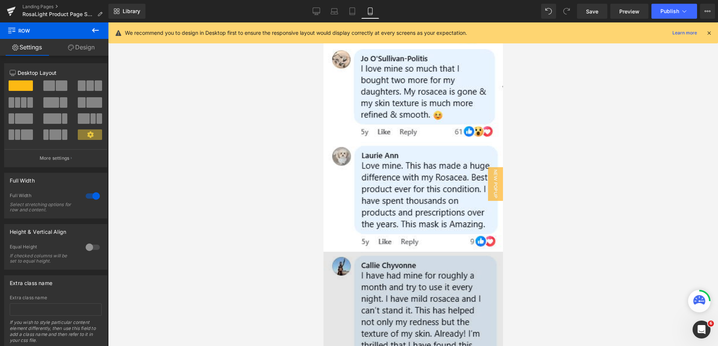
scroll to position [3479, 0]
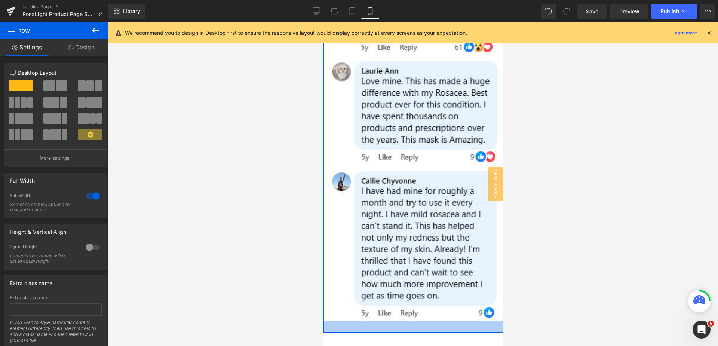
drag, startPoint x: 383, startPoint y: 257, endPoint x: 386, endPoint y: 264, distance: 8.1
click at [386, 321] on div at bounding box center [413, 326] width 180 height 11
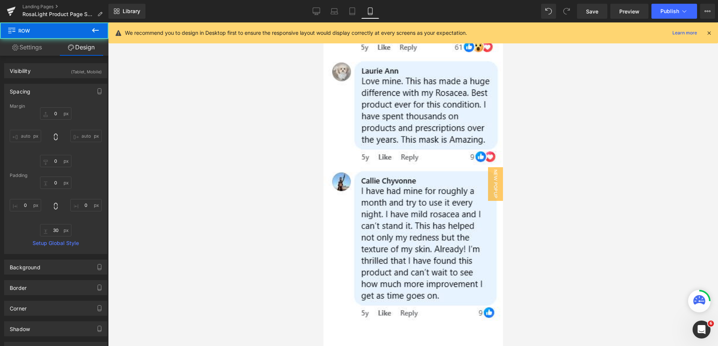
click at [286, 269] on div at bounding box center [413, 184] width 610 height 324
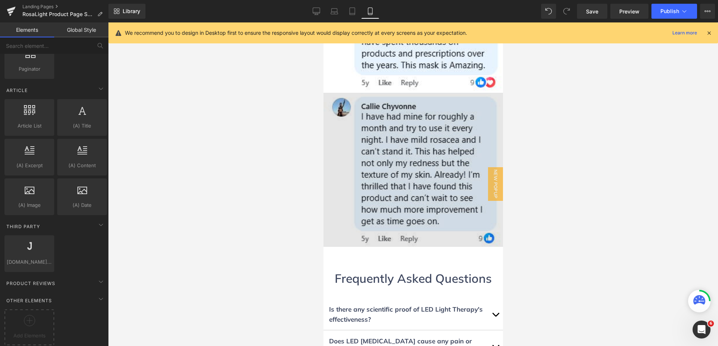
scroll to position [3553, 0]
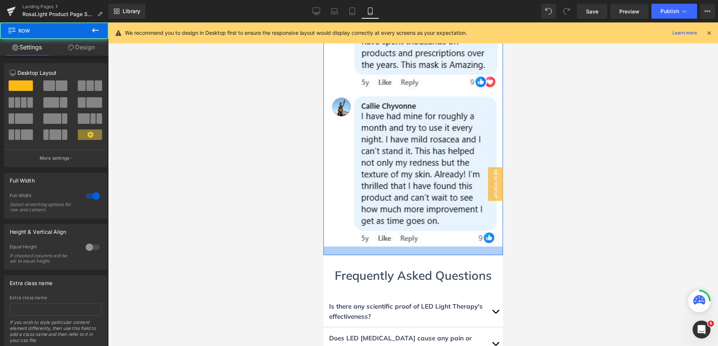
click at [398, 246] on div at bounding box center [413, 250] width 180 height 9
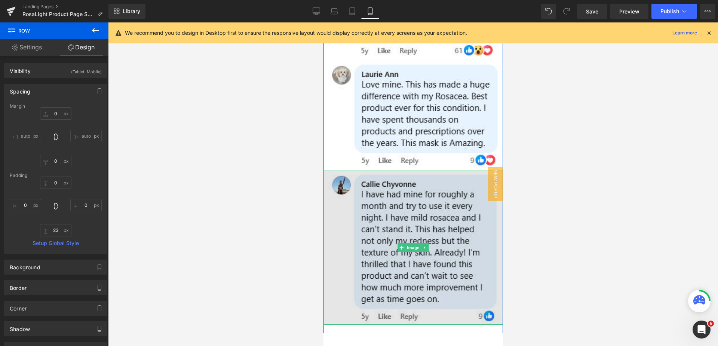
scroll to position [3441, 0]
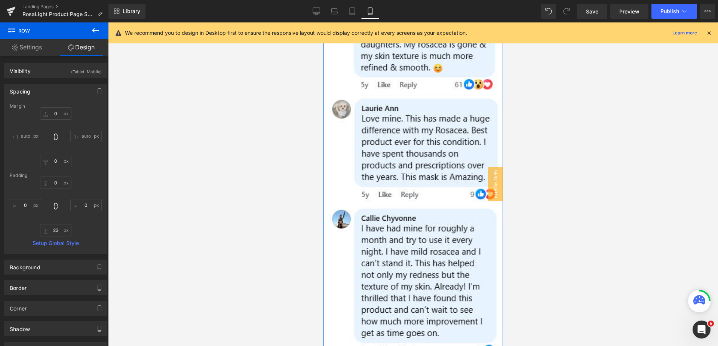
drag, startPoint x: 413, startPoint y: 298, endPoint x: 415, endPoint y: 302, distance: 4.7
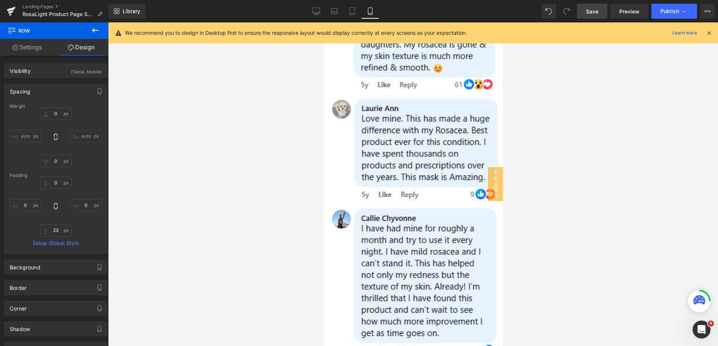
click at [589, 9] on span "Save" at bounding box center [592, 11] width 12 height 8
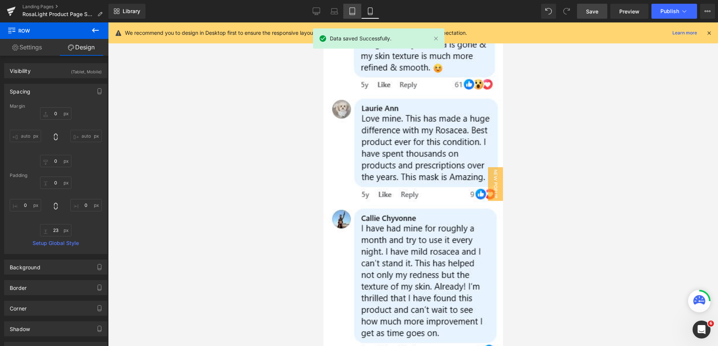
click at [351, 10] on icon at bounding box center [352, 10] width 7 height 7
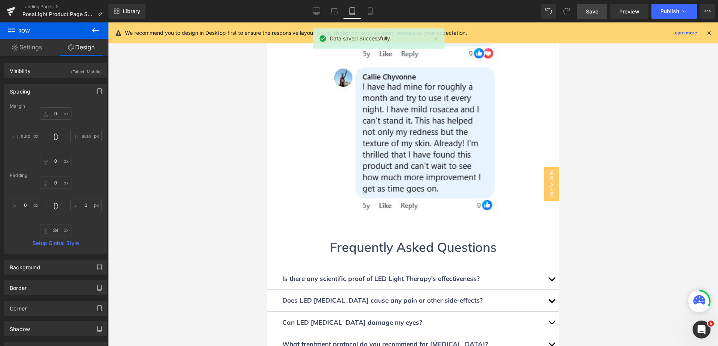
scroll to position [2920, 0]
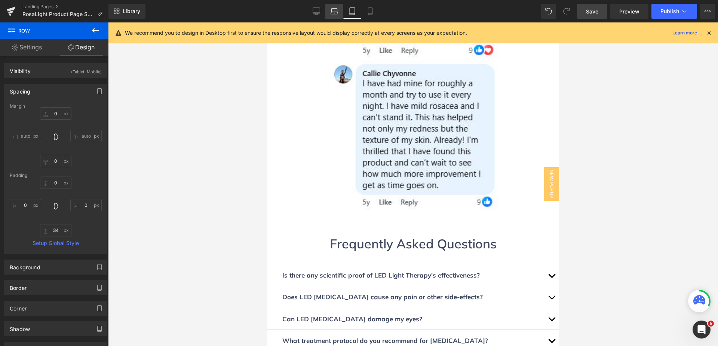
click at [337, 11] on icon at bounding box center [334, 10] width 7 height 7
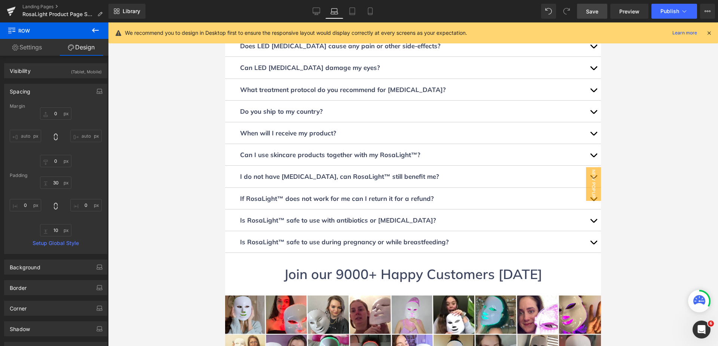
scroll to position [2768, 0]
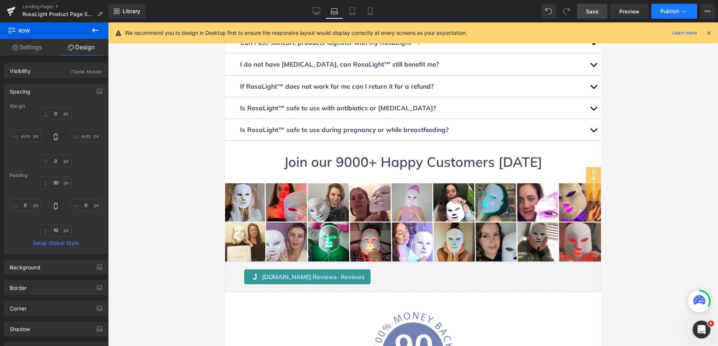
click at [682, 13] on icon at bounding box center [684, 10] width 7 height 7
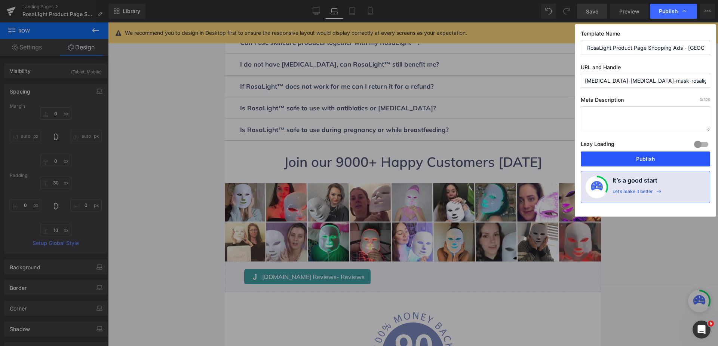
click at [667, 157] on button "Publish" at bounding box center [645, 158] width 129 height 15
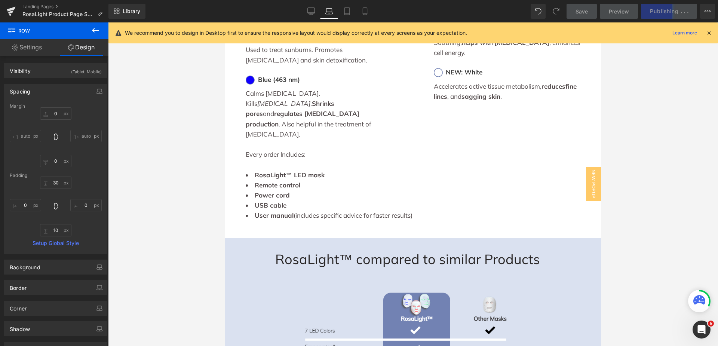
scroll to position [1833, 0]
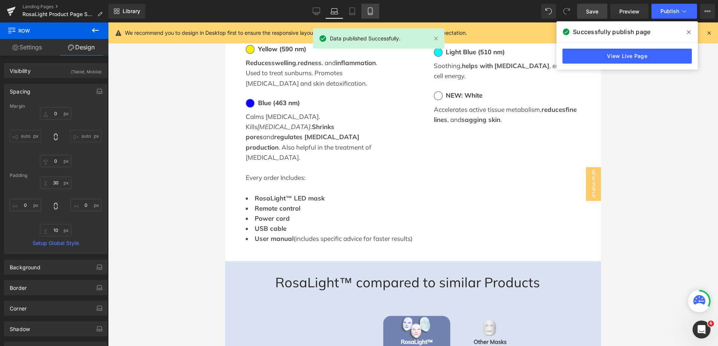
click at [367, 14] on icon at bounding box center [370, 10] width 7 height 7
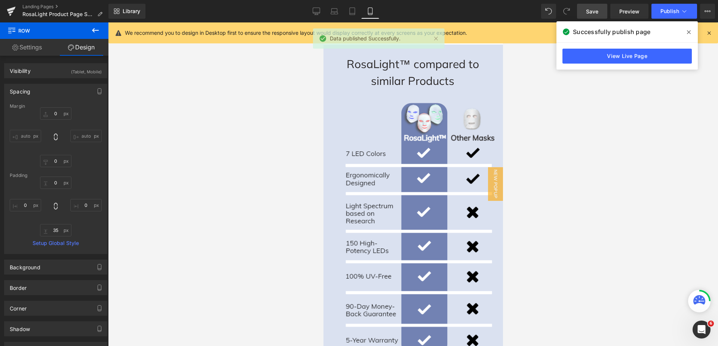
scroll to position [2691, 0]
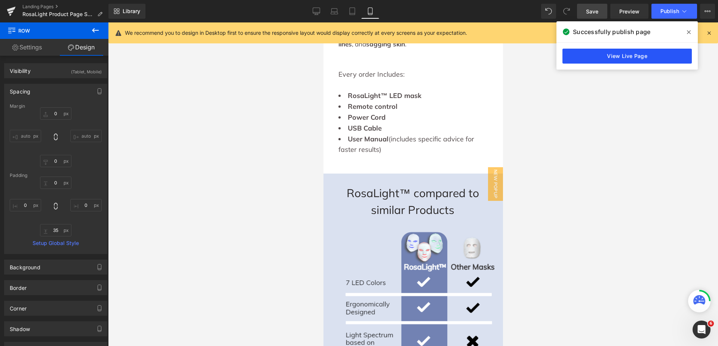
click at [661, 60] on link "View Live Page" at bounding box center [627, 56] width 129 height 15
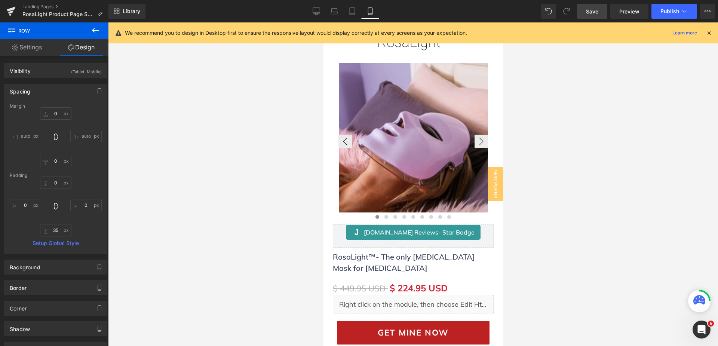
scroll to position [0, 0]
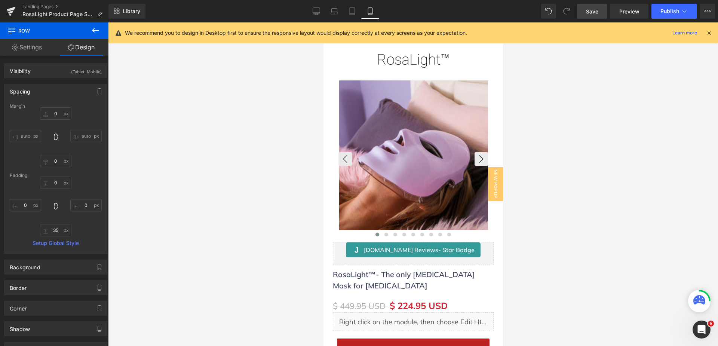
click at [408, 172] on img at bounding box center [414, 155] width 150 height 150
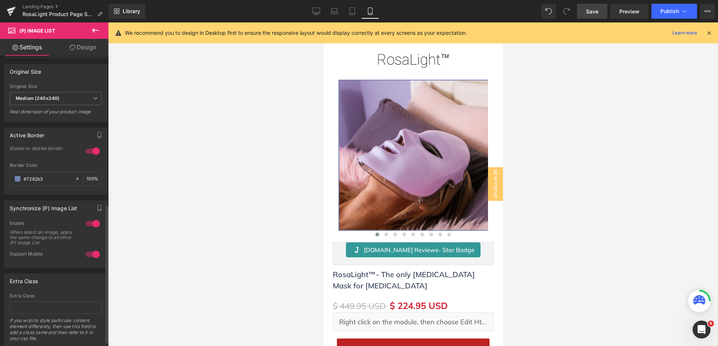
scroll to position [320, 0]
